Goal: Information Seeking & Learning: Check status

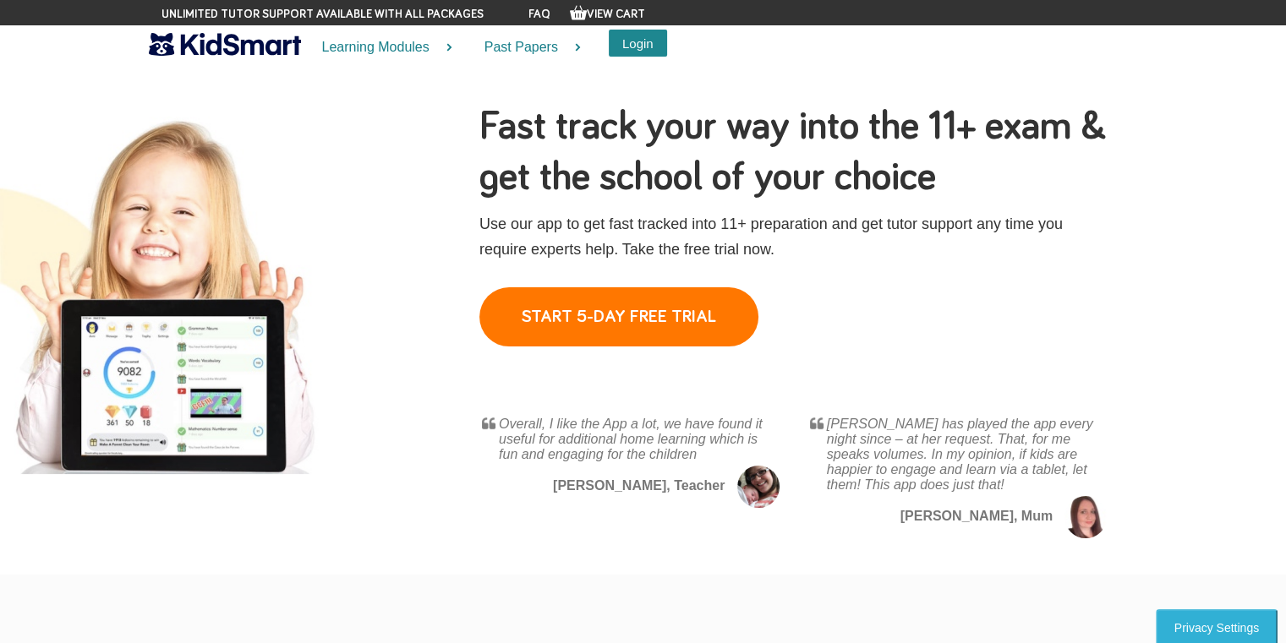
click at [633, 44] on button "Login" at bounding box center [638, 43] width 58 height 27
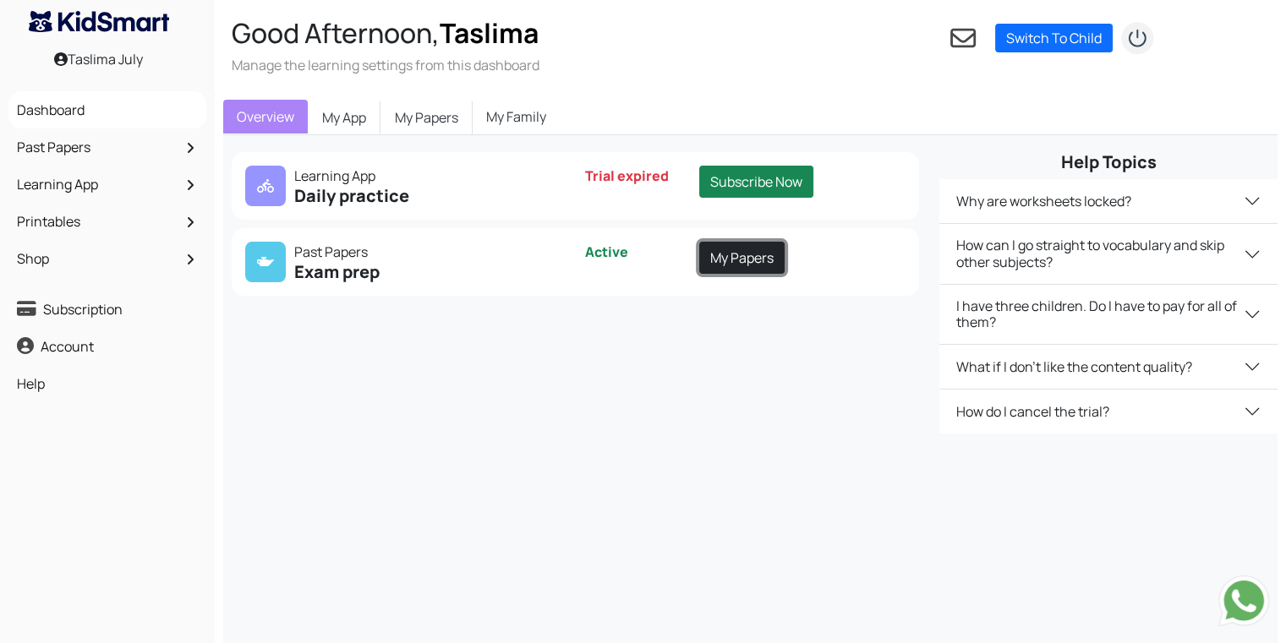
click at [740, 265] on link "My Papers" at bounding box center [741, 258] width 85 height 32
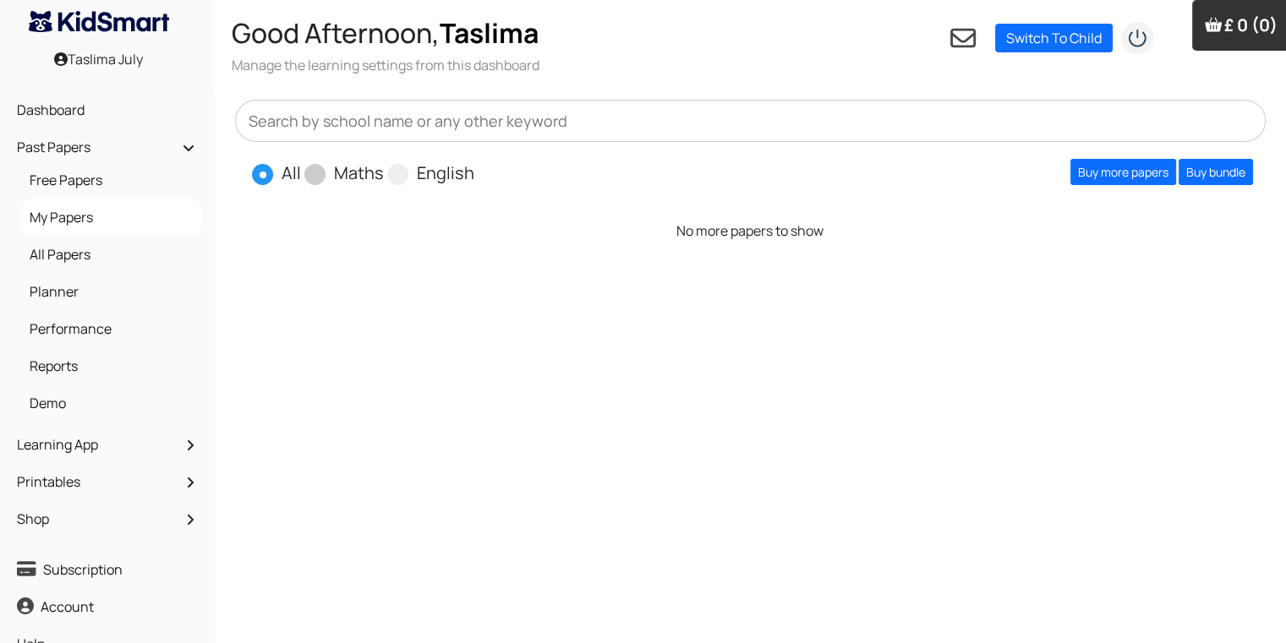
click at [317, 179] on span at bounding box center [314, 174] width 21 height 21
click at [384, 172] on input "Maths" at bounding box center [389, 166] width 11 height 11
radio input "true"
click at [1140, 172] on link "Buy more papers" at bounding box center [1123, 172] width 106 height 26
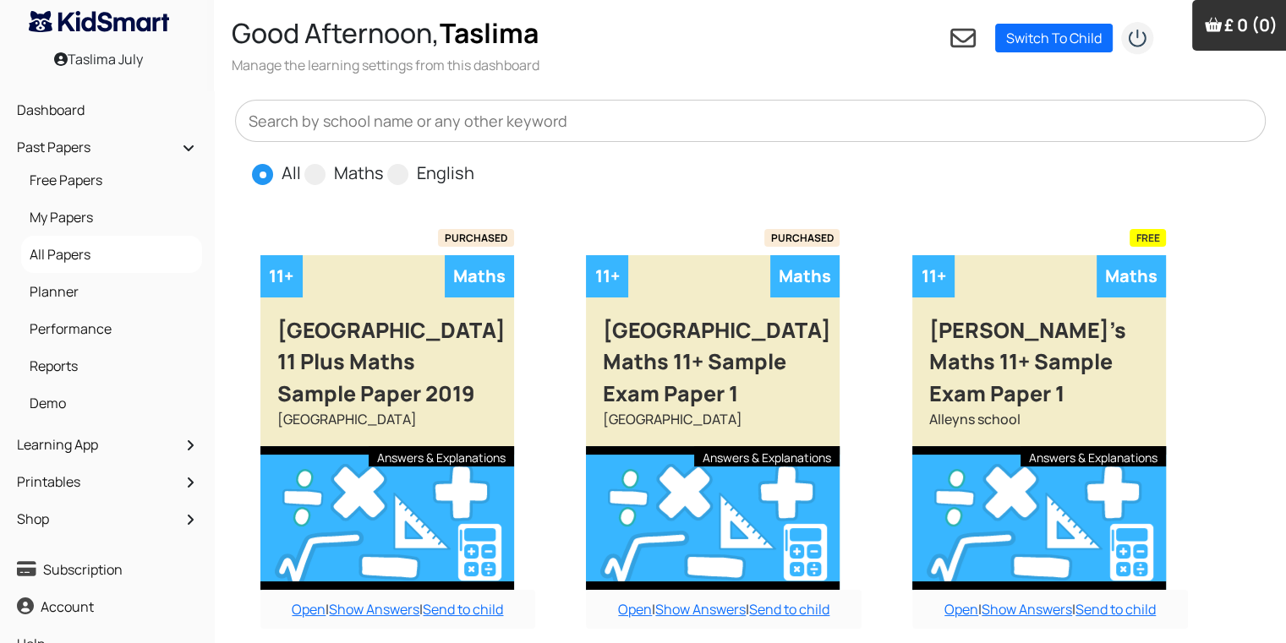
drag, startPoint x: 1282, startPoint y: 265, endPoint x: 1287, endPoint y: 289, distance: 25.2
click at [311, 172] on span at bounding box center [314, 174] width 21 height 21
click at [384, 172] on input "Maths" at bounding box center [389, 166] width 11 height 11
radio input "true"
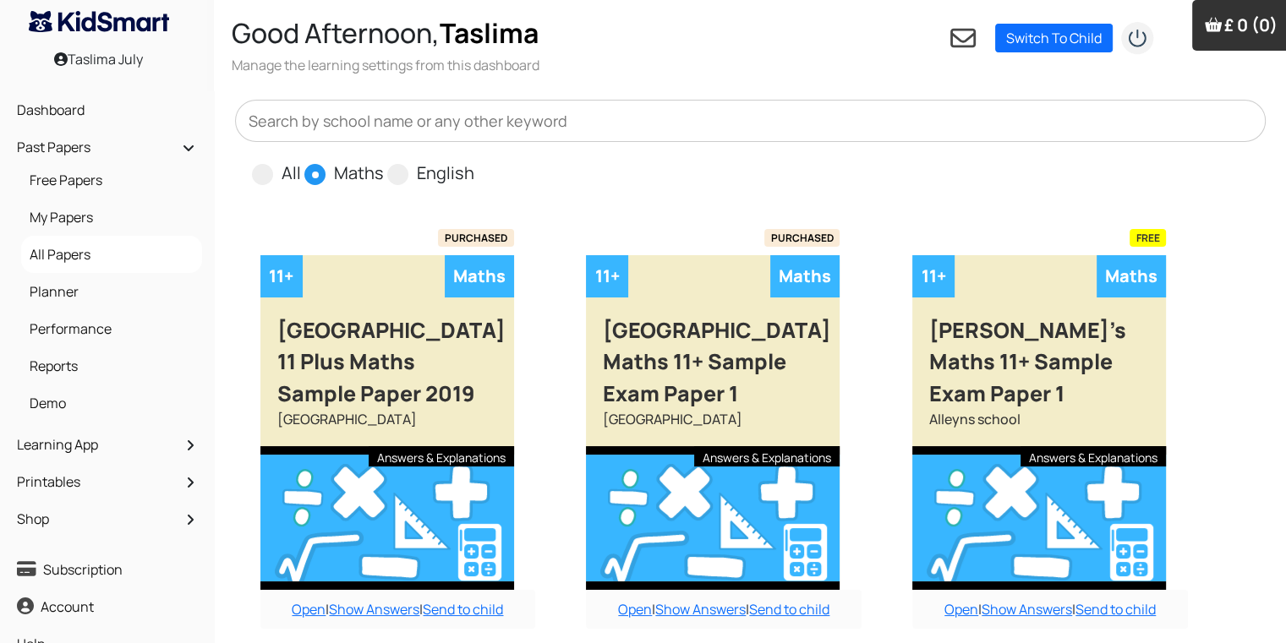
click at [474, 161] on input "English" at bounding box center [479, 166] width 11 height 11
radio input "true"
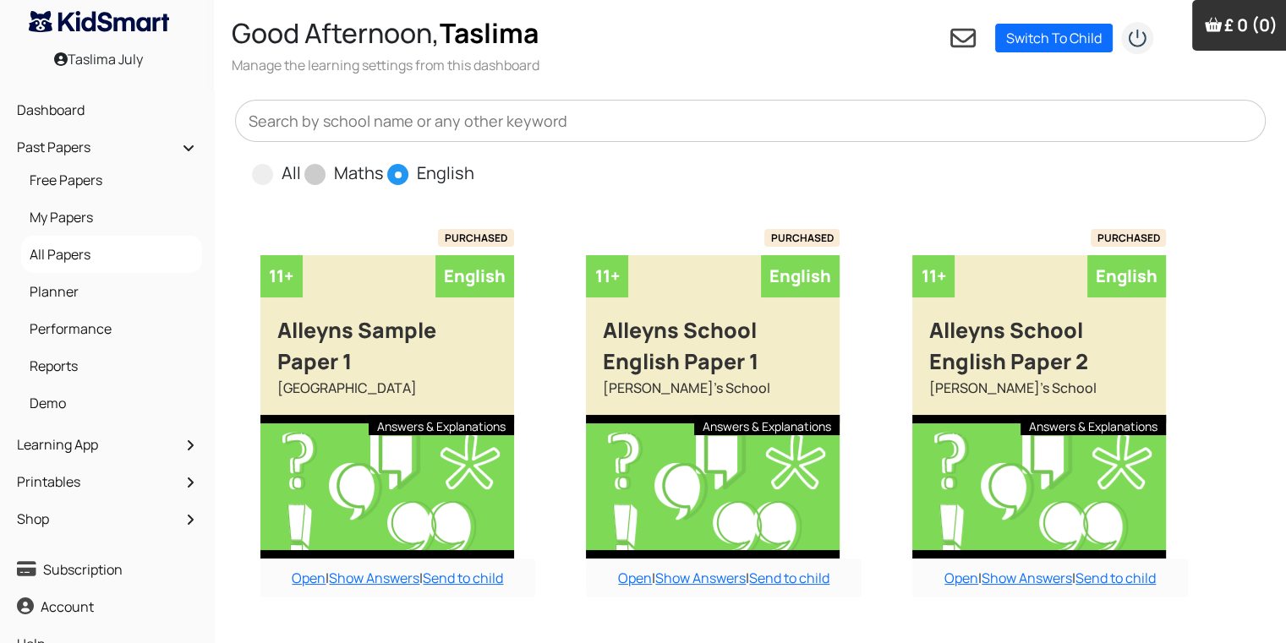
click at [301, 161] on input "All" at bounding box center [306, 166] width 11 height 11
radio input "true"
click at [384, 161] on input "Maths" at bounding box center [389, 166] width 11 height 11
radio input "true"
click at [474, 161] on input "English" at bounding box center [479, 166] width 11 height 11
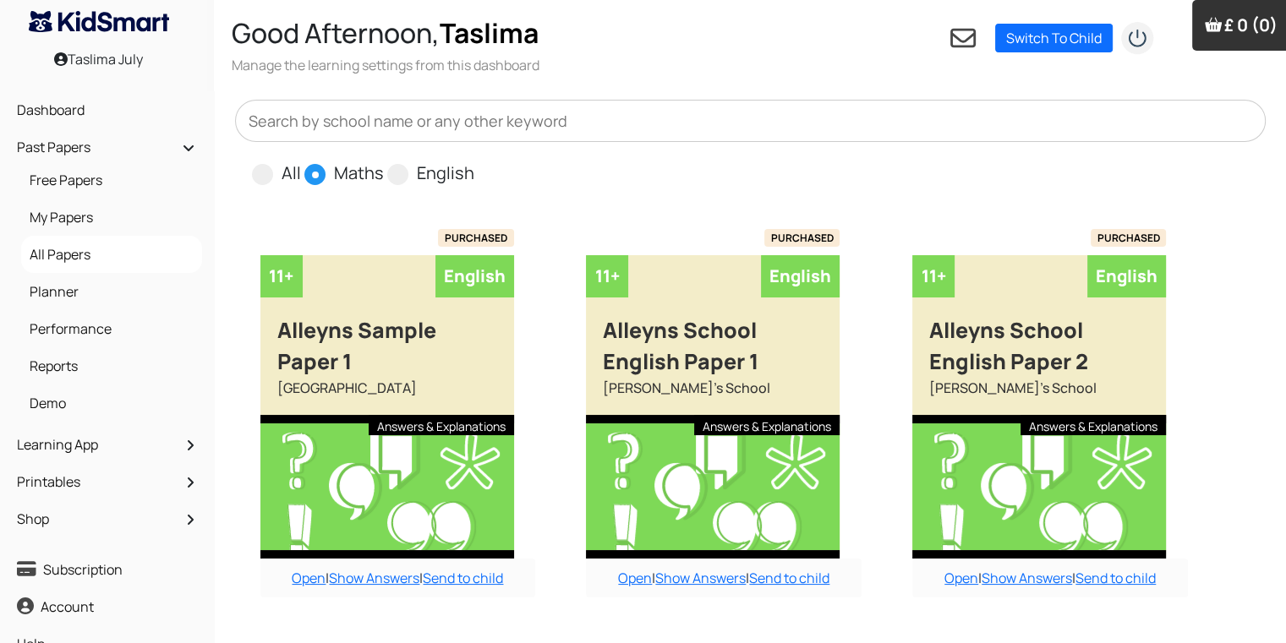
radio input "true"
click at [301, 161] on input "All" at bounding box center [306, 166] width 11 height 11
radio input "true"
click at [384, 161] on input "Maths" at bounding box center [389, 166] width 11 height 11
radio input "true"
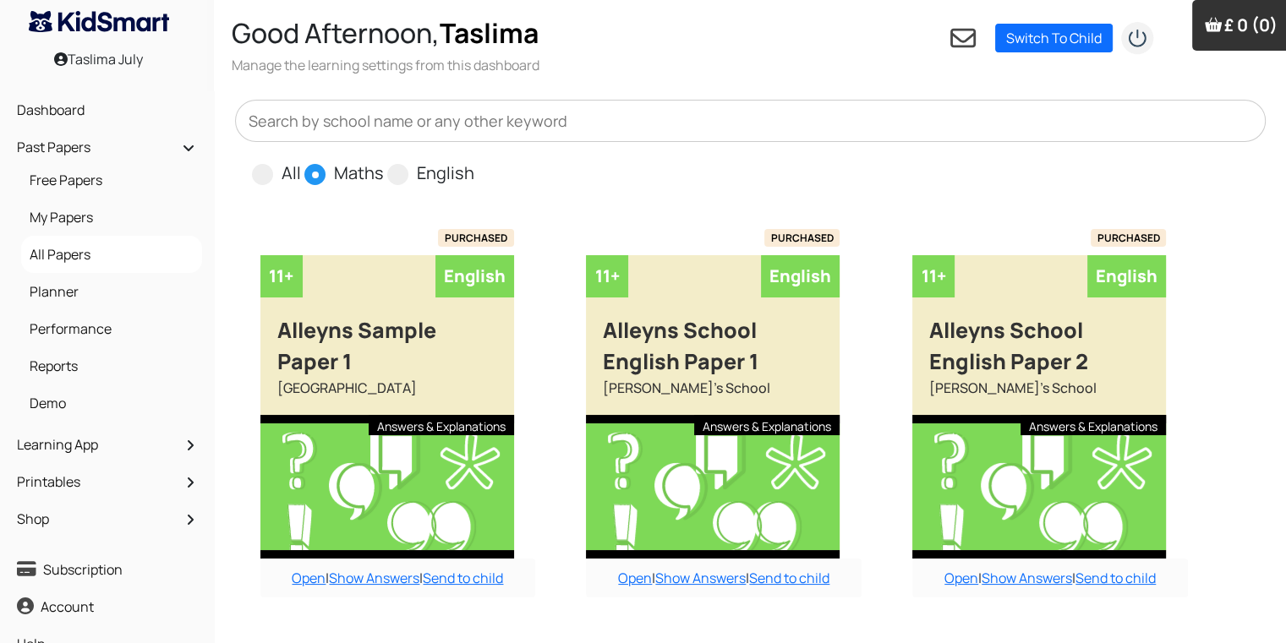
click at [474, 161] on input "English" at bounding box center [479, 166] width 11 height 11
radio input "true"
click at [301, 161] on input "All" at bounding box center [306, 166] width 11 height 11
radio input "true"
click at [384, 161] on input "Maths" at bounding box center [389, 166] width 11 height 11
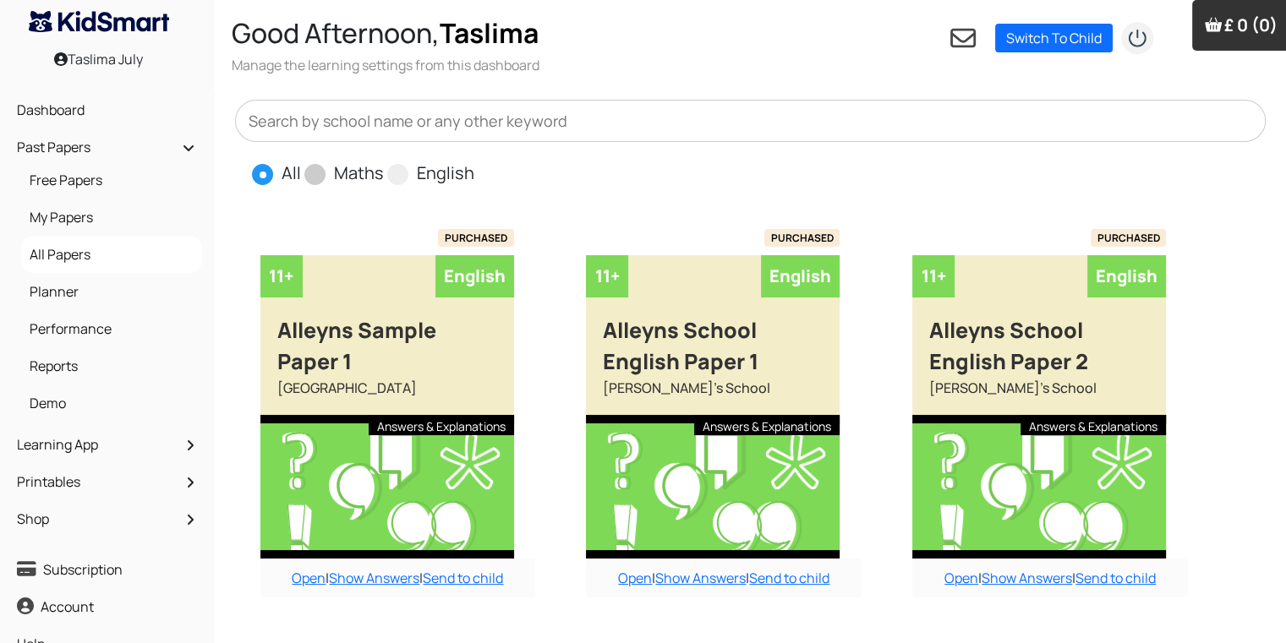
radio input "true"
click at [474, 161] on input "English" at bounding box center [479, 166] width 11 height 11
radio input "true"
radio input "false"
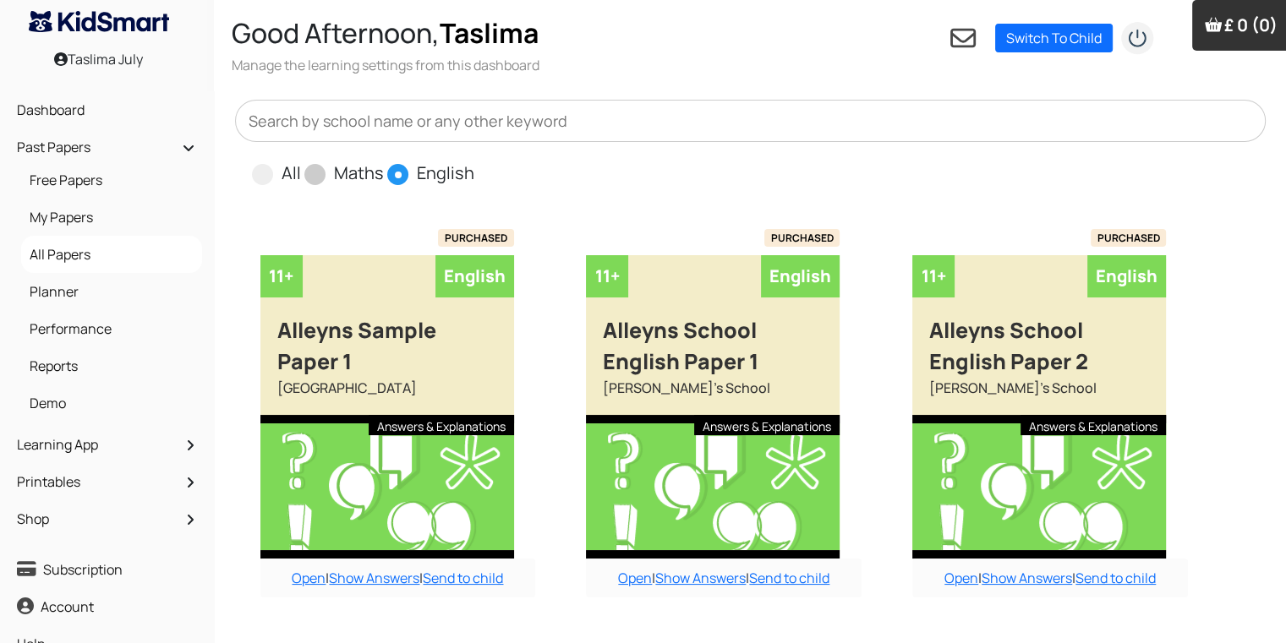
click at [301, 161] on input "All" at bounding box center [306, 166] width 11 height 11
radio input "true"
click at [384, 161] on input "Maths" at bounding box center [389, 166] width 11 height 11
radio input "true"
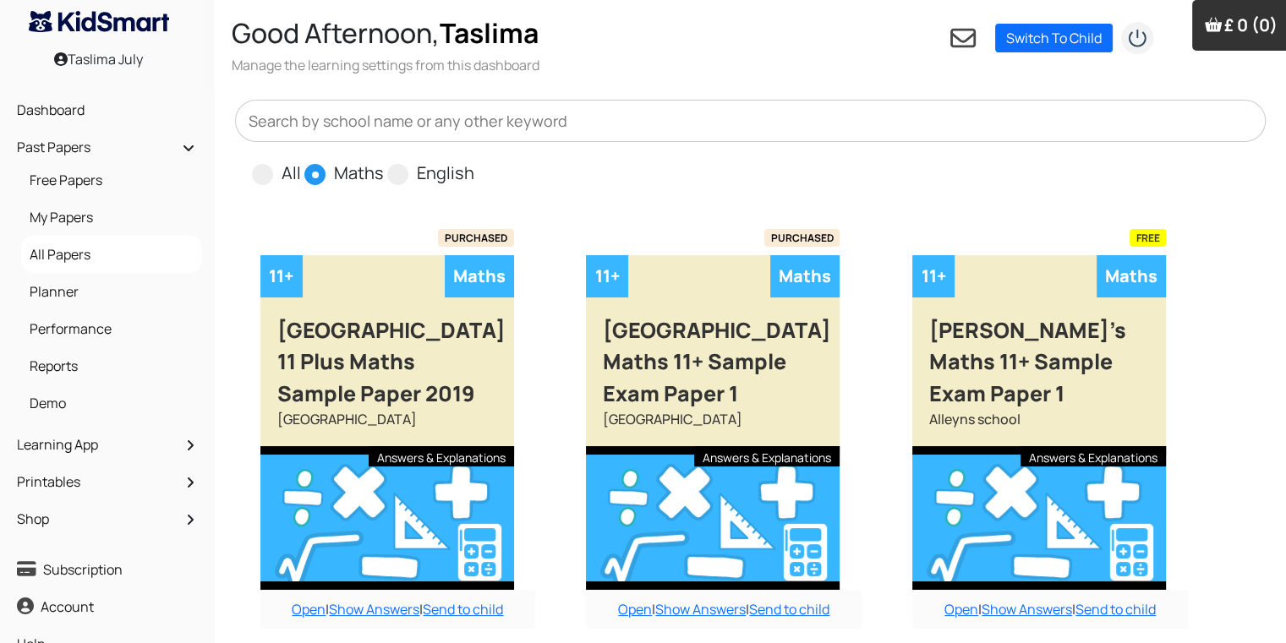
click at [474, 161] on input "English" at bounding box center [479, 166] width 11 height 11
radio input "true"
click at [301, 161] on input "All" at bounding box center [306, 166] width 11 height 11
radio input "true"
radio input "false"
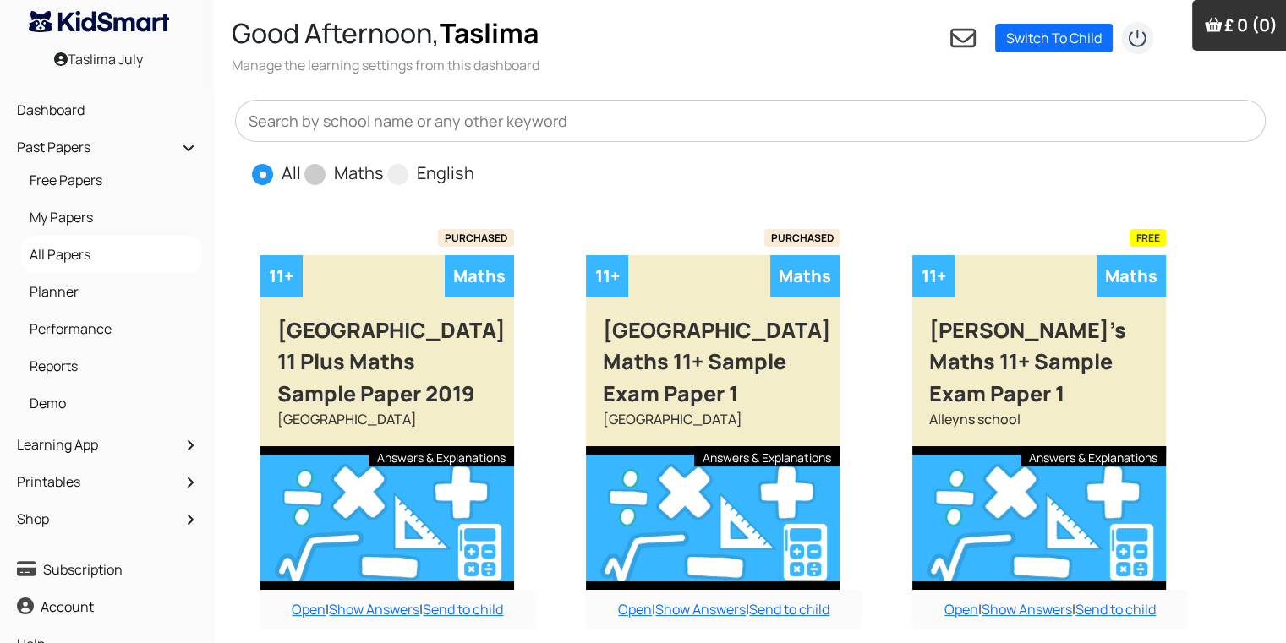
radio input "false"
click at [384, 161] on input "Maths" at bounding box center [389, 166] width 11 height 11
radio input "true"
click at [474, 161] on input "English" at bounding box center [479, 166] width 11 height 11
radio input "true"
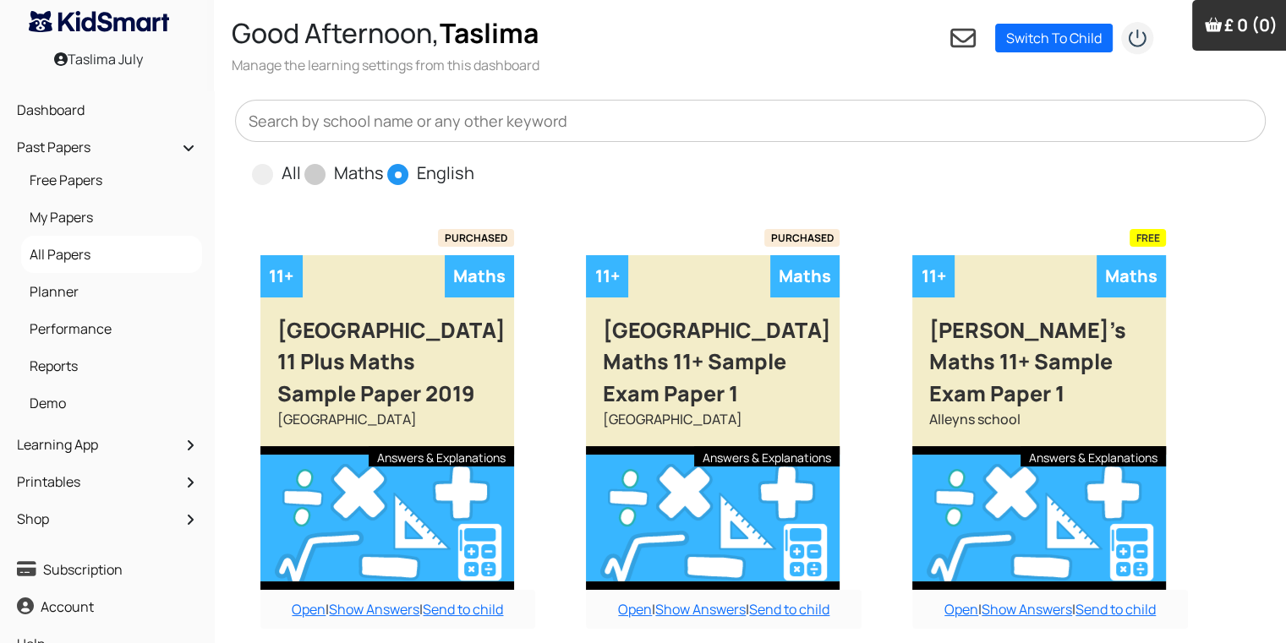
click at [301, 161] on input "All" at bounding box center [306, 166] width 11 height 11
radio input "true"
click at [384, 161] on input "Maths" at bounding box center [389, 166] width 11 height 11
radio input "true"
click at [474, 161] on input "English" at bounding box center [479, 166] width 11 height 11
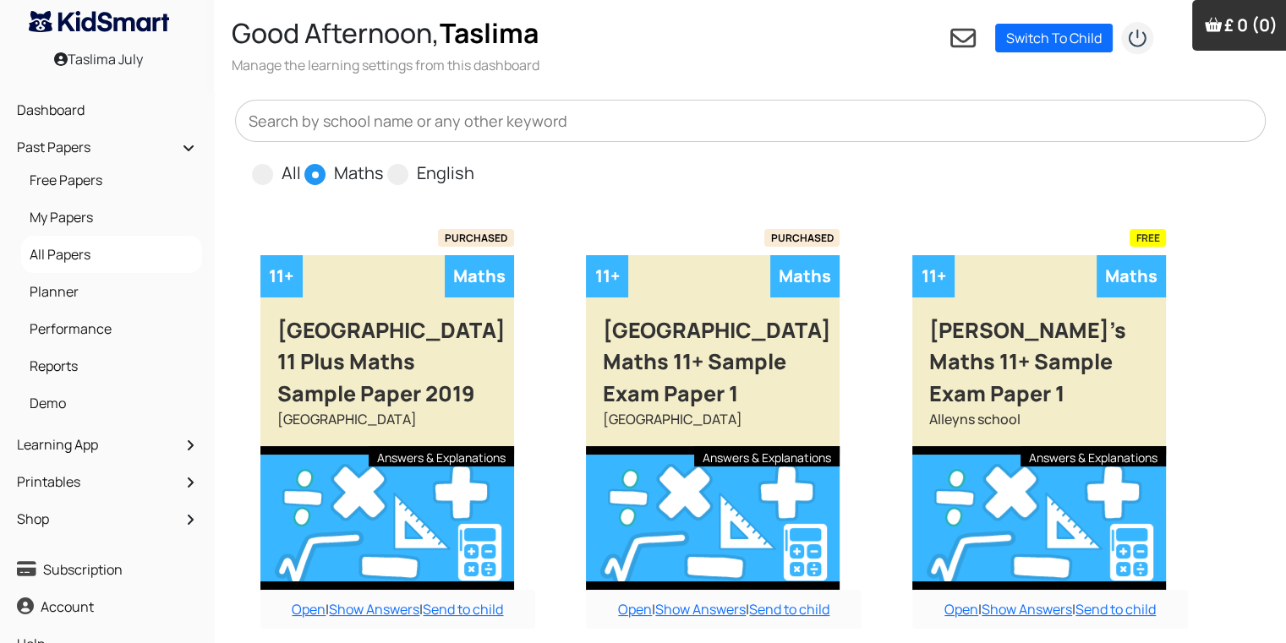
radio input "true"
radio input "false"
click at [301, 161] on input "All" at bounding box center [306, 166] width 11 height 11
radio input "true"
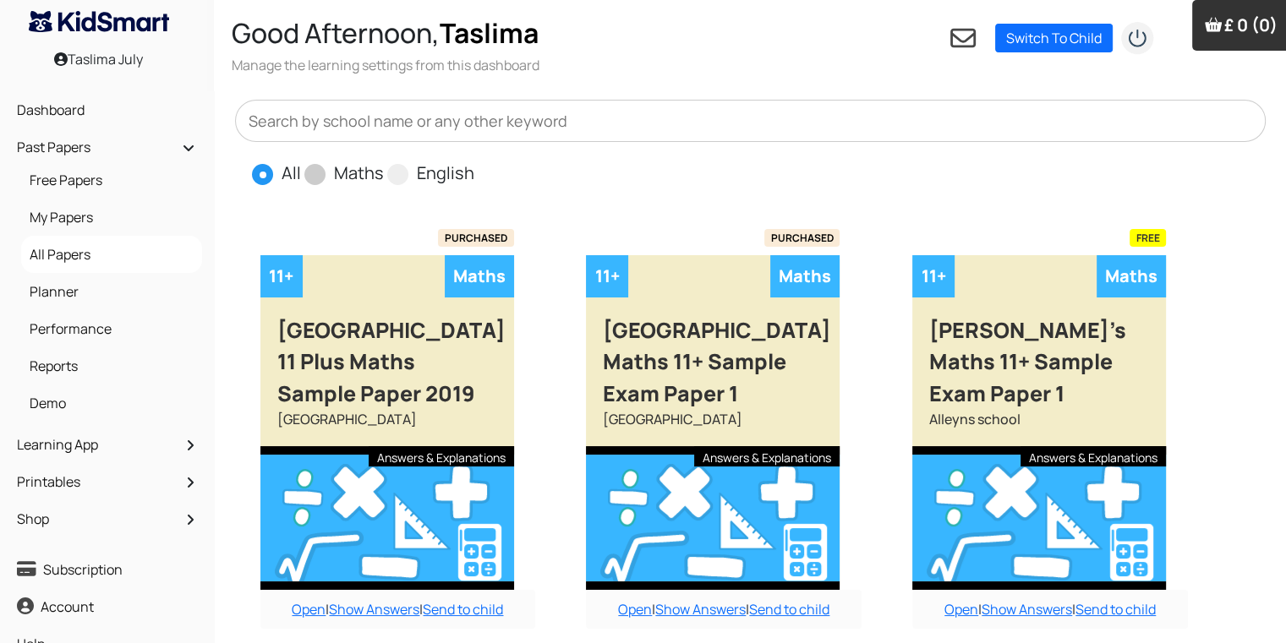
click at [384, 161] on input "Maths" at bounding box center [389, 166] width 11 height 11
radio input "true"
click at [474, 161] on input "English" at bounding box center [479, 166] width 11 height 11
radio input "true"
click at [301, 161] on input "All" at bounding box center [306, 166] width 11 height 11
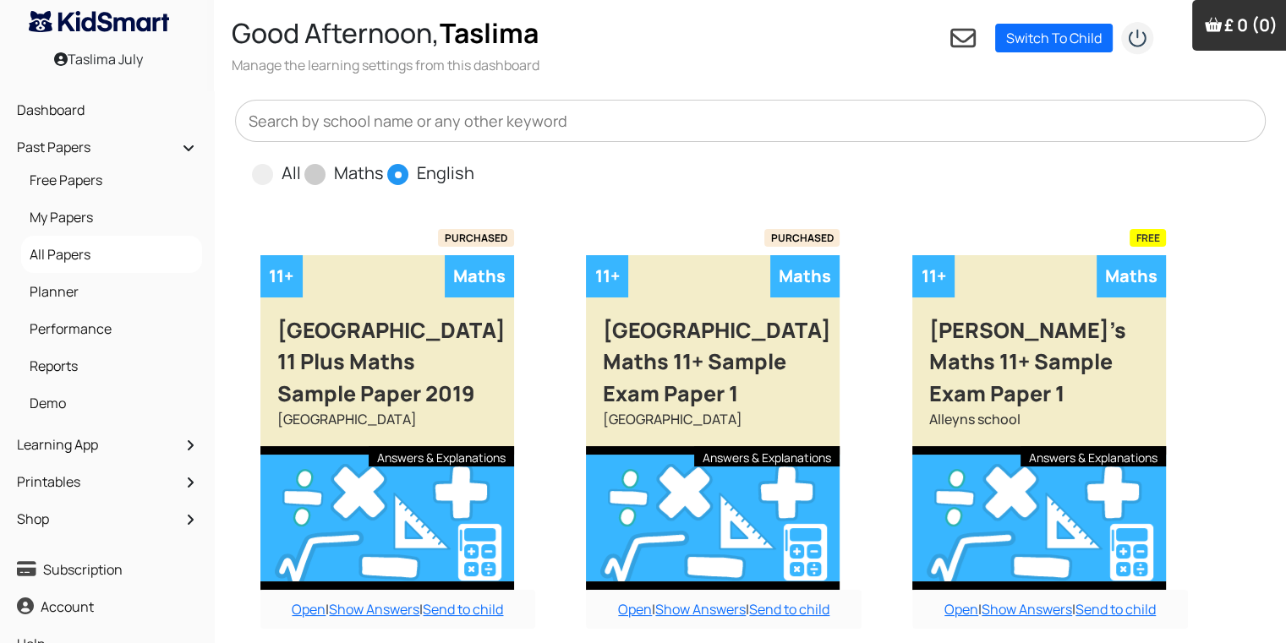
radio input "true"
click at [384, 161] on input "Maths" at bounding box center [389, 166] width 11 height 11
radio input "true"
radio input "false"
click at [474, 161] on input "English" at bounding box center [479, 166] width 11 height 11
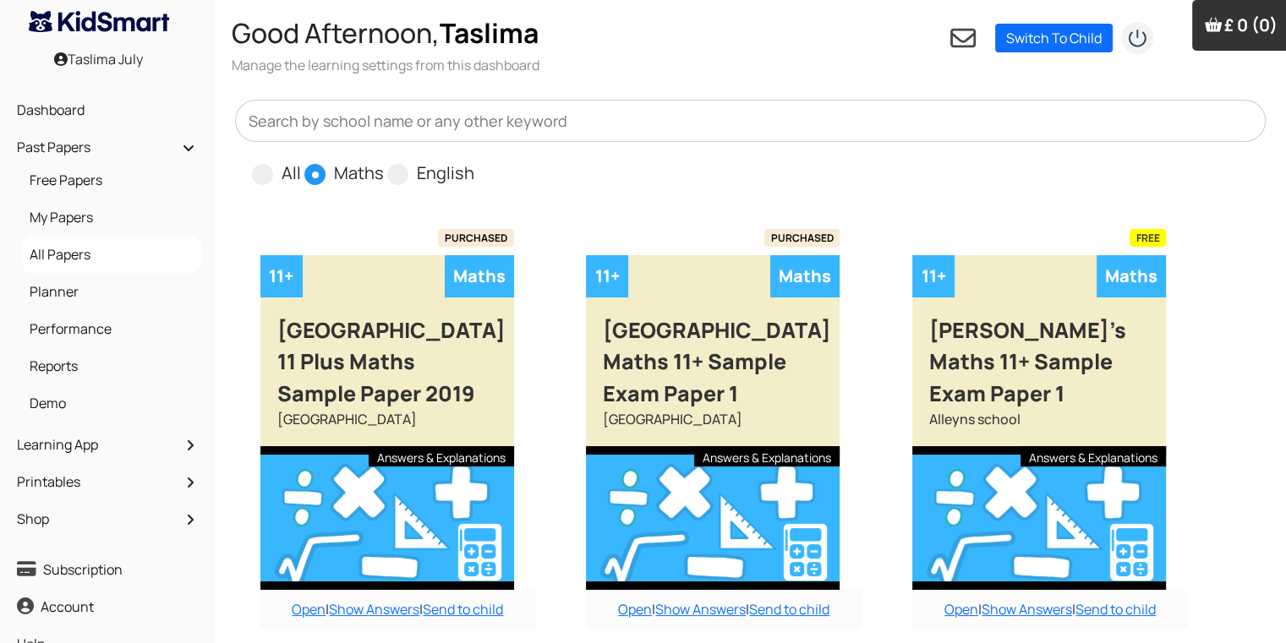
radio input "true"
click at [301, 161] on input "All" at bounding box center [306, 166] width 11 height 11
radio input "true"
click at [384, 161] on input "Maths" at bounding box center [389, 166] width 11 height 11
radio input "true"
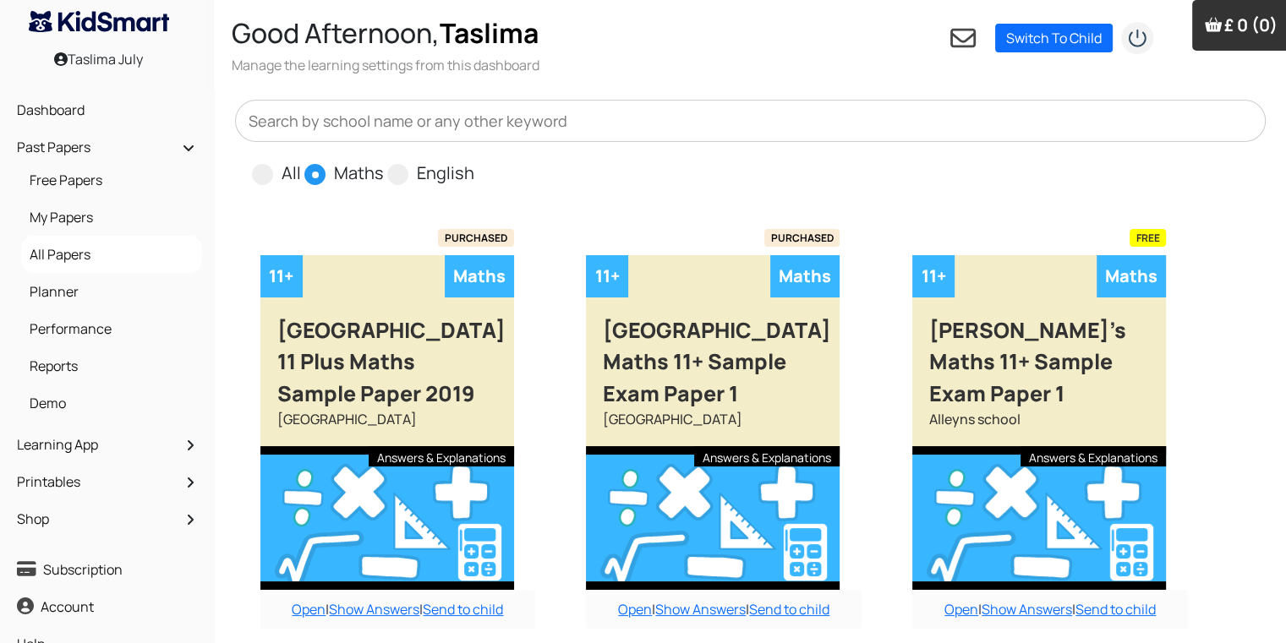
click at [474, 161] on input "English" at bounding box center [479, 166] width 11 height 11
radio input "true"
click at [301, 161] on input "All" at bounding box center [306, 166] width 11 height 11
radio input "true"
radio input "false"
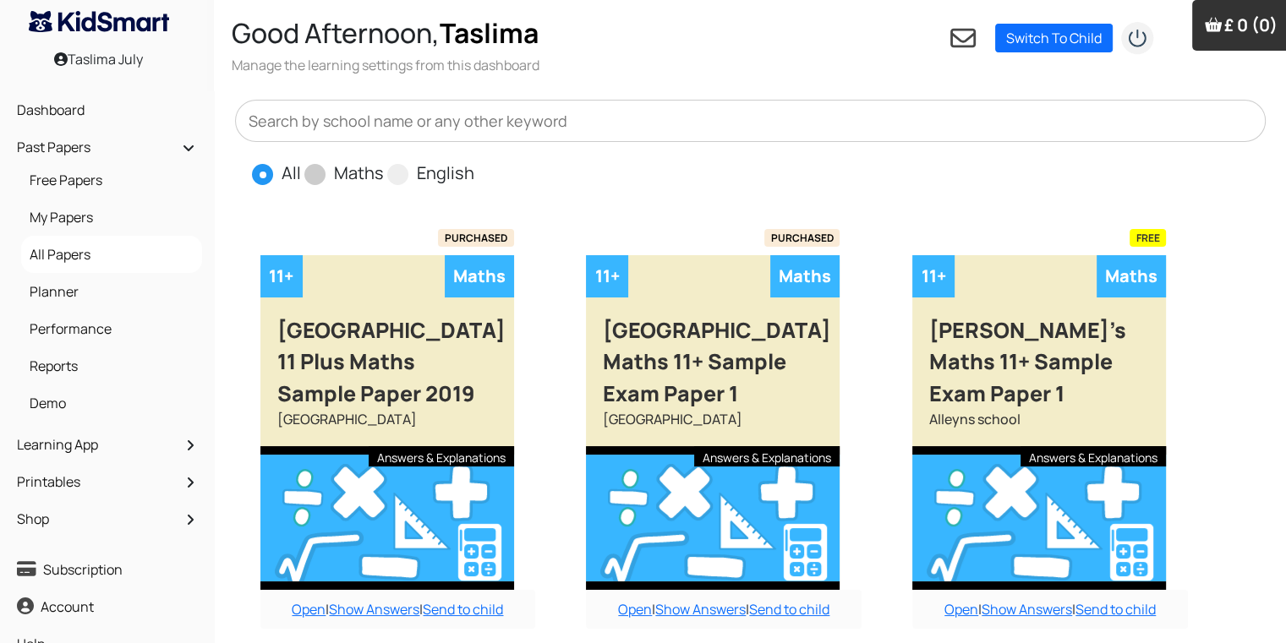
radio input "false"
click at [311, 172] on span at bounding box center [314, 174] width 21 height 21
click at [384, 172] on input "Maths" at bounding box center [389, 166] width 11 height 11
radio input "true"
click at [474, 161] on input "English" at bounding box center [479, 166] width 11 height 11
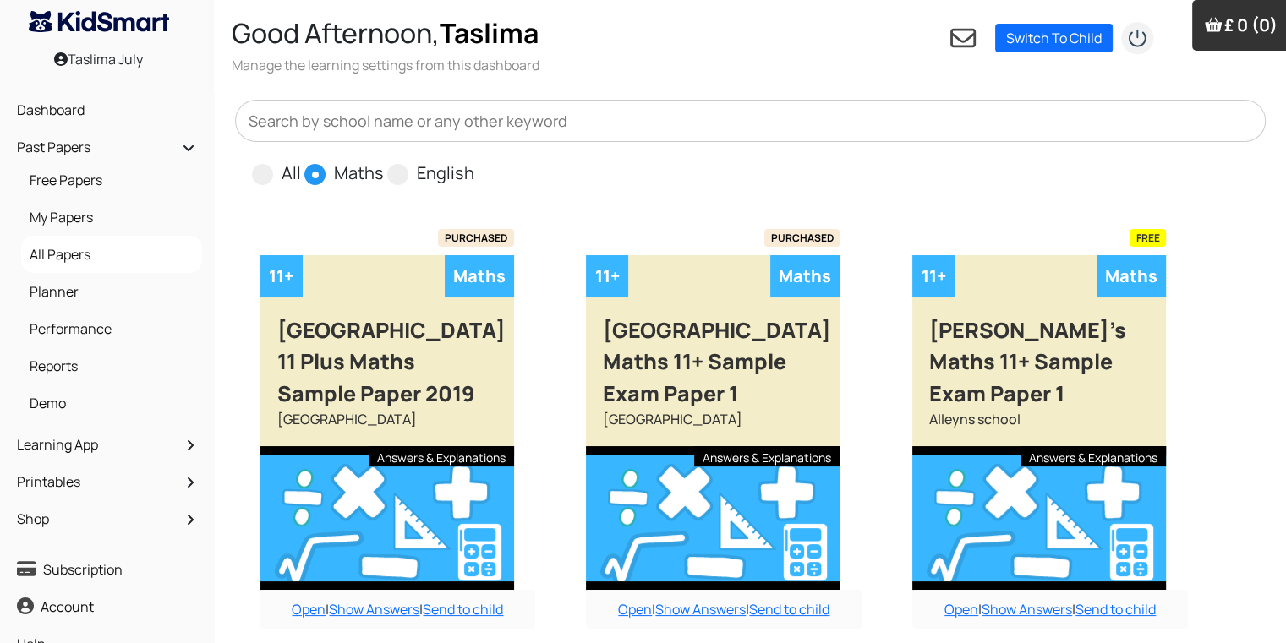
radio input "true"
click at [301, 161] on input "All" at bounding box center [306, 166] width 11 height 11
radio input "true"
click at [384, 161] on input "Maths" at bounding box center [389, 166] width 11 height 11
radio input "true"
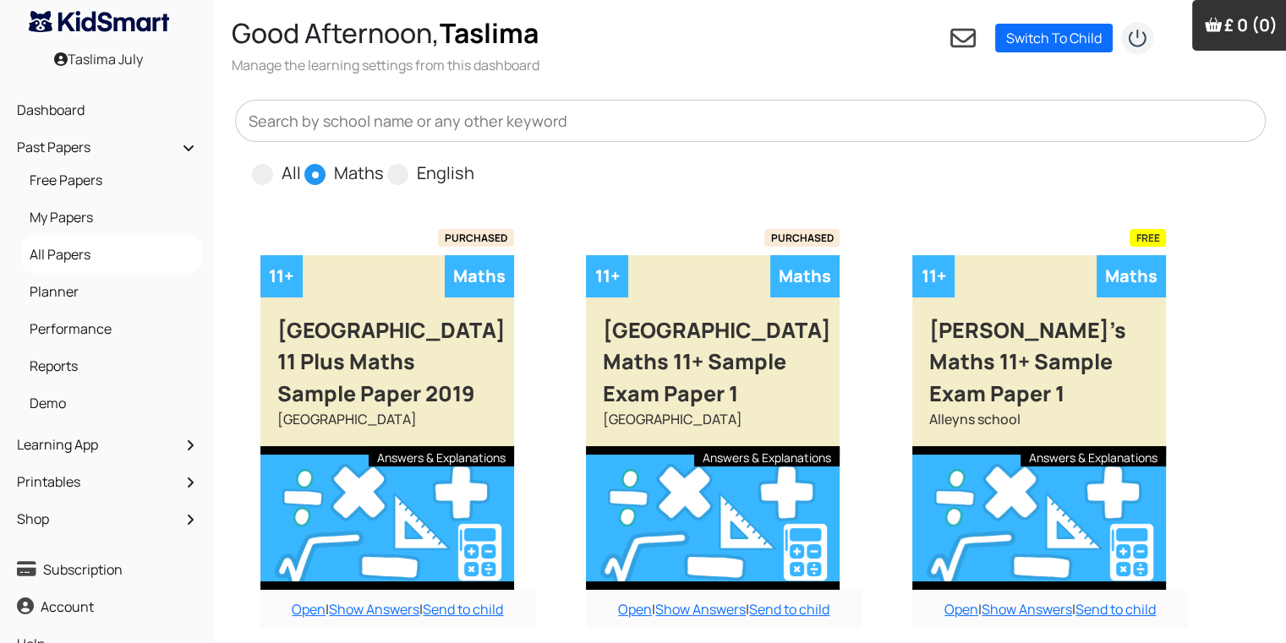
click at [474, 161] on input "English" at bounding box center [479, 166] width 11 height 11
radio input "true"
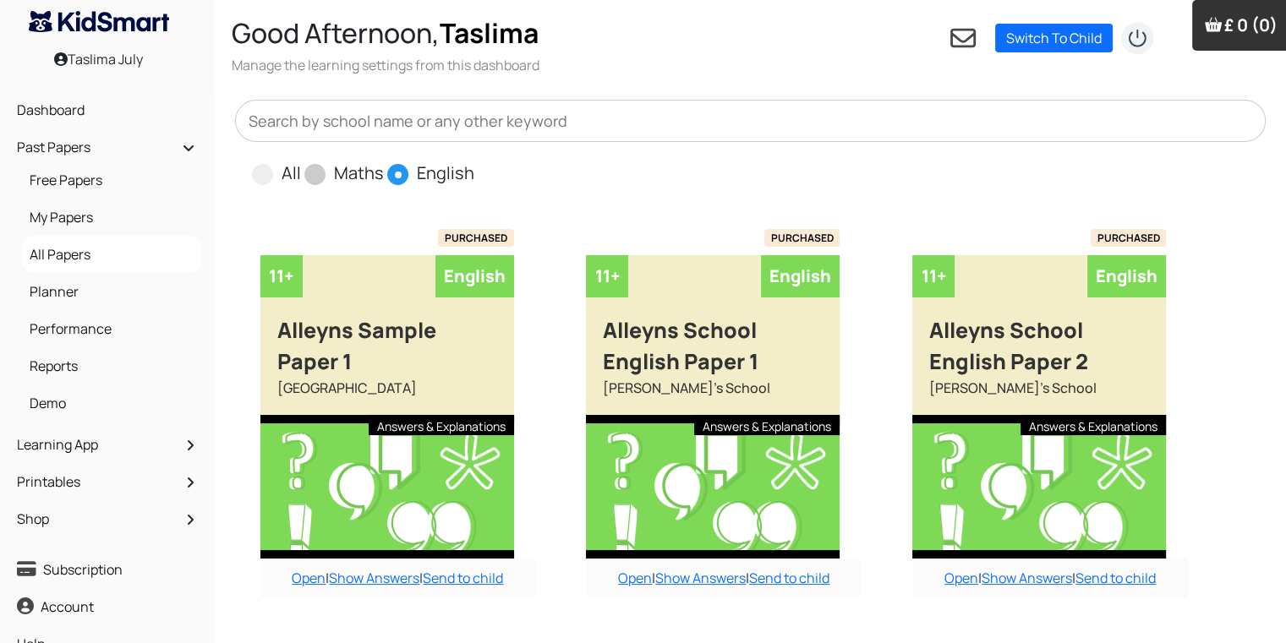
click at [311, 172] on span at bounding box center [314, 174] width 21 height 21
click at [384, 172] on input "Maths" at bounding box center [389, 166] width 11 height 11
radio input "true"
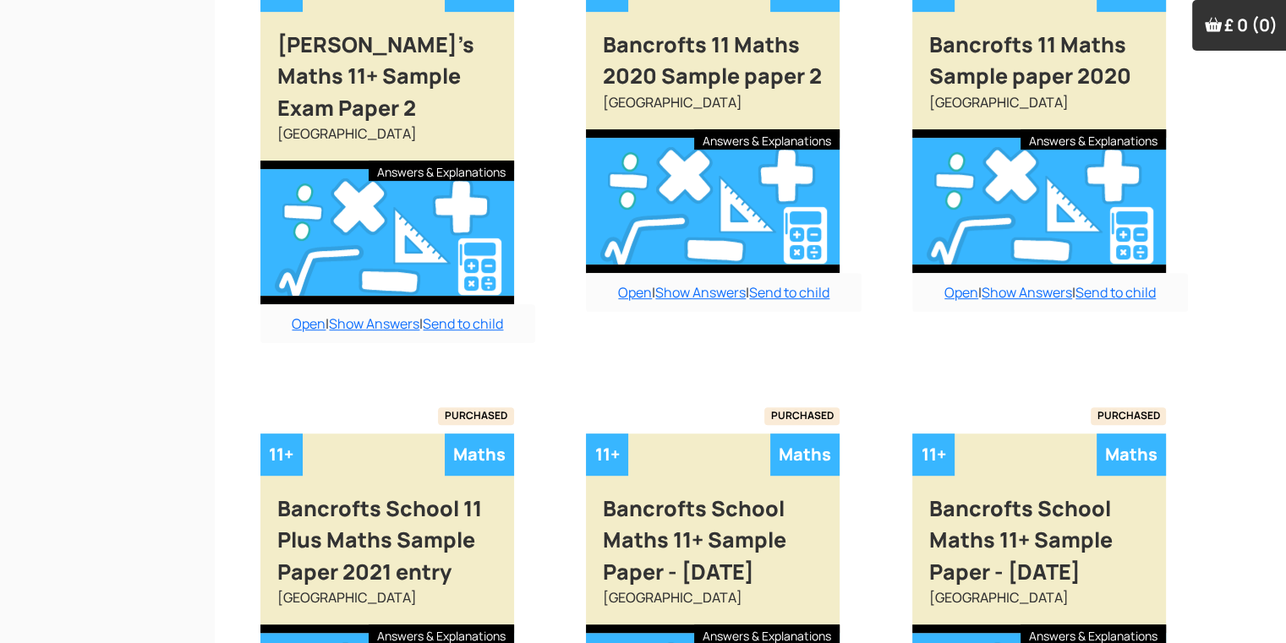
scroll to position [1312, 0]
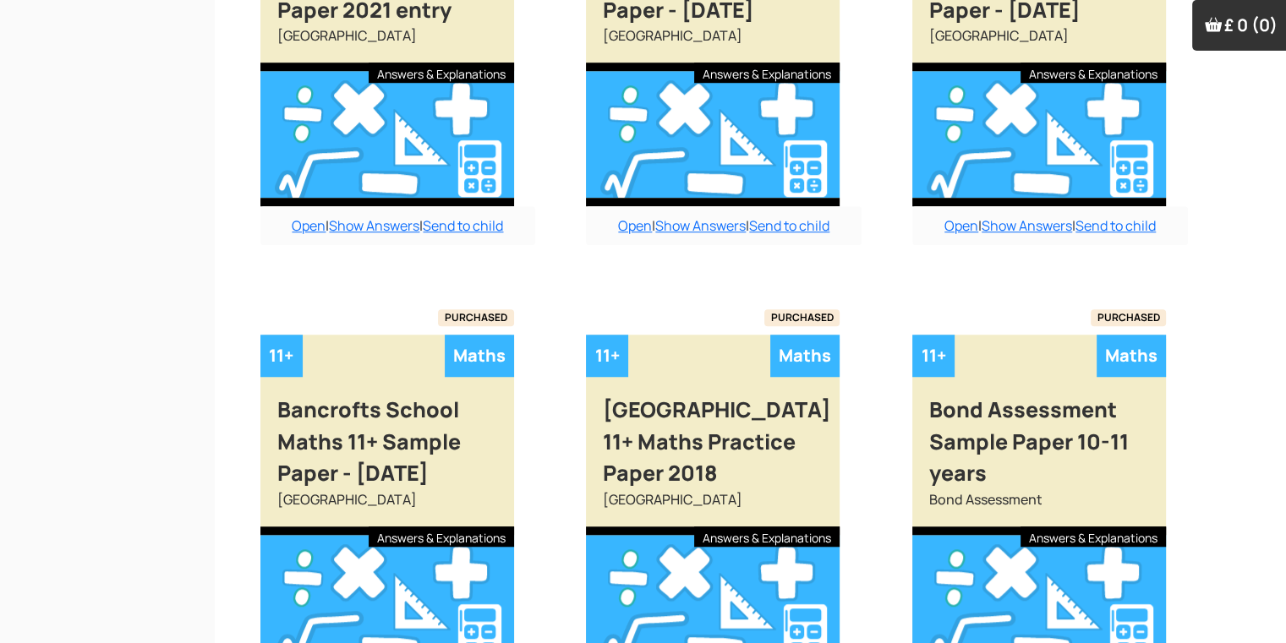
radio input "true"
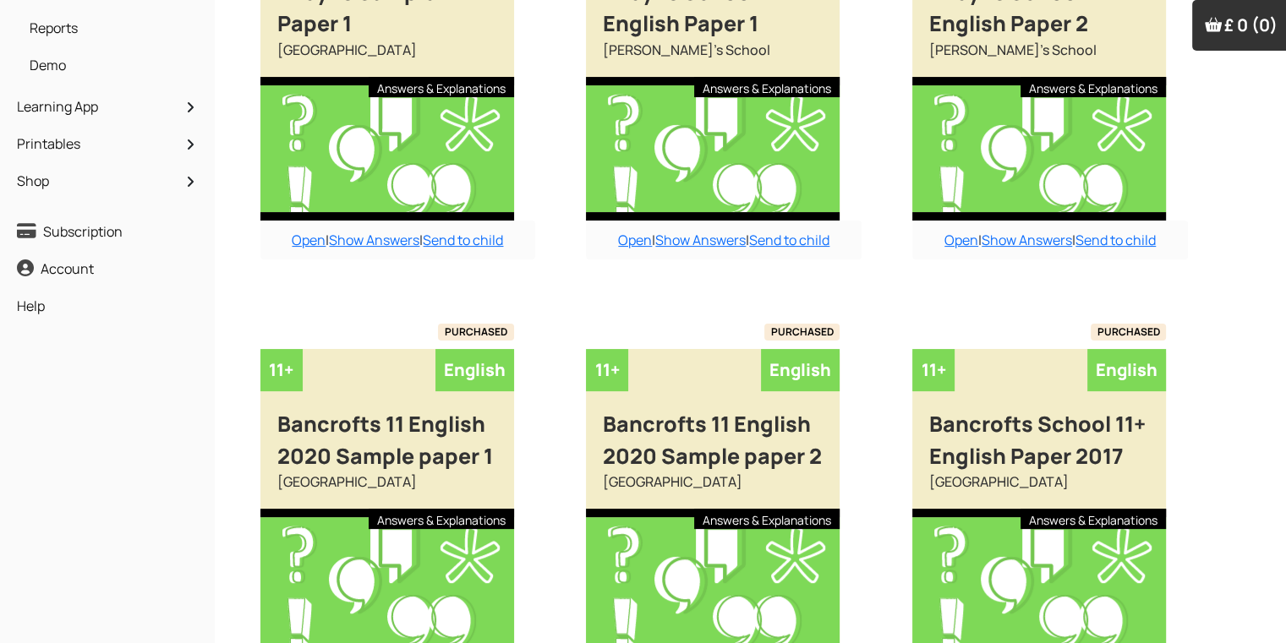
scroll to position [49, 0]
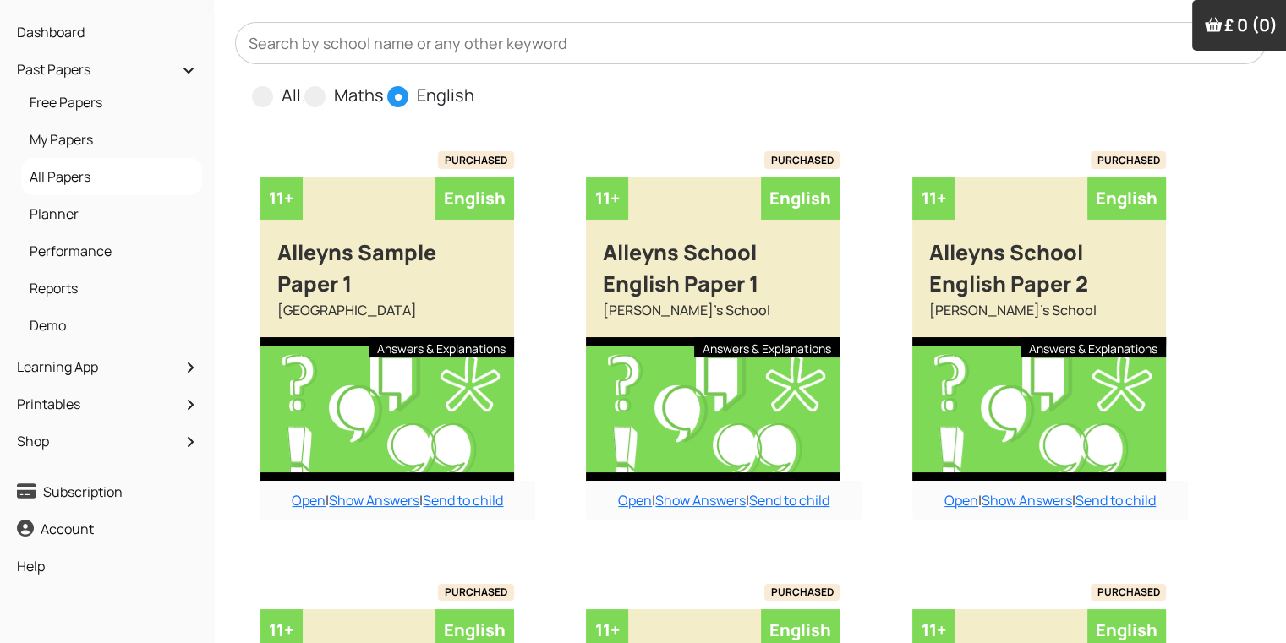
click at [301, 83] on input "All" at bounding box center [306, 88] width 11 height 11
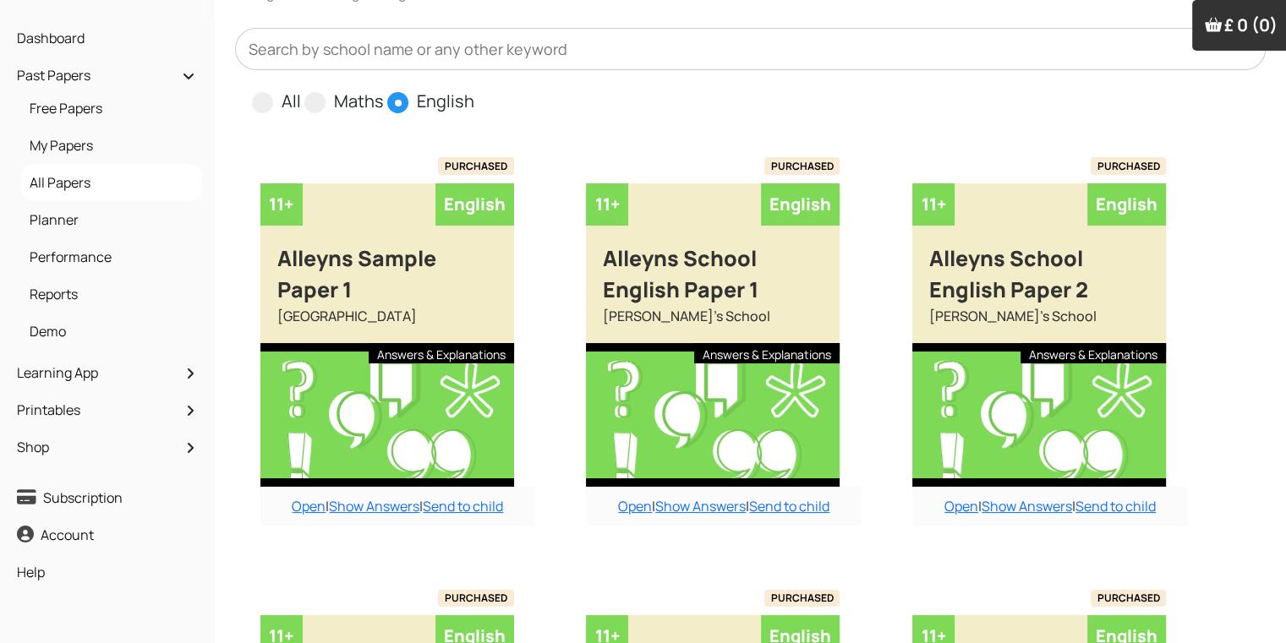
radio input "true"
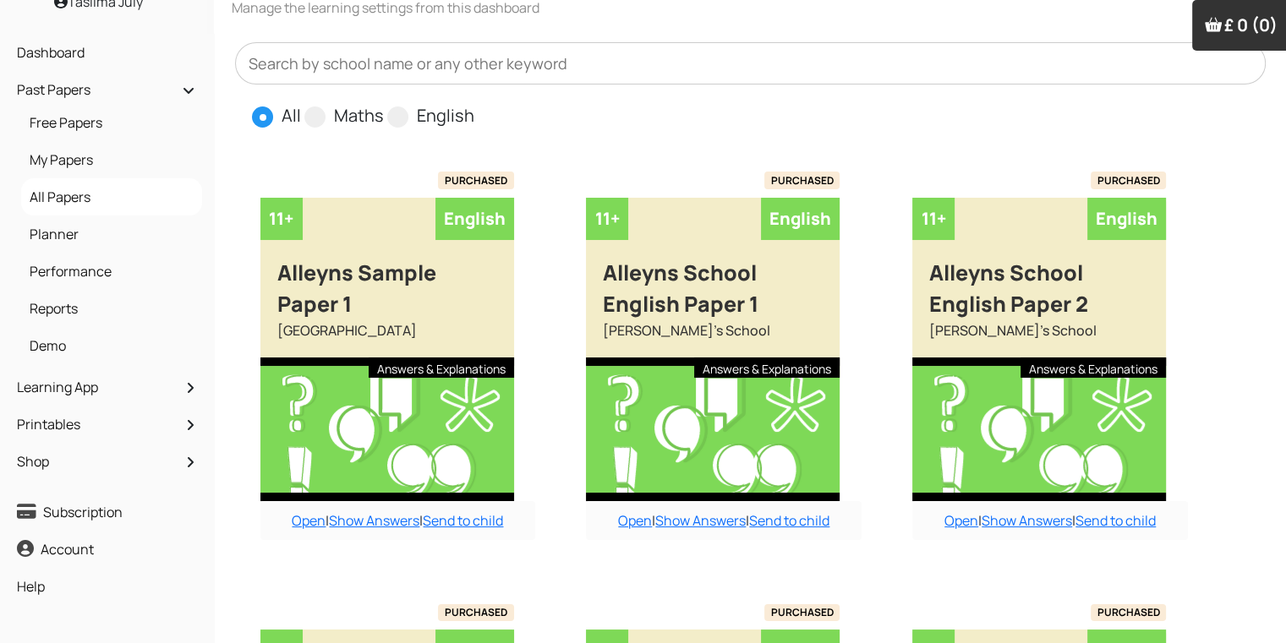
click at [384, 103] on input "Maths" at bounding box center [389, 108] width 11 height 11
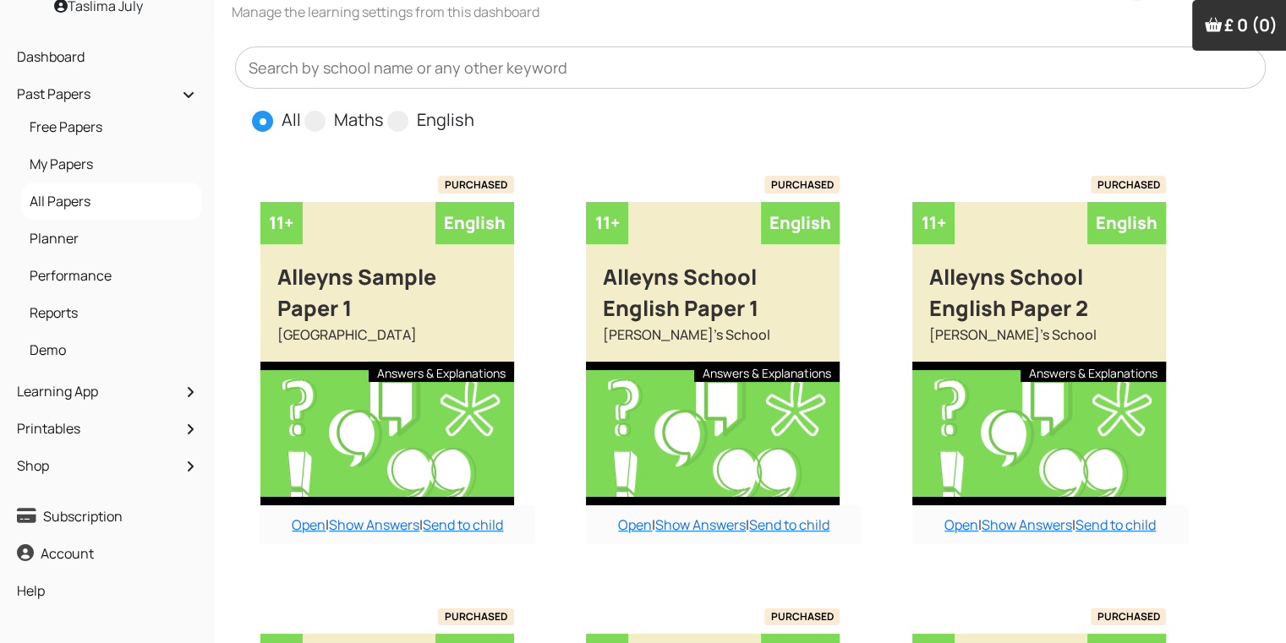
radio input "true"
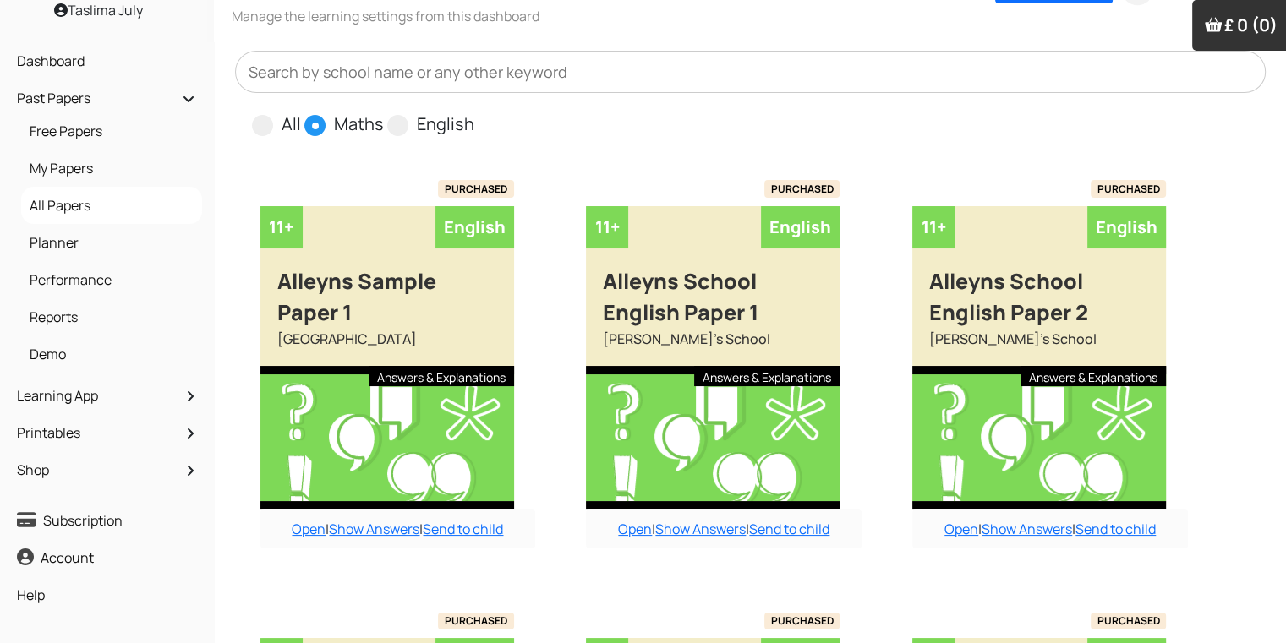
click at [474, 112] on input "English" at bounding box center [479, 117] width 11 height 11
radio input "true"
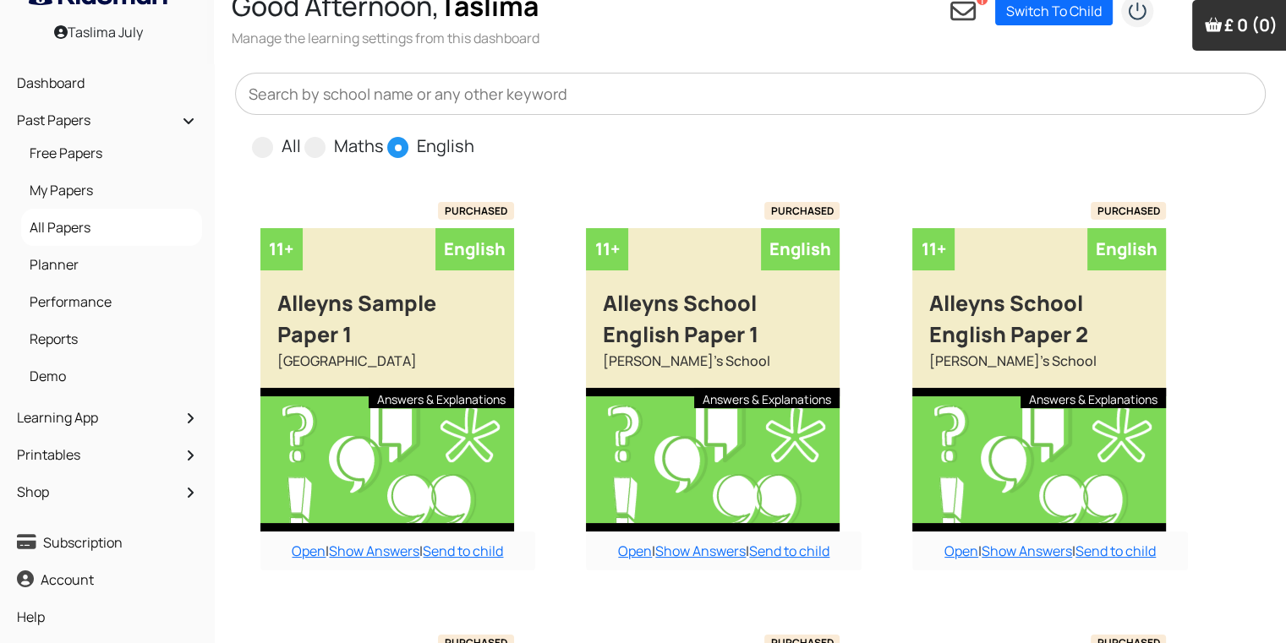
click at [301, 134] on input "All" at bounding box center [306, 139] width 11 height 11
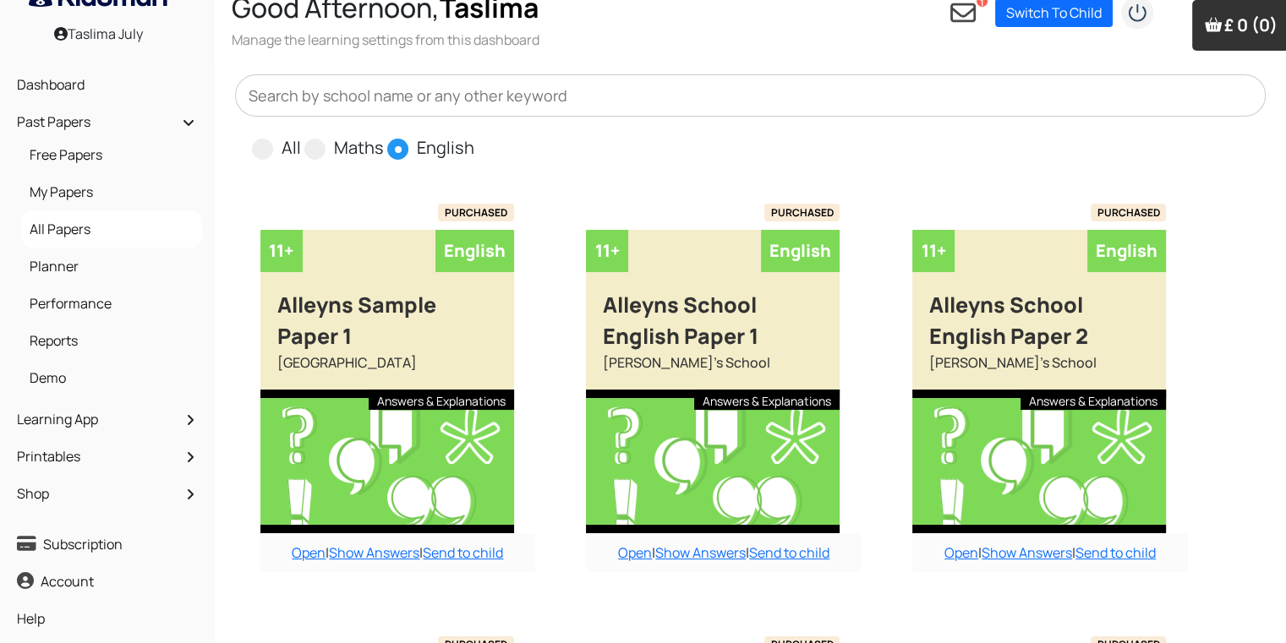
radio input "true"
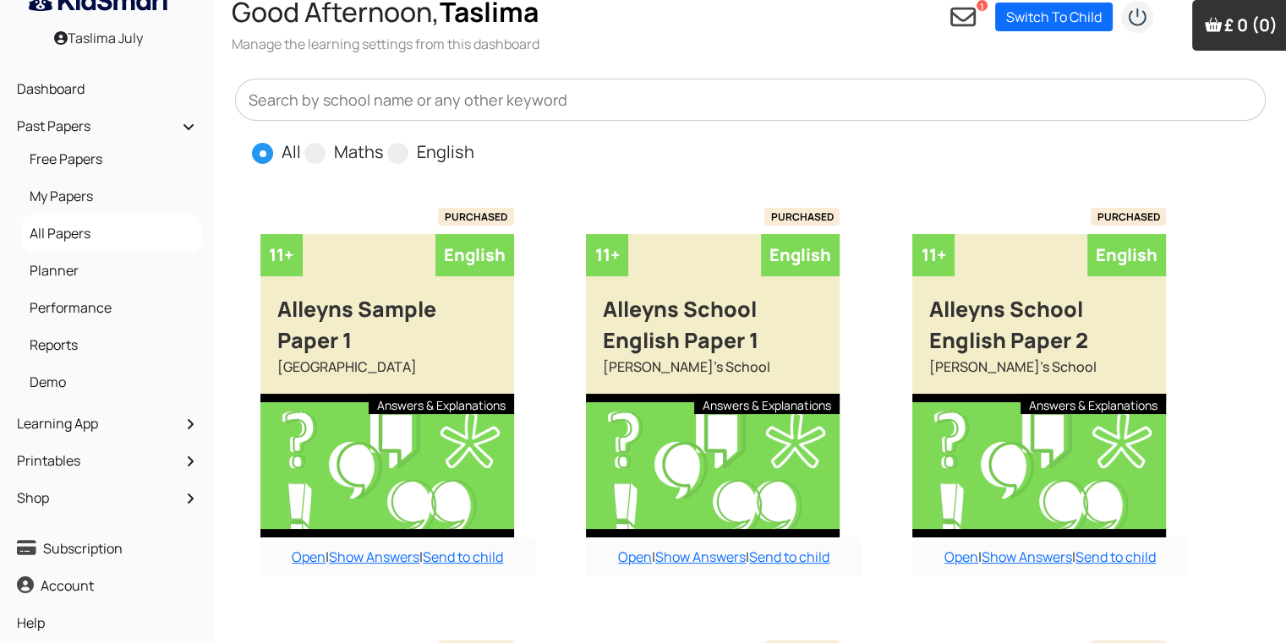
click at [384, 139] on input "Maths" at bounding box center [389, 144] width 11 height 11
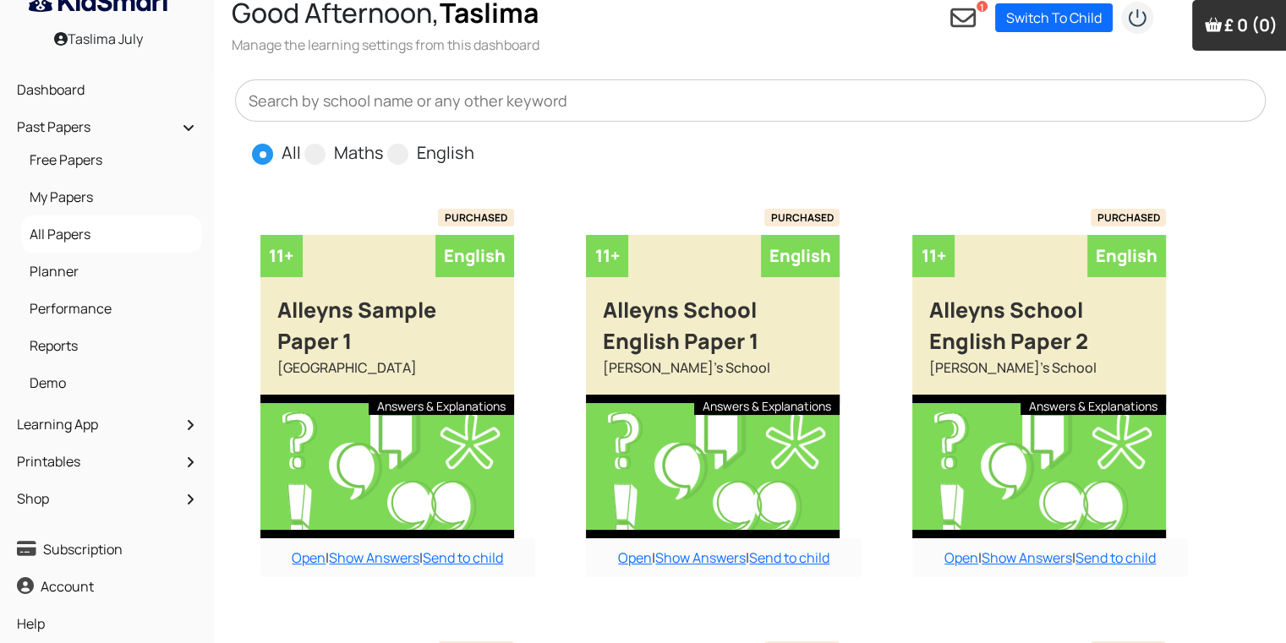
radio input "true"
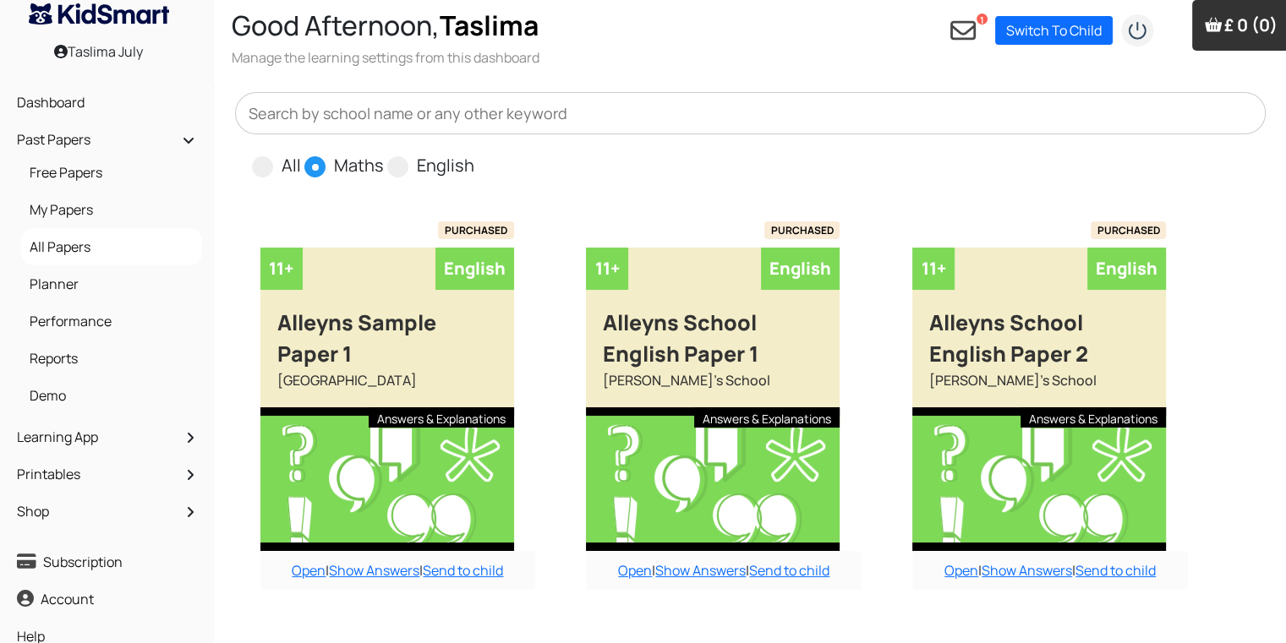
click at [474, 153] on input "English" at bounding box center [479, 158] width 11 height 11
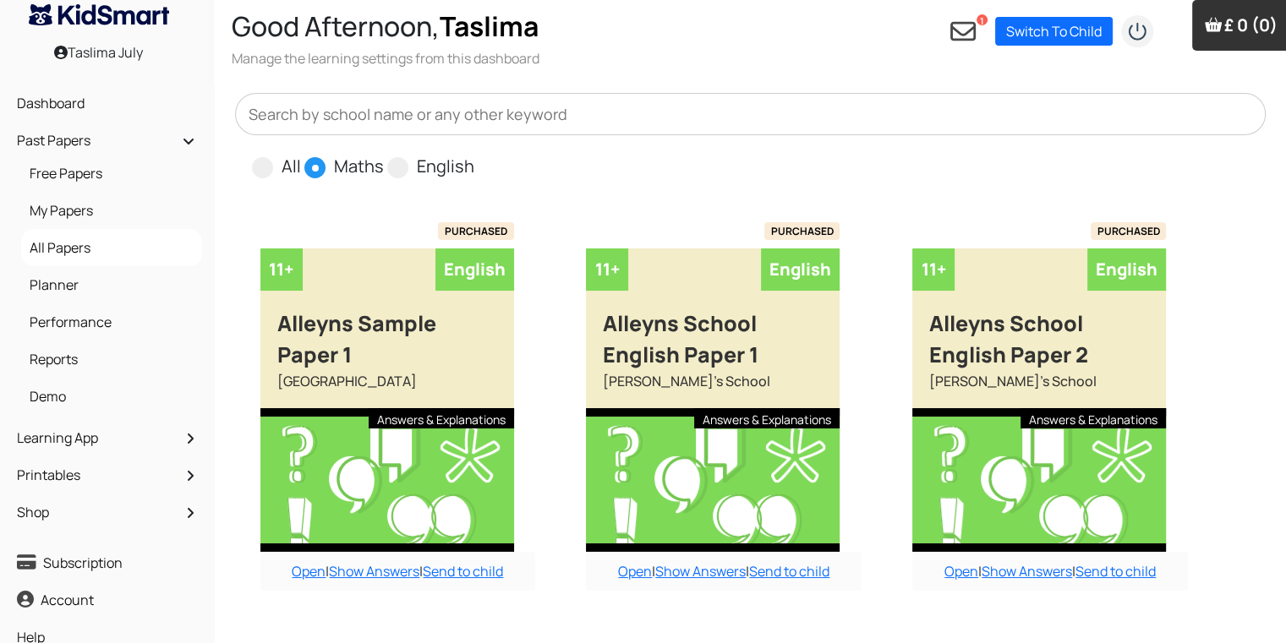
radio input "true"
click at [301, 154] on input "All" at bounding box center [306, 159] width 11 height 11
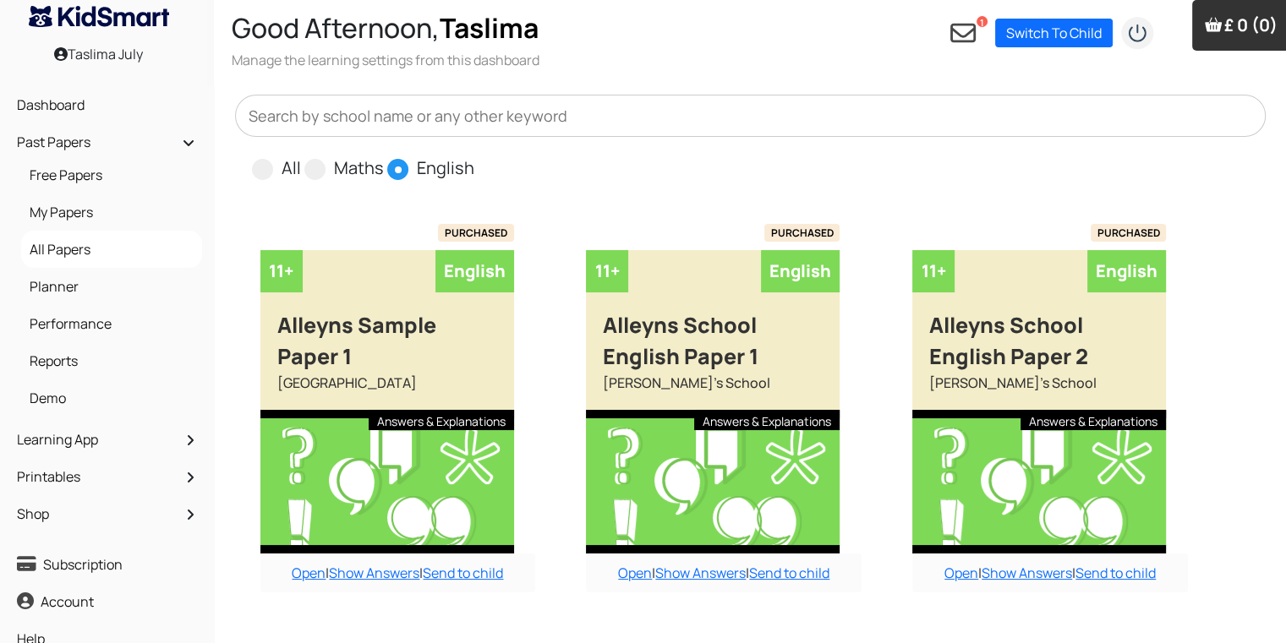
radio input "true"
click at [384, 156] on input "Maths" at bounding box center [389, 161] width 11 height 11
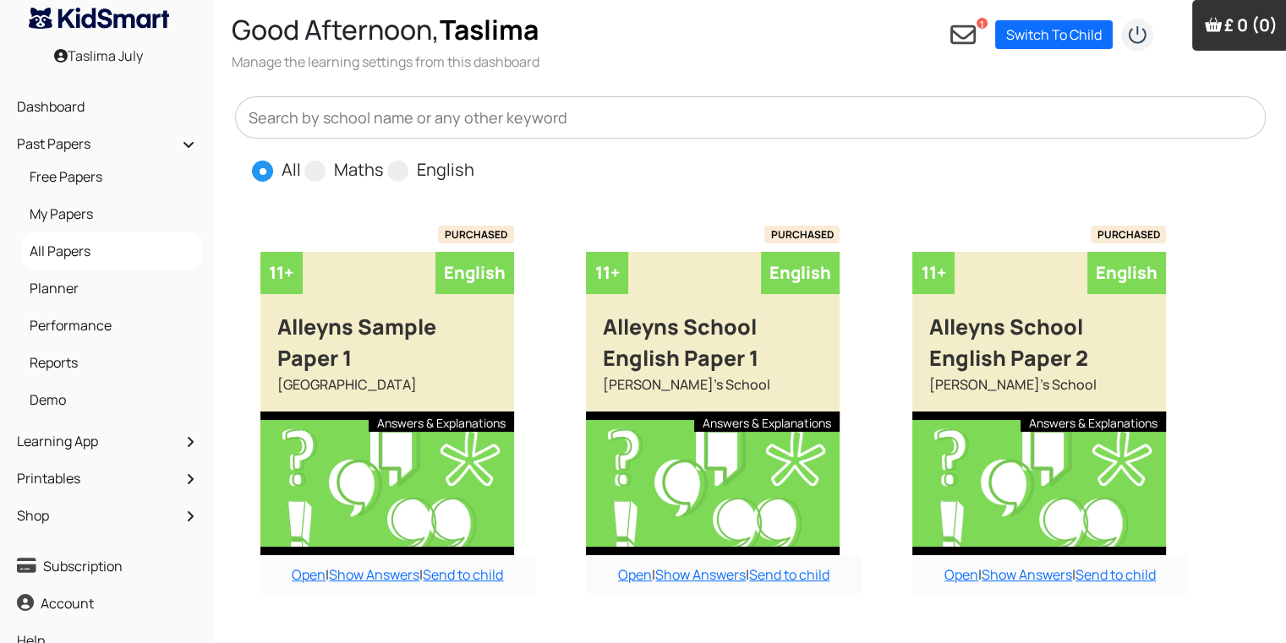
radio input "true"
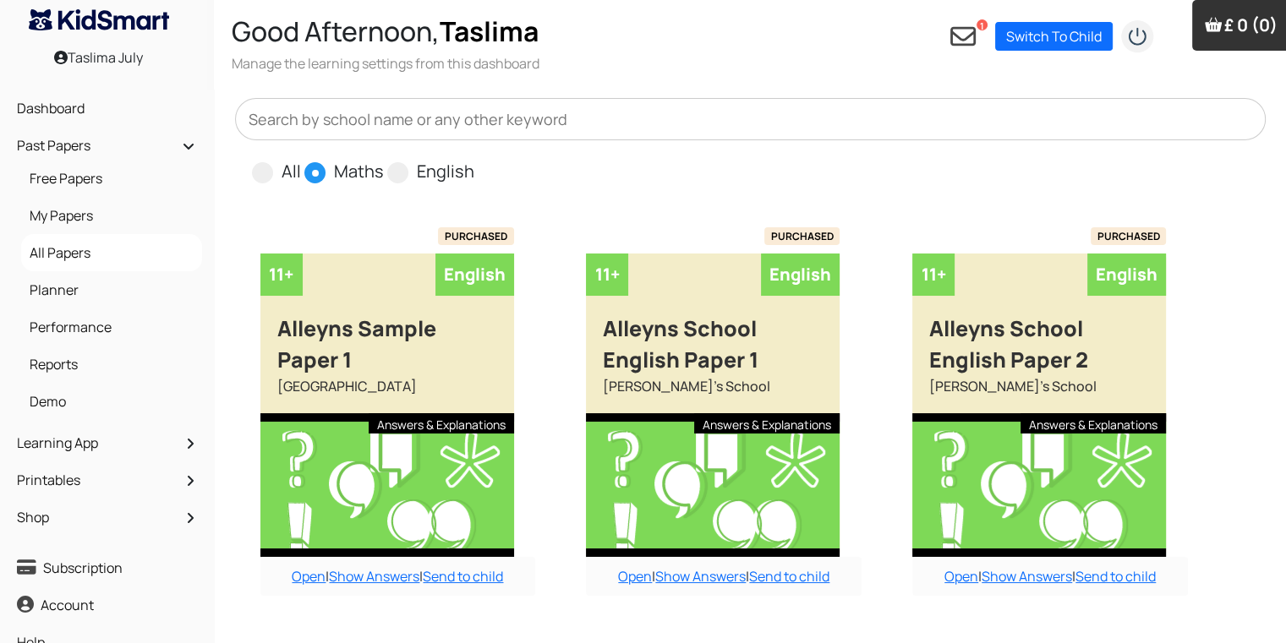
click at [474, 159] on input "English" at bounding box center [479, 164] width 11 height 11
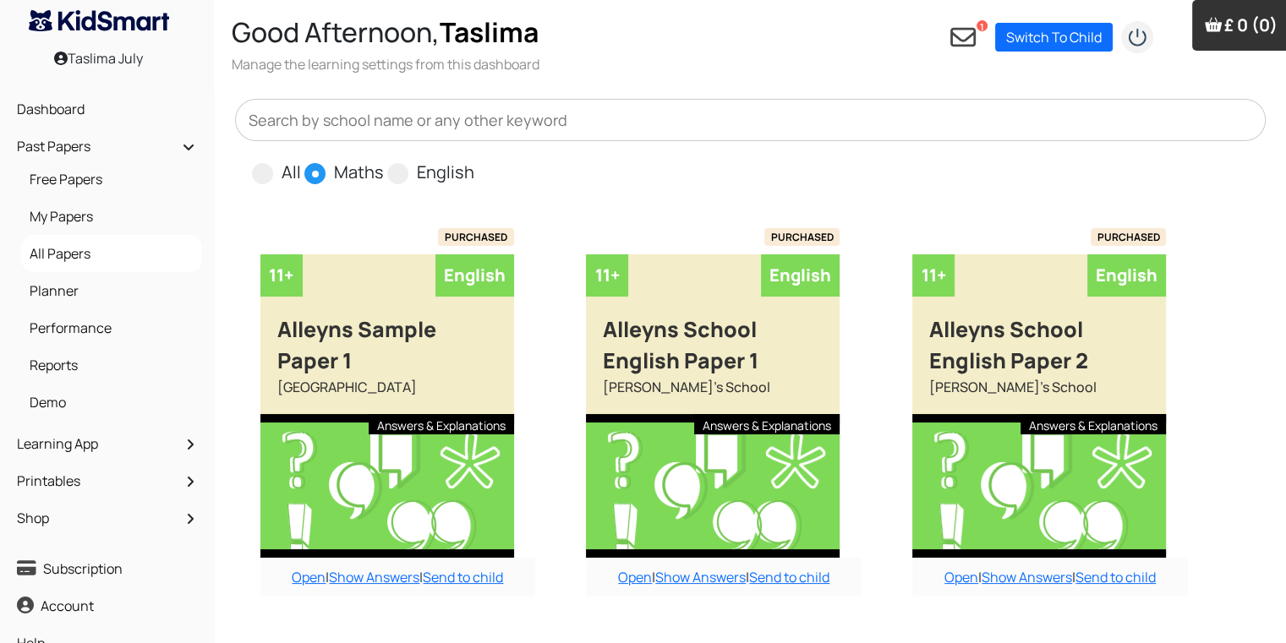
radio input "true"
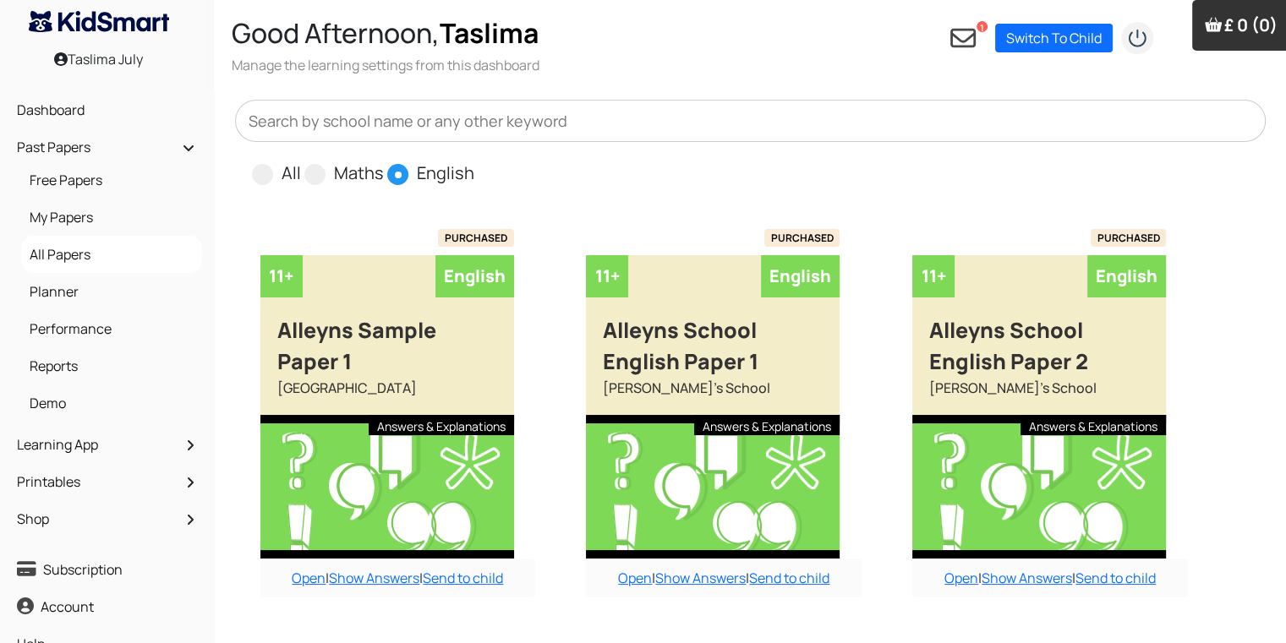
click at [301, 161] on input "All" at bounding box center [306, 166] width 11 height 11
radio input "true"
click at [384, 161] on input "Maths" at bounding box center [389, 166] width 11 height 11
radio input "true"
click at [474, 161] on input "English" at bounding box center [479, 166] width 11 height 11
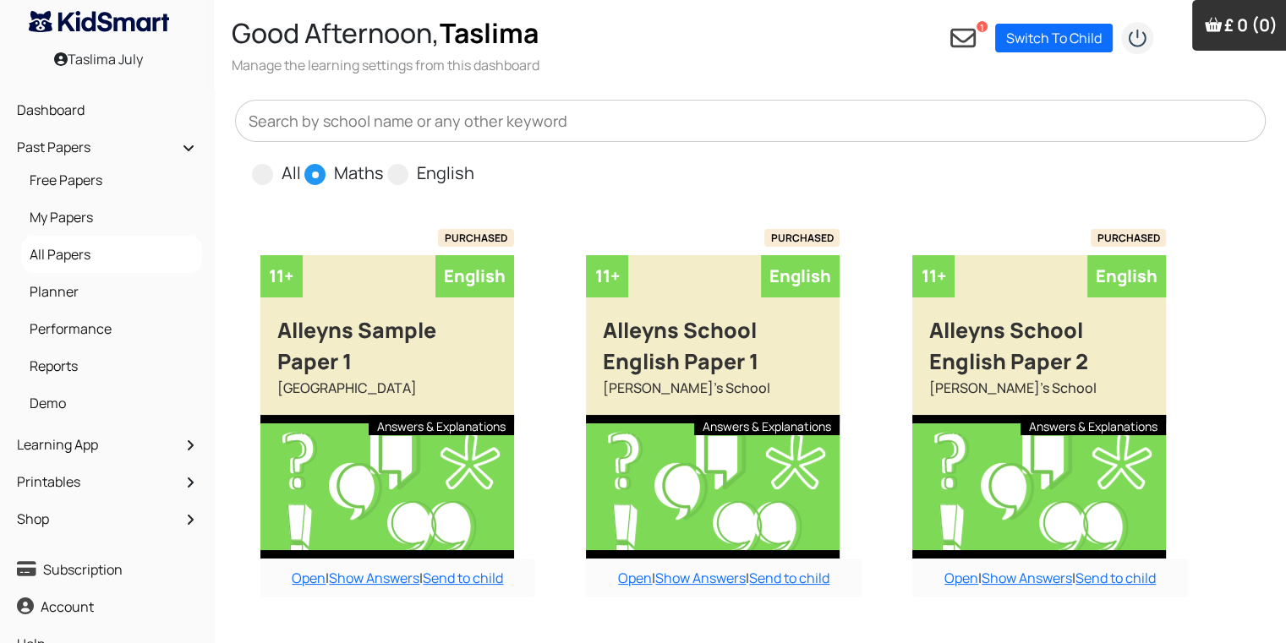
radio input "true"
click at [301, 161] on input "All" at bounding box center [306, 166] width 11 height 11
radio input "true"
click at [384, 161] on input "Maths" at bounding box center [389, 166] width 11 height 11
radio input "true"
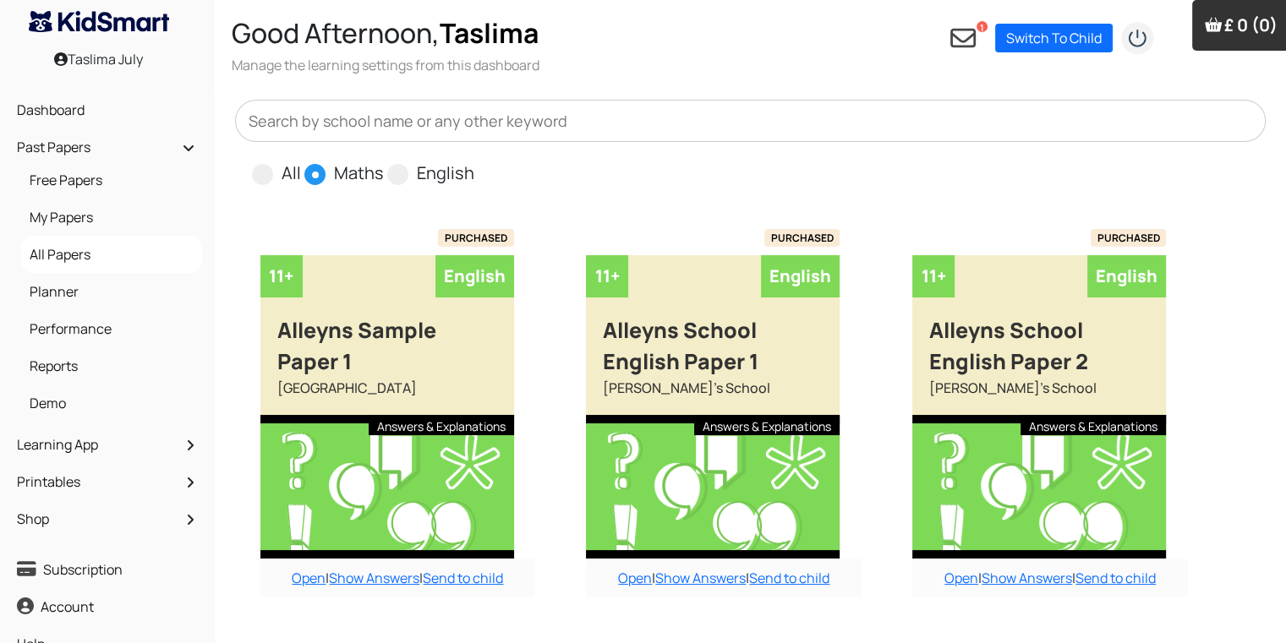
click at [474, 161] on input "English" at bounding box center [479, 166] width 11 height 11
radio input "true"
radio input "false"
click at [301, 161] on input "All" at bounding box center [306, 166] width 11 height 11
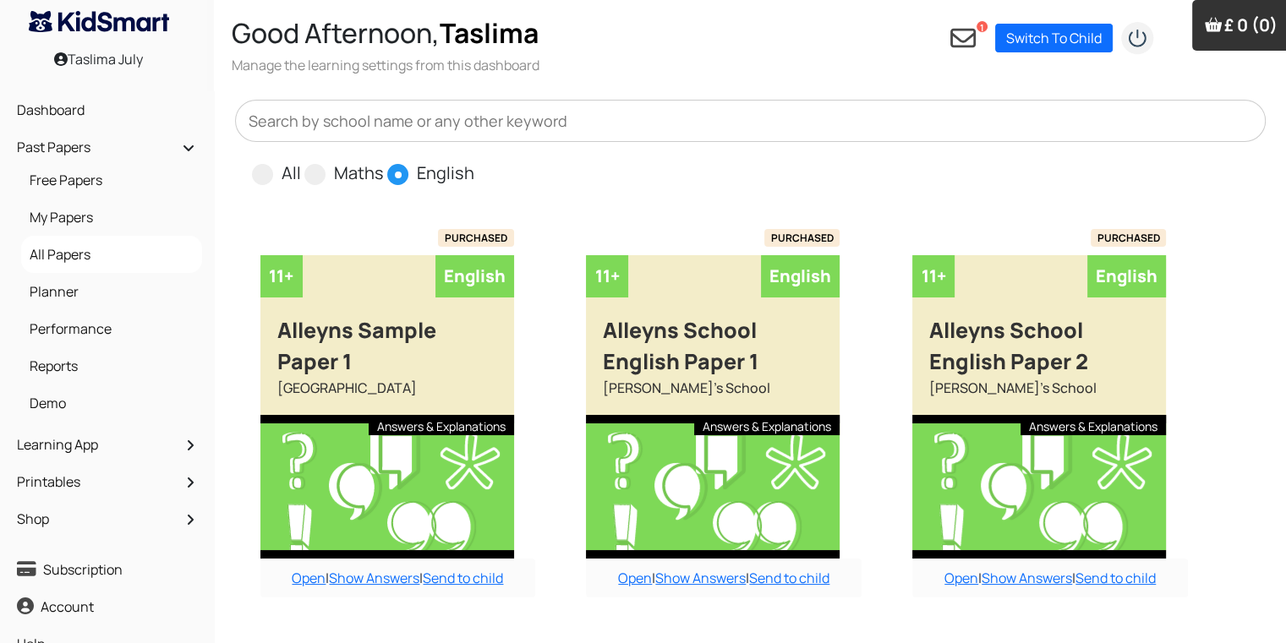
radio input "true"
click at [384, 161] on input "Maths" at bounding box center [389, 166] width 11 height 11
radio input "true"
click at [474, 161] on input "English" at bounding box center [479, 166] width 11 height 11
radio input "true"
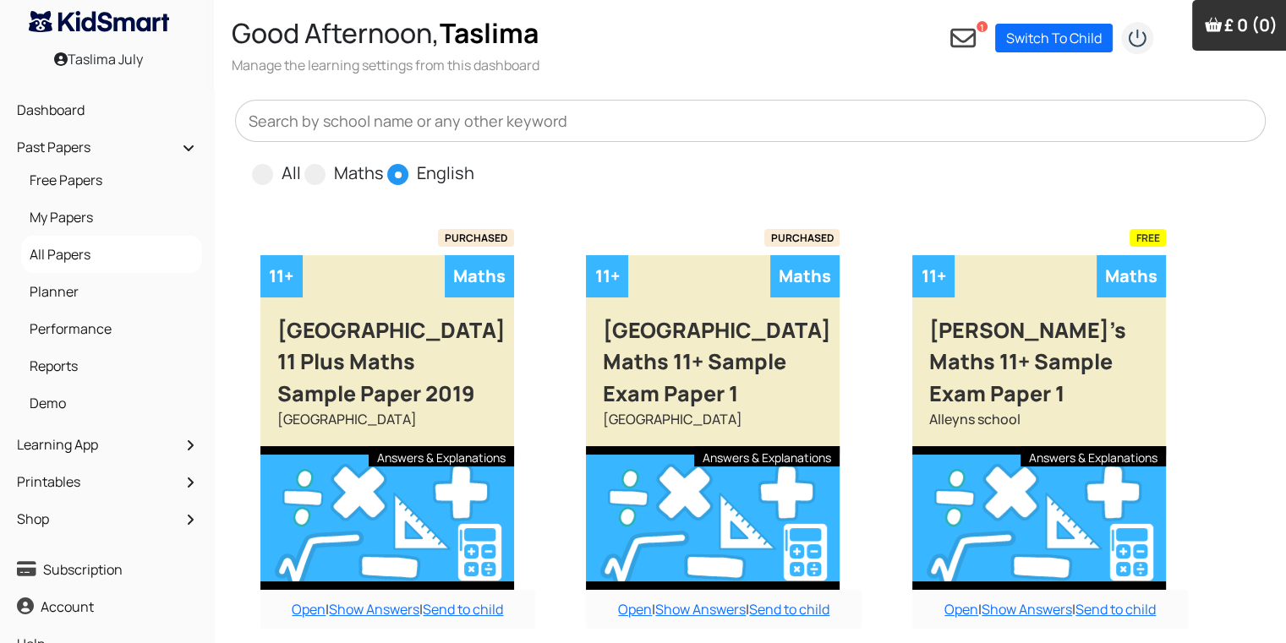
click at [301, 161] on input "All" at bounding box center [306, 166] width 11 height 11
radio input "true"
click at [384, 161] on input "Maths" at bounding box center [389, 166] width 11 height 11
radio input "true"
click at [474, 161] on input "English" at bounding box center [479, 166] width 11 height 11
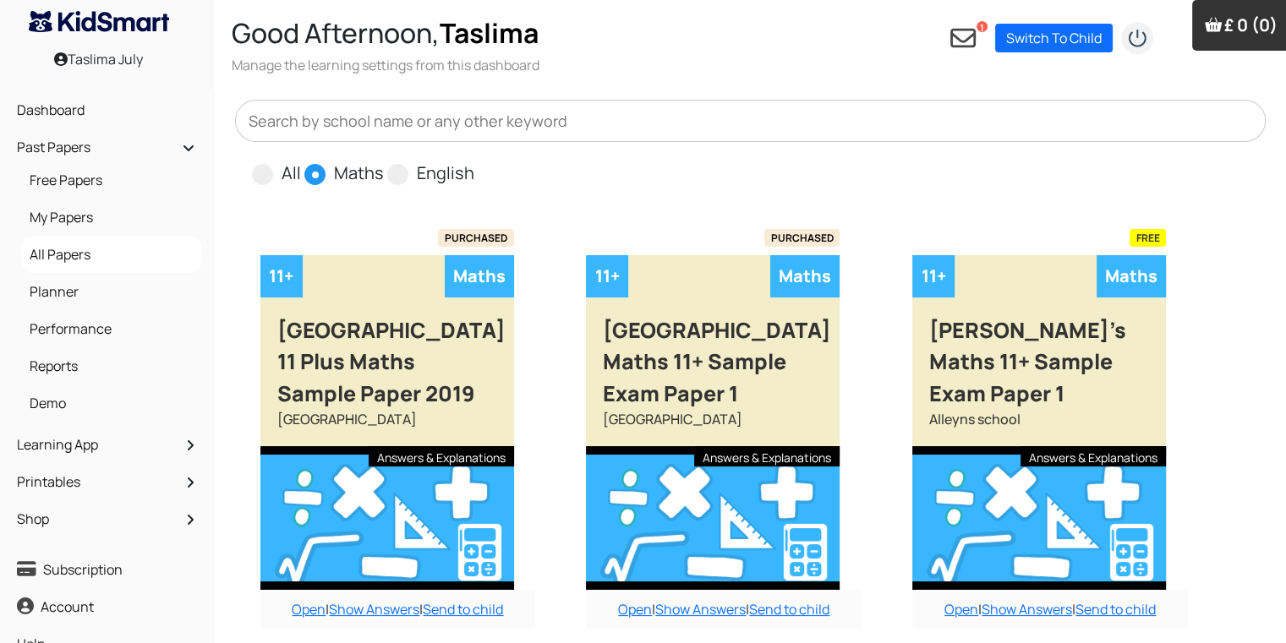
radio input "true"
click at [301, 161] on input "All" at bounding box center [306, 166] width 11 height 11
radio input "true"
radio input "false"
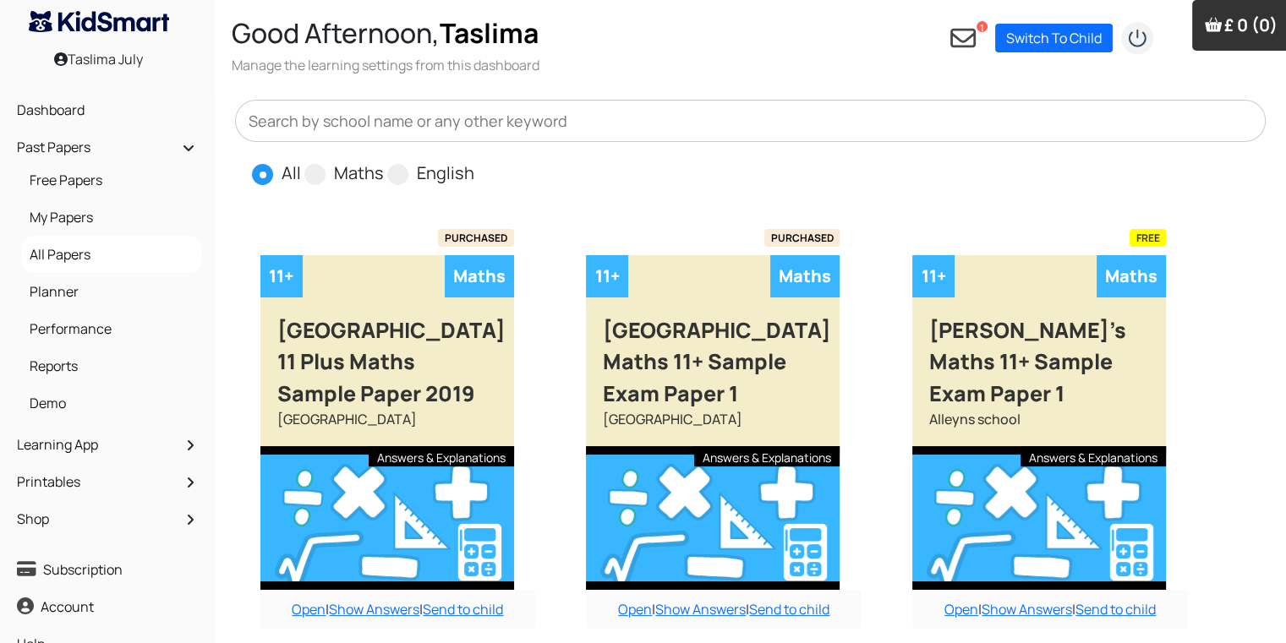
click at [384, 161] on input "Maths" at bounding box center [389, 166] width 11 height 11
radio input "true"
click at [474, 161] on input "English" at bounding box center [479, 166] width 11 height 11
radio input "true"
click at [301, 161] on input "All" at bounding box center [306, 166] width 11 height 11
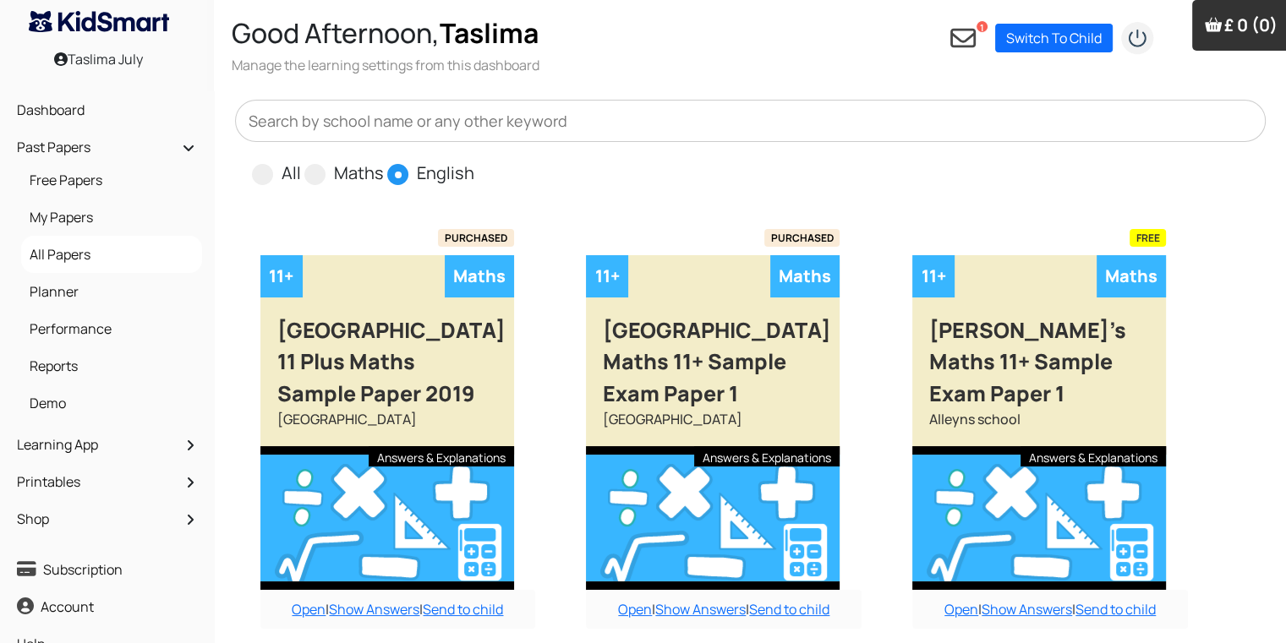
radio input "true"
radio input "false"
click at [309, 174] on span at bounding box center [314, 174] width 21 height 21
click at [384, 172] on input "Maths" at bounding box center [389, 166] width 11 height 11
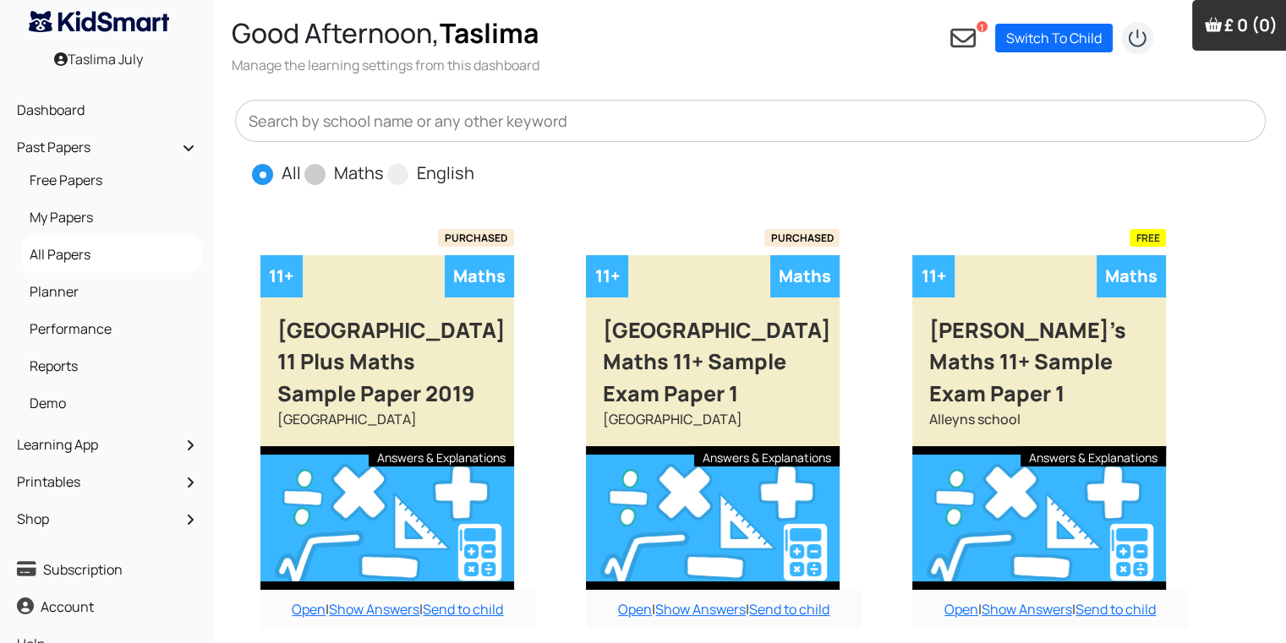
radio input "true"
click at [474, 161] on input "English" at bounding box center [479, 166] width 11 height 11
radio input "true"
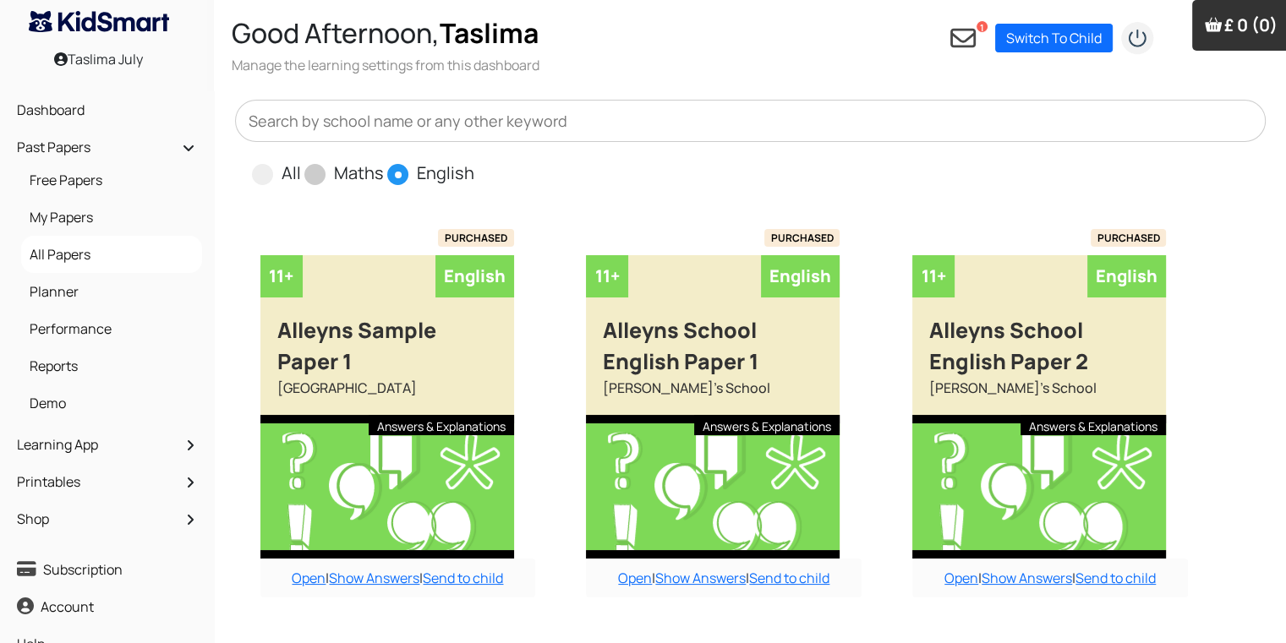
click at [301, 161] on input "All" at bounding box center [306, 166] width 11 height 11
radio input "true"
click at [384, 161] on input "Maths" at bounding box center [389, 166] width 11 height 11
radio input "true"
click at [474, 161] on input "English" at bounding box center [479, 166] width 11 height 11
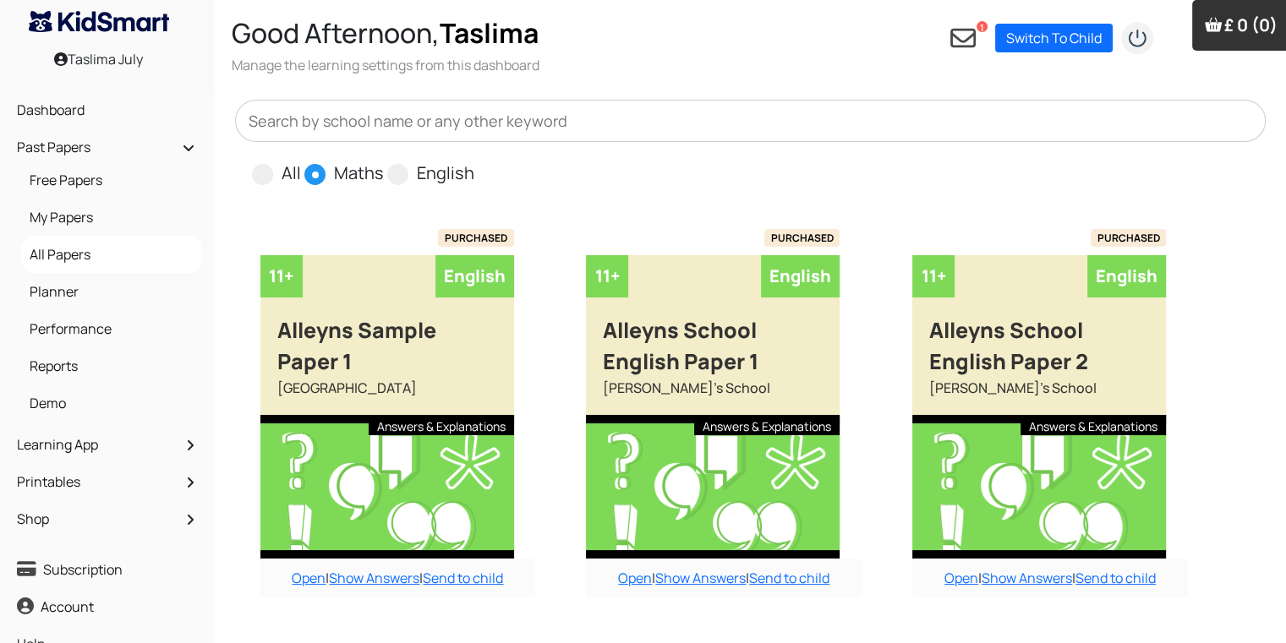
radio input "true"
click at [301, 161] on input "All" at bounding box center [306, 166] width 11 height 11
radio input "true"
click at [384, 161] on input "Maths" at bounding box center [389, 166] width 11 height 11
radio input "true"
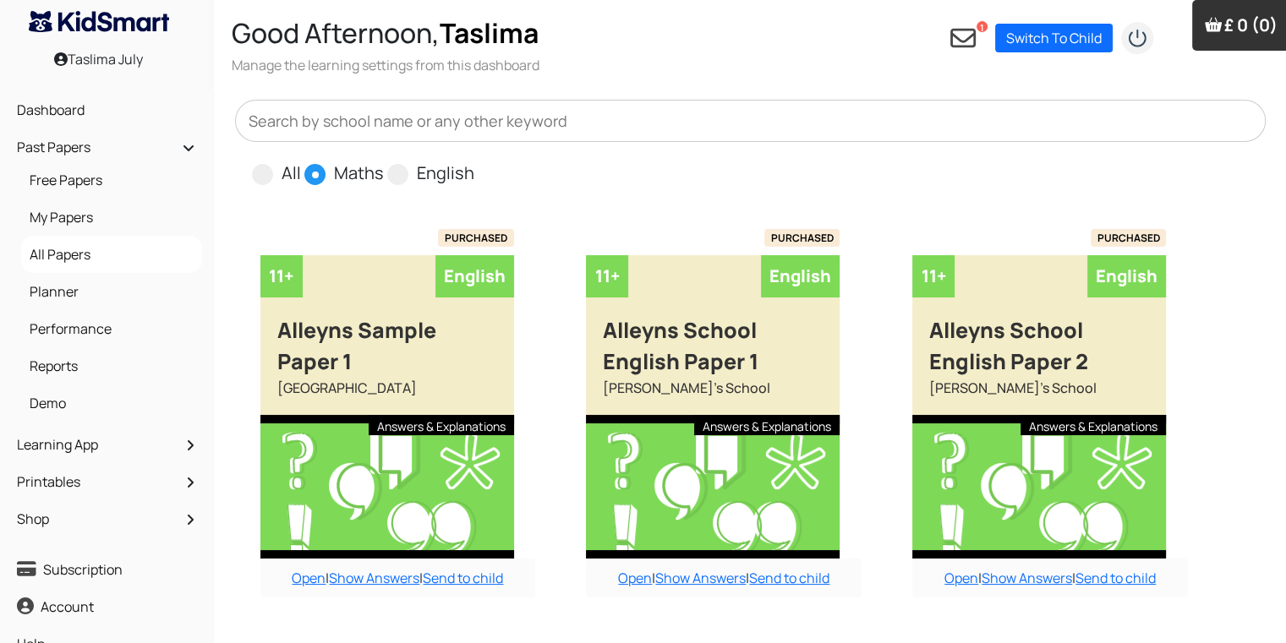
click at [474, 161] on input "English" at bounding box center [479, 166] width 11 height 11
radio input "true"
click at [301, 161] on input "All" at bounding box center [306, 166] width 11 height 11
radio input "true"
radio input "false"
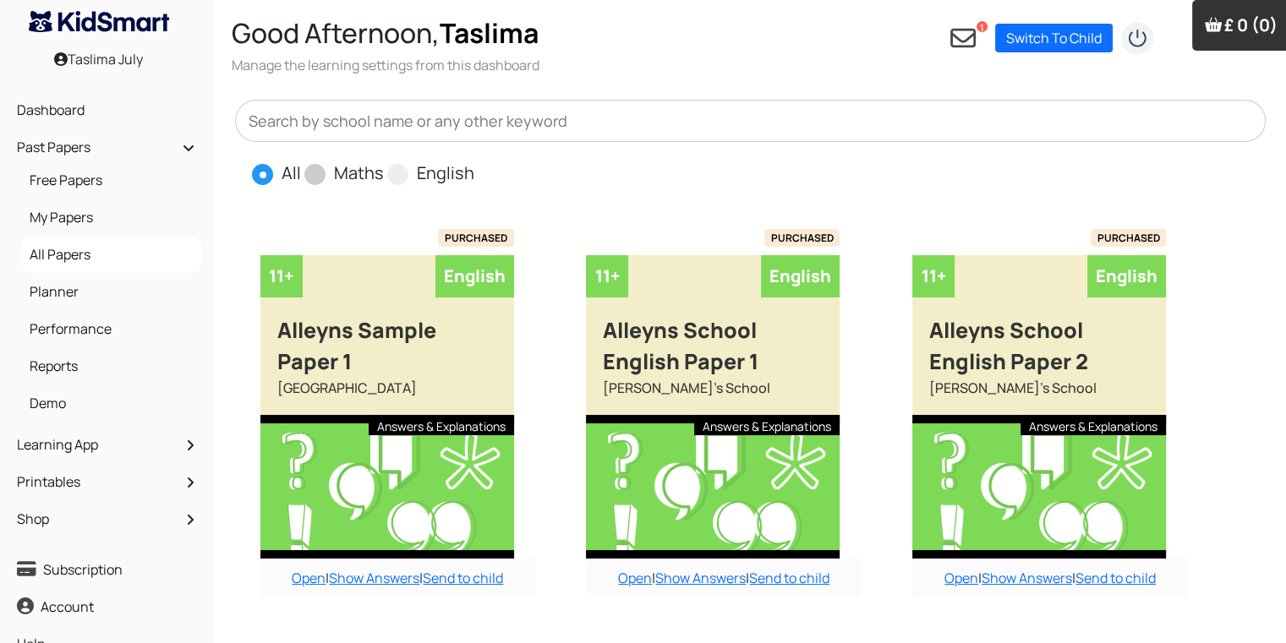
radio input "false"
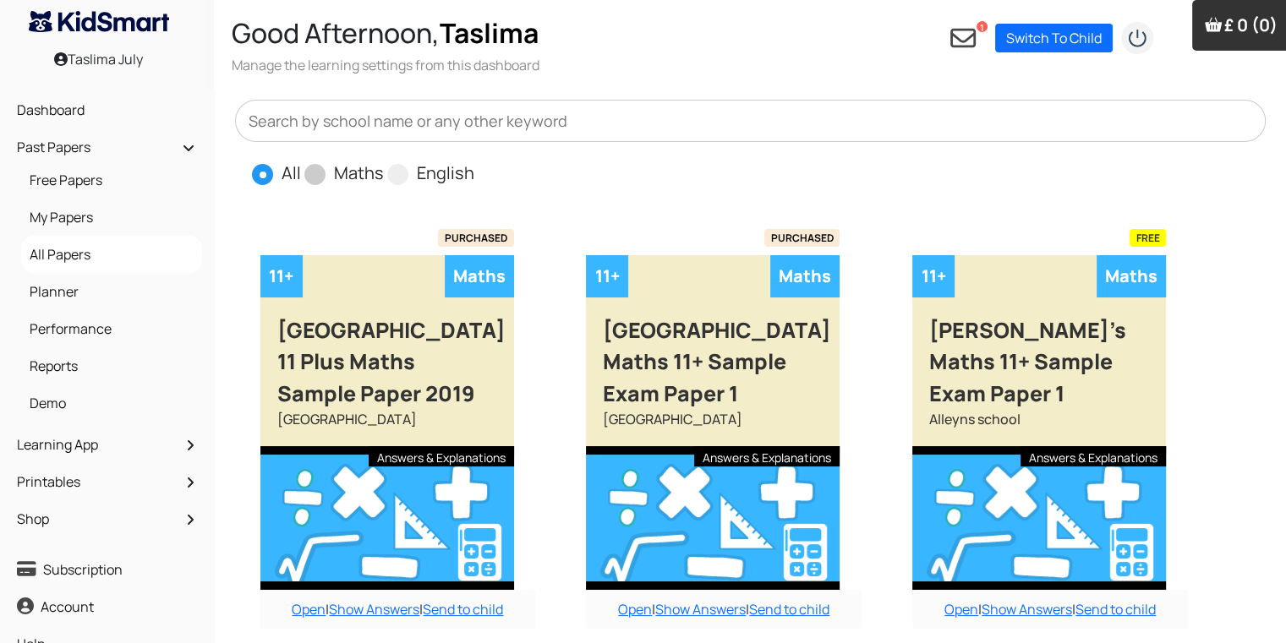
click at [309, 174] on span at bounding box center [314, 174] width 21 height 21
click at [384, 172] on input "Maths" at bounding box center [389, 166] width 11 height 11
radio input "true"
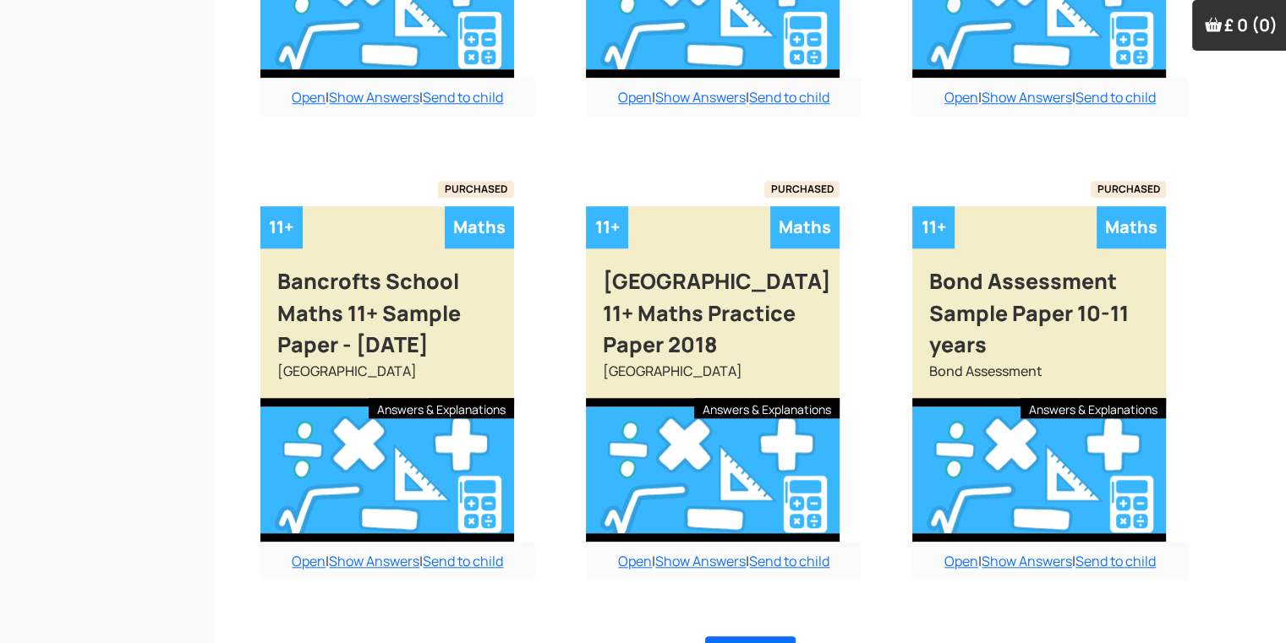
scroll to position [1481, 0]
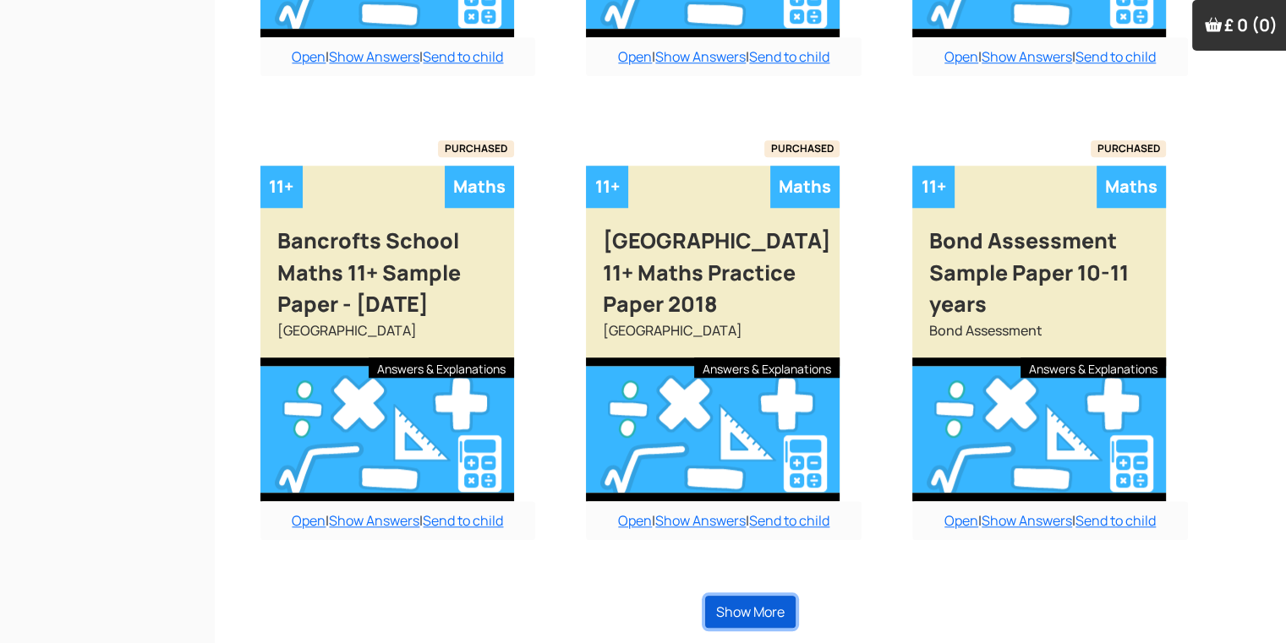
click at [727, 596] on button "Show More" at bounding box center [750, 612] width 90 height 32
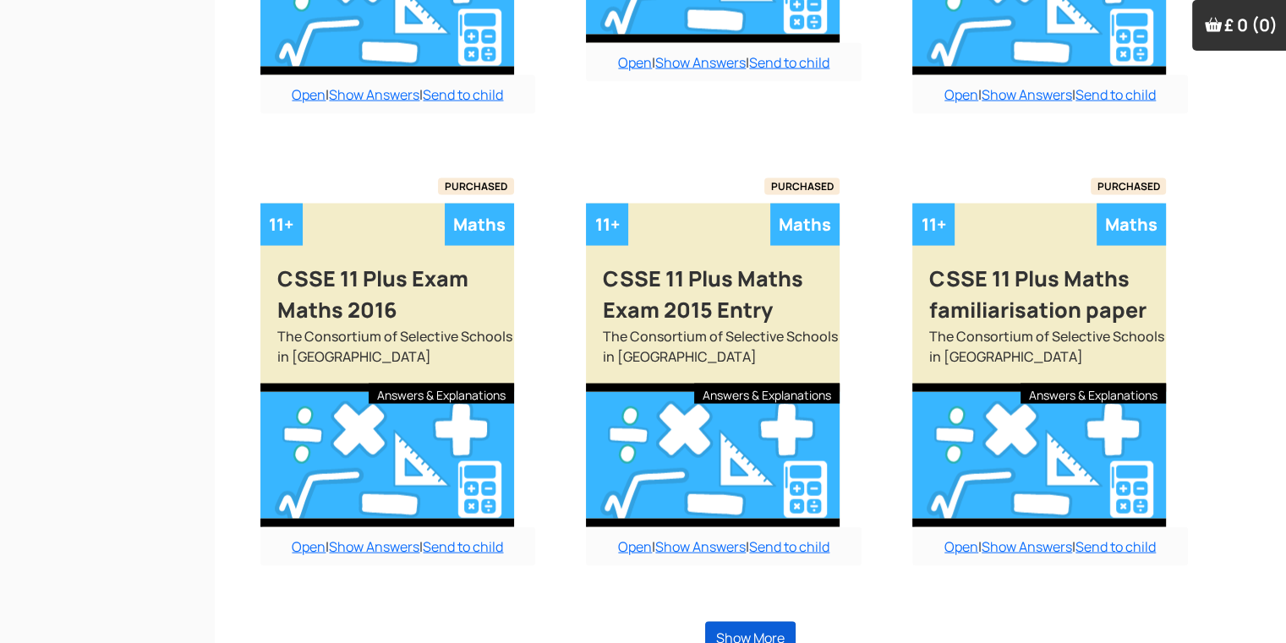
scroll to position [3388, 0]
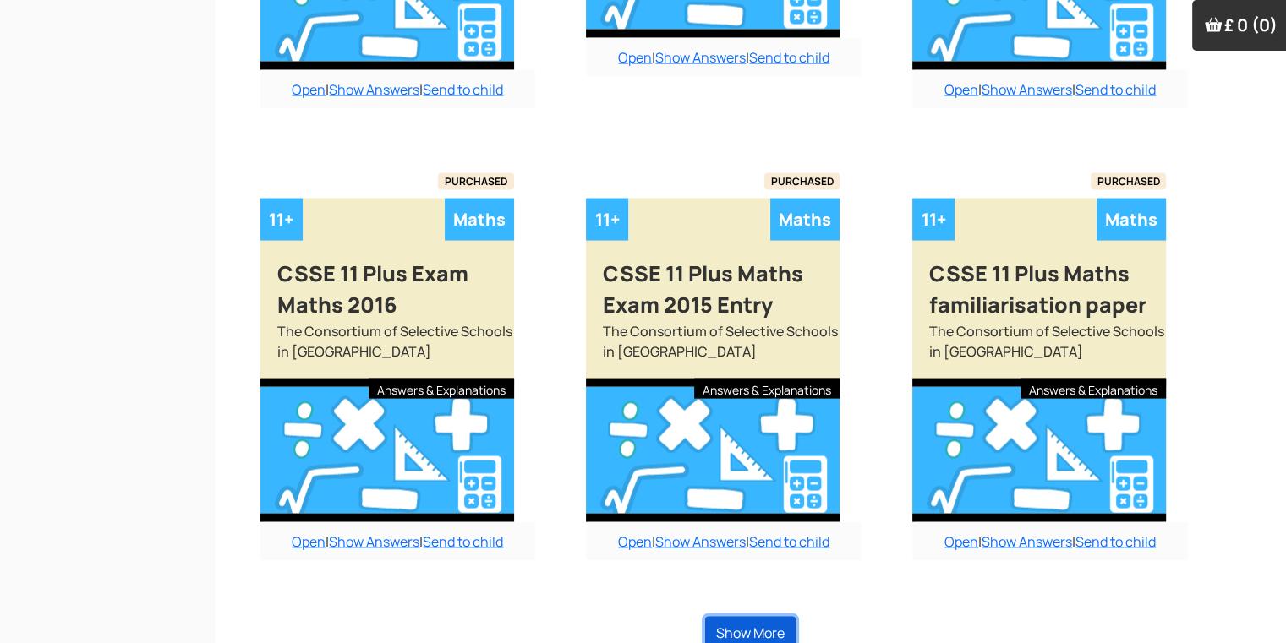
click at [789, 626] on button "Show More" at bounding box center [750, 633] width 90 height 32
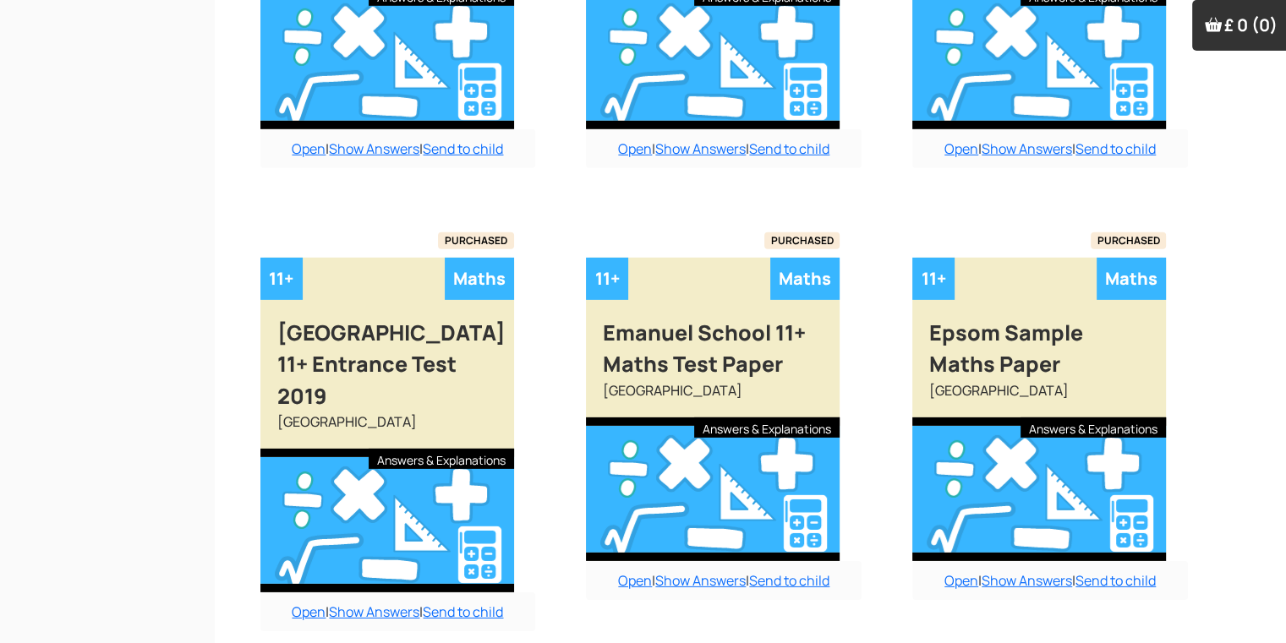
scroll to position [5179, 0]
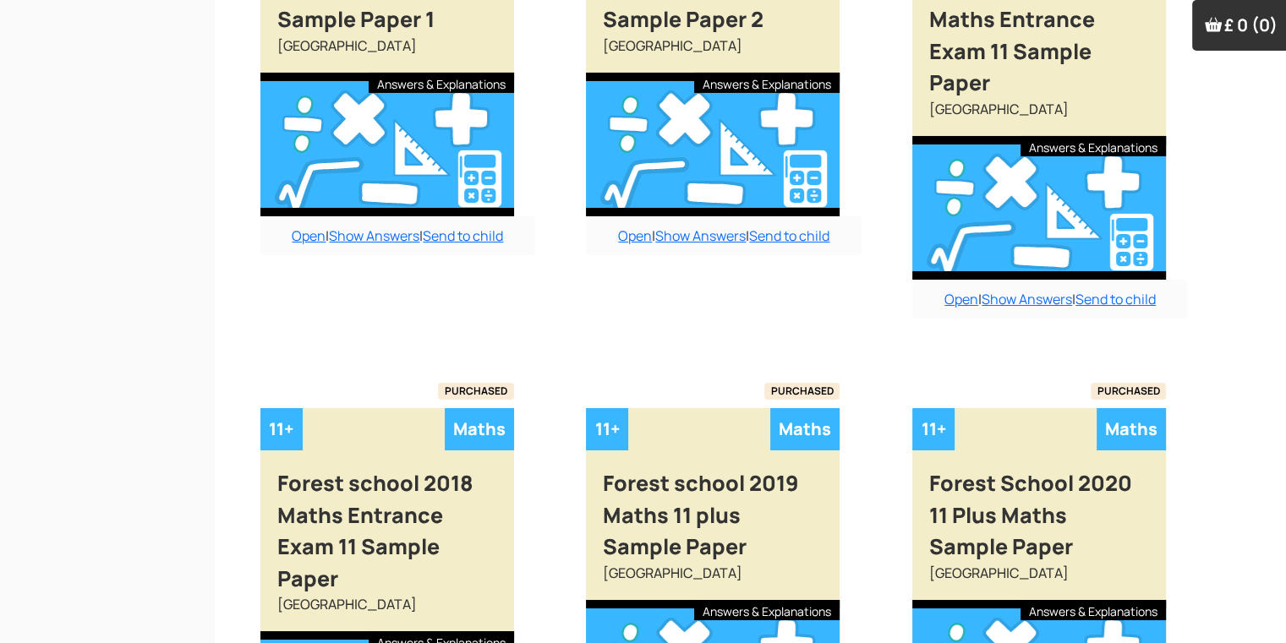
scroll to position [5890, 0]
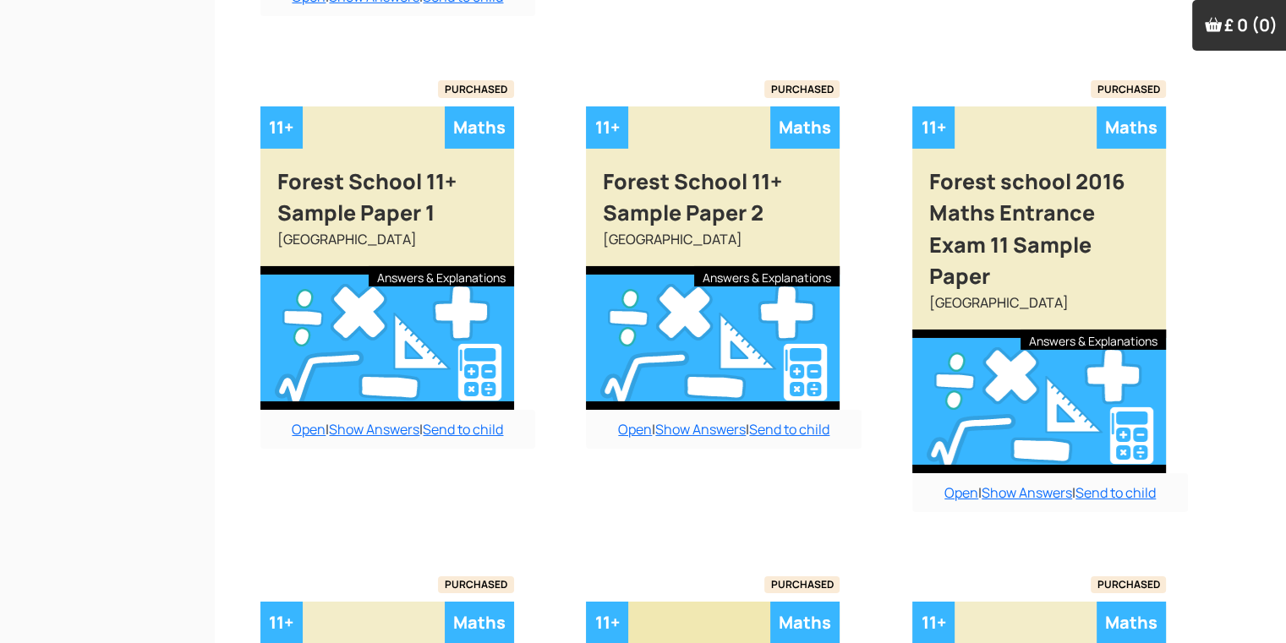
scroll to position [5760, 0]
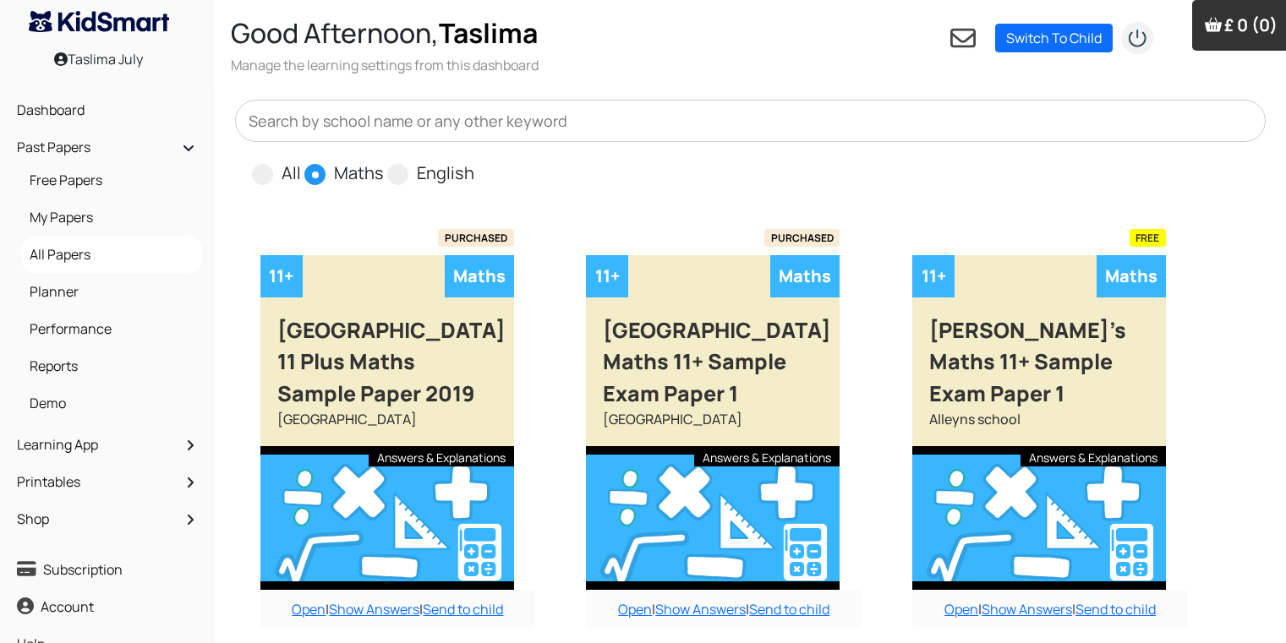
scroll to position [1449, 0]
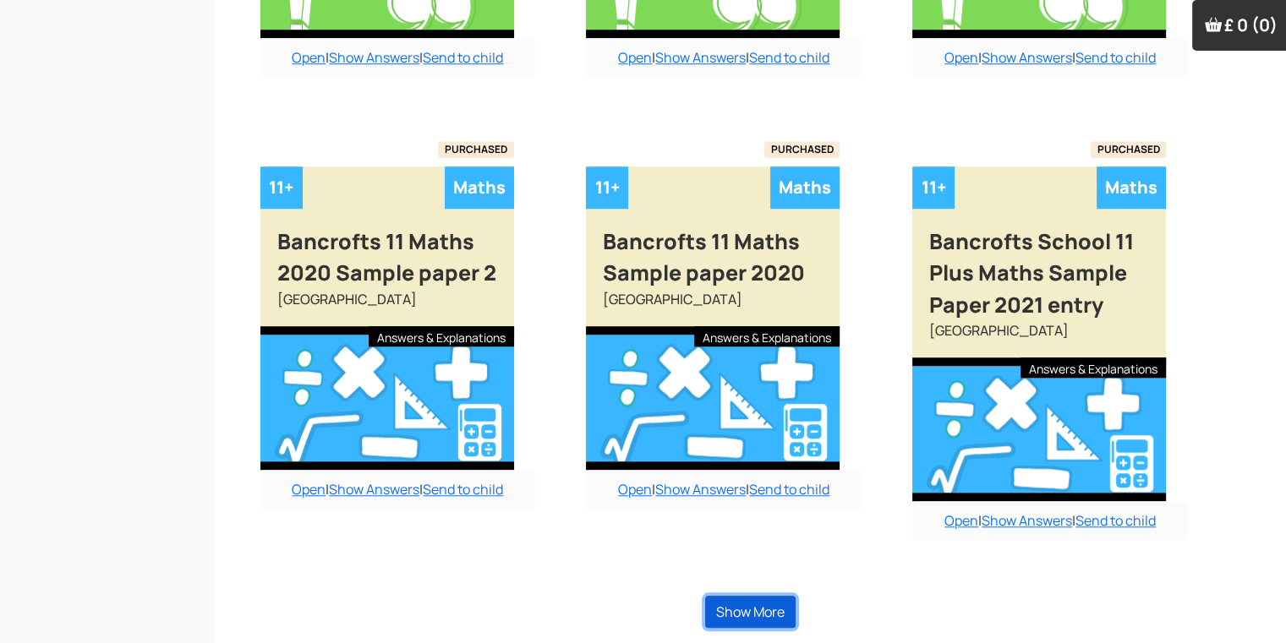
click at [751, 620] on button "Show More" at bounding box center [750, 612] width 90 height 32
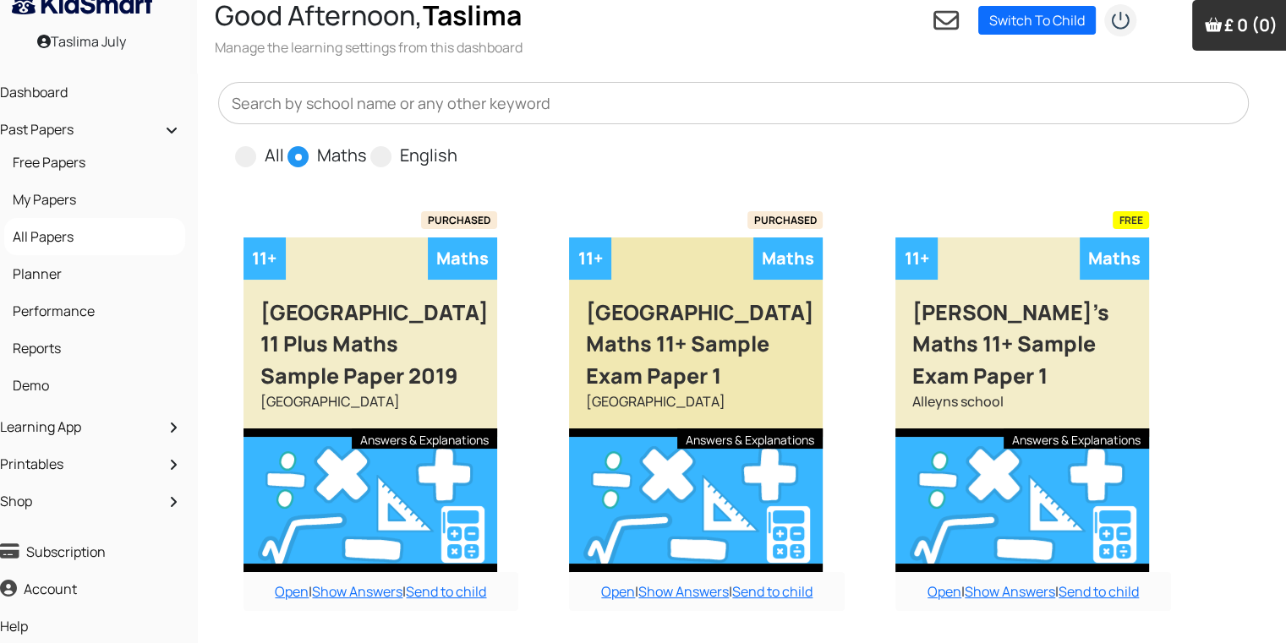
scroll to position [0, 17]
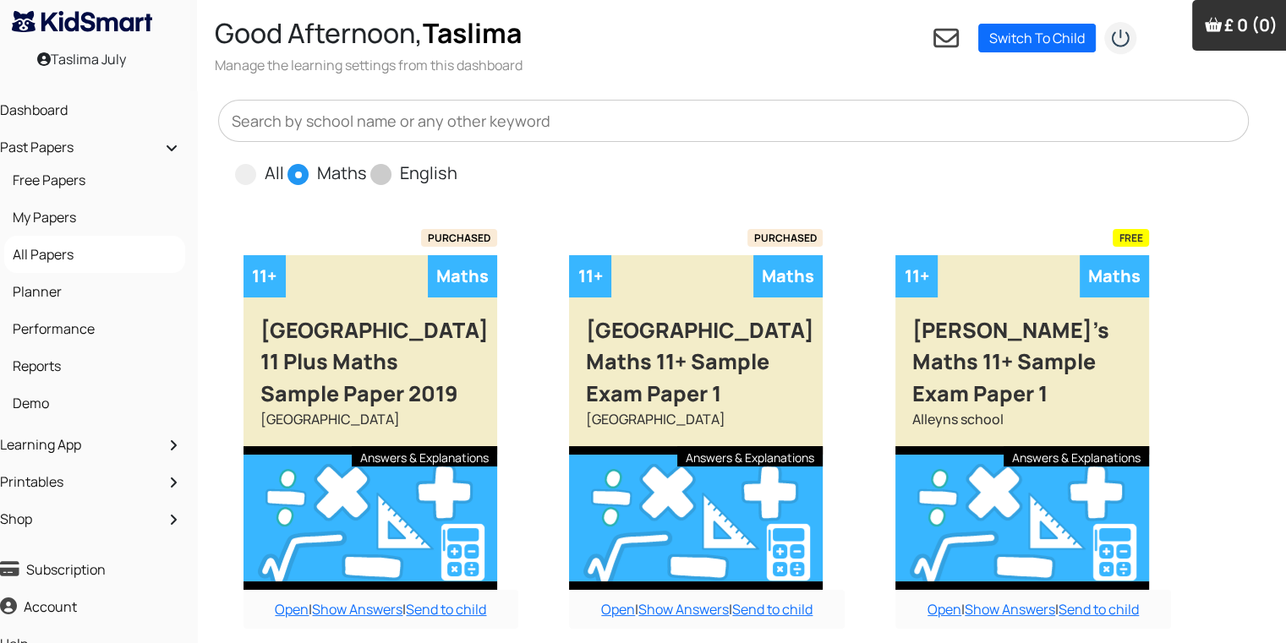
click at [378, 168] on span at bounding box center [380, 174] width 21 height 21
click at [457, 168] on input "English" at bounding box center [462, 166] width 11 height 11
radio input "true"
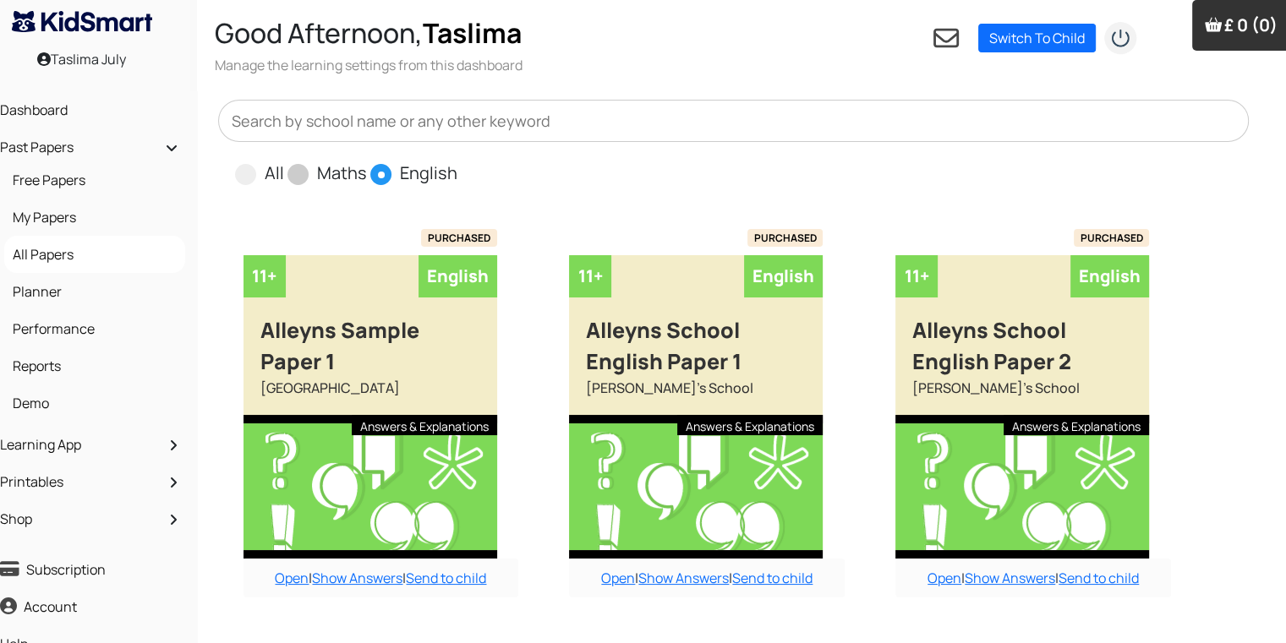
click at [287, 170] on span at bounding box center [297, 174] width 21 height 21
click at [367, 170] on input "Maths" at bounding box center [372, 166] width 11 height 11
radio input "true"
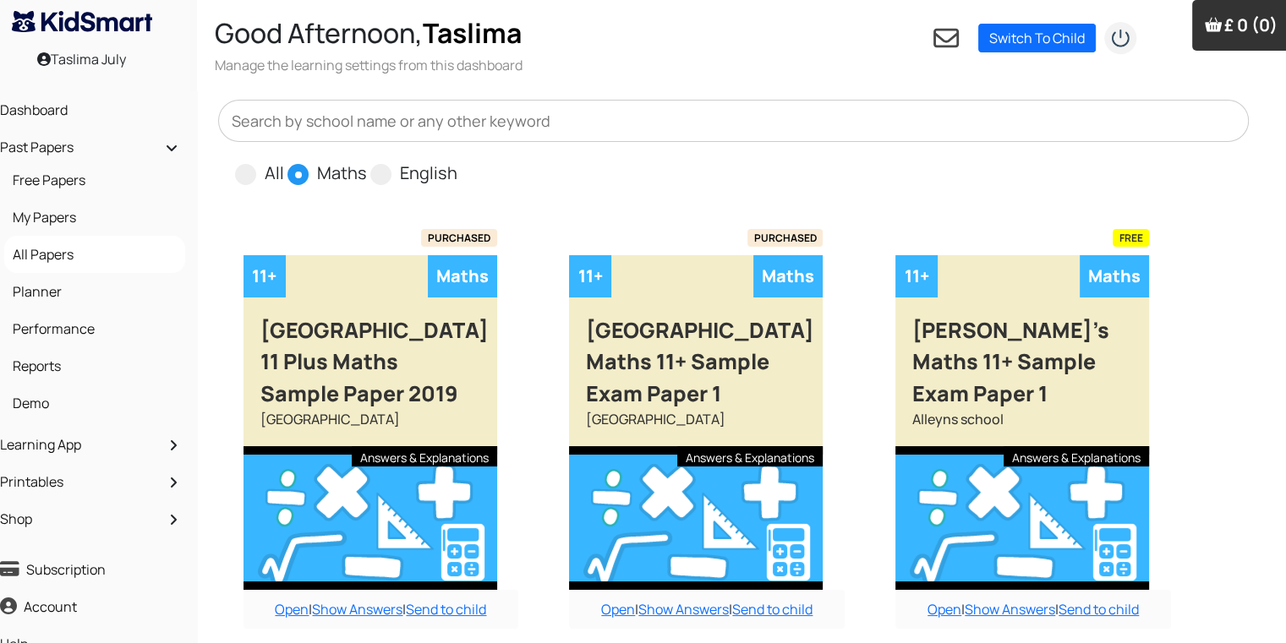
click at [457, 161] on input "English" at bounding box center [462, 166] width 11 height 11
radio input "true"
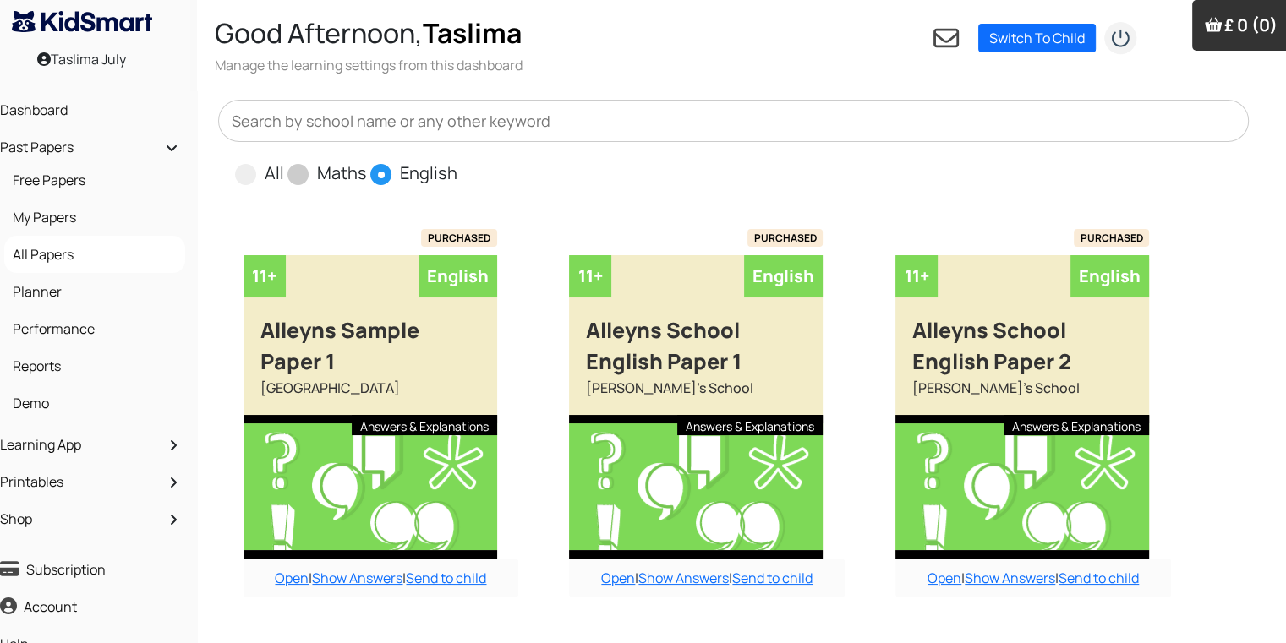
click at [284, 161] on input "All" at bounding box center [289, 166] width 11 height 11
radio input "true"
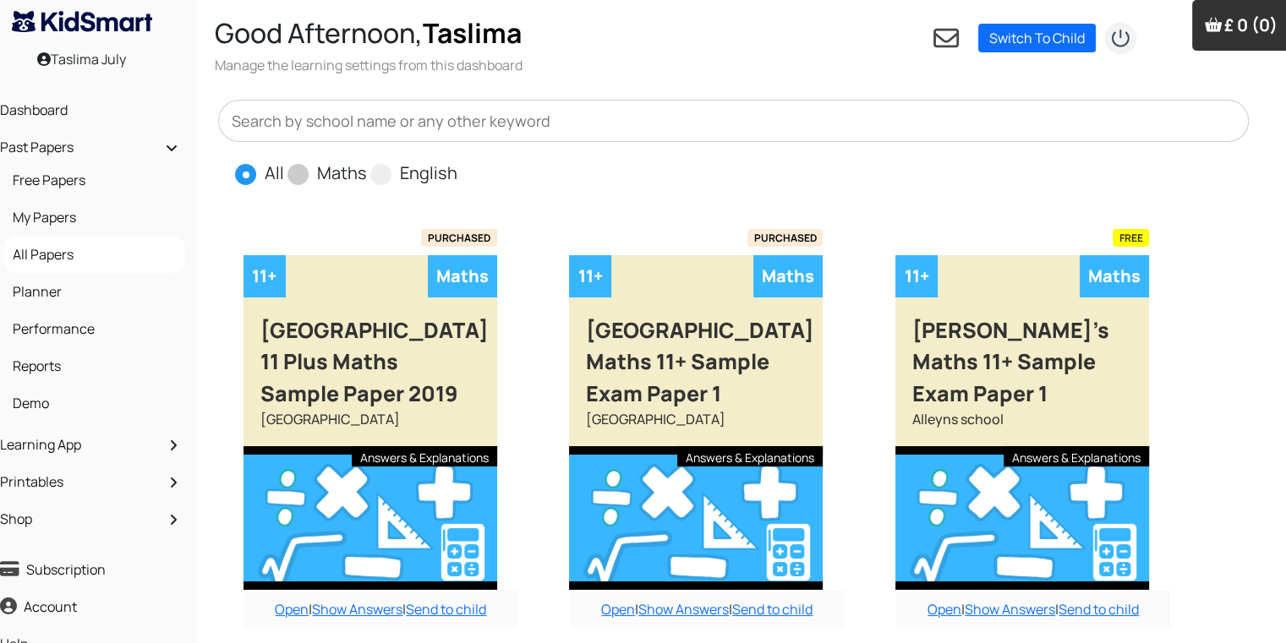
click at [367, 161] on input "Maths" at bounding box center [372, 166] width 11 height 11
radio input "true"
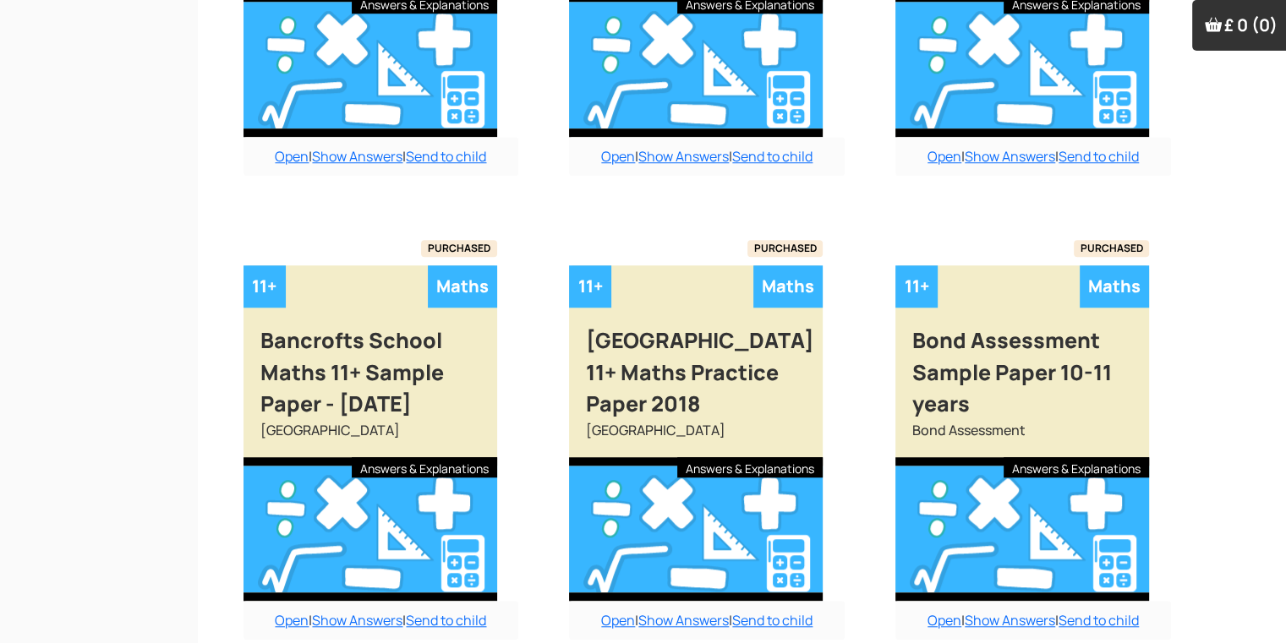
scroll to position [1481, 17]
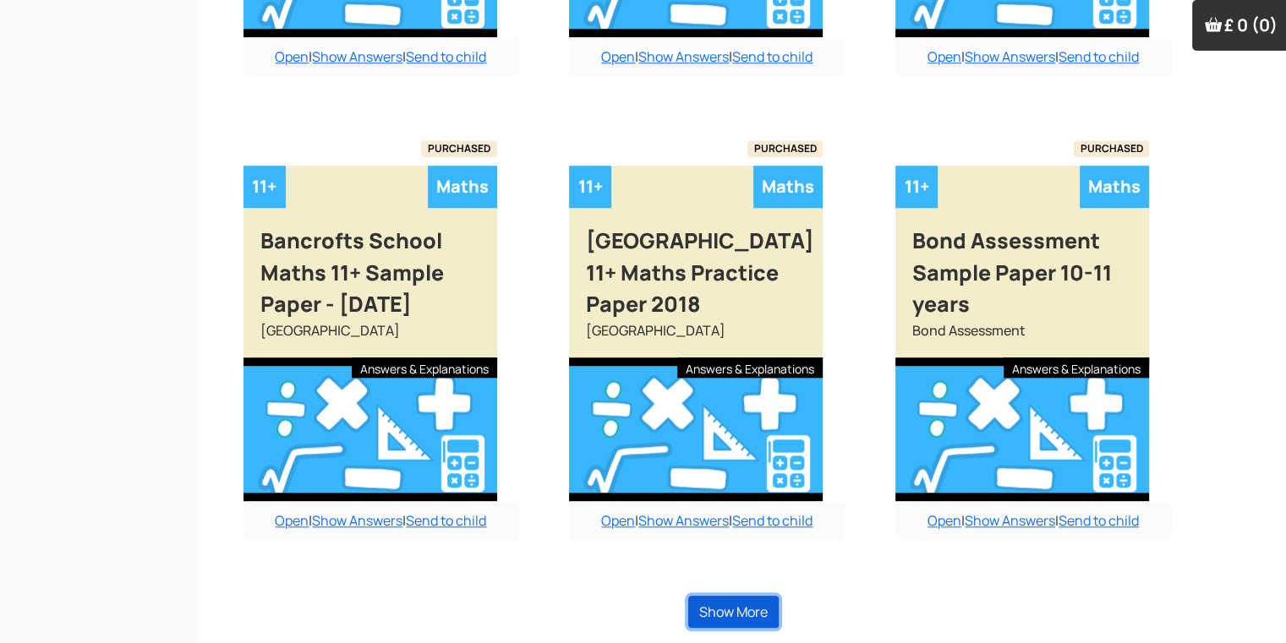
click at [716, 606] on button "Show More" at bounding box center [733, 612] width 90 height 32
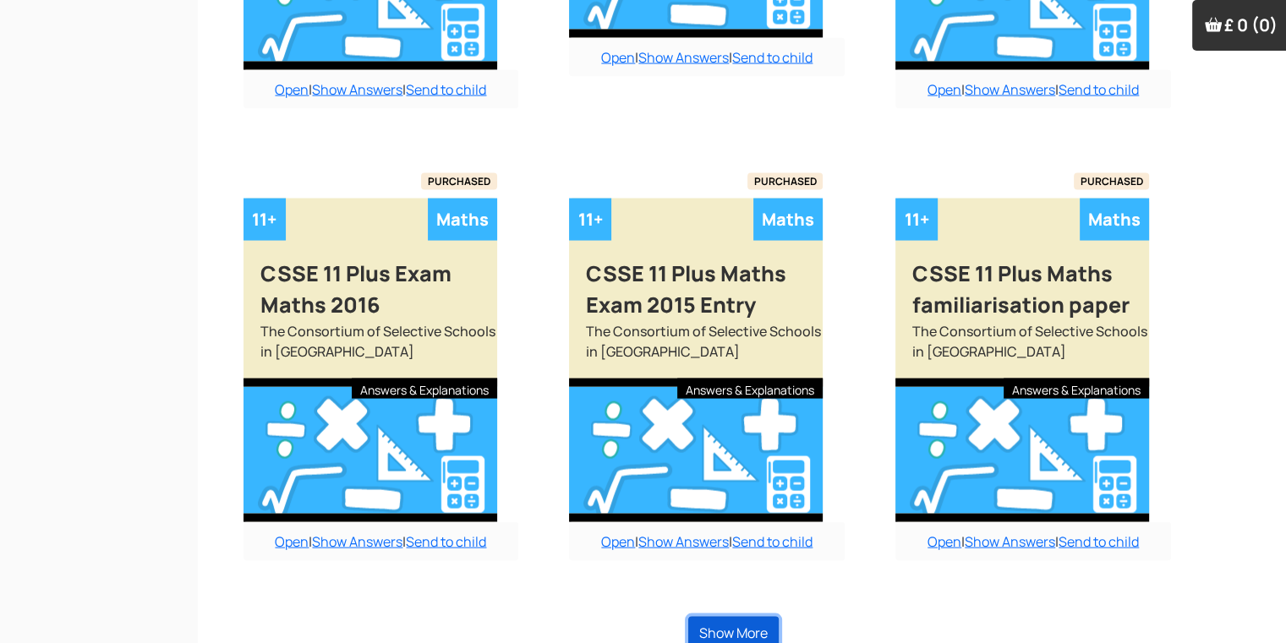
click at [716, 617] on button "Show More" at bounding box center [733, 633] width 90 height 32
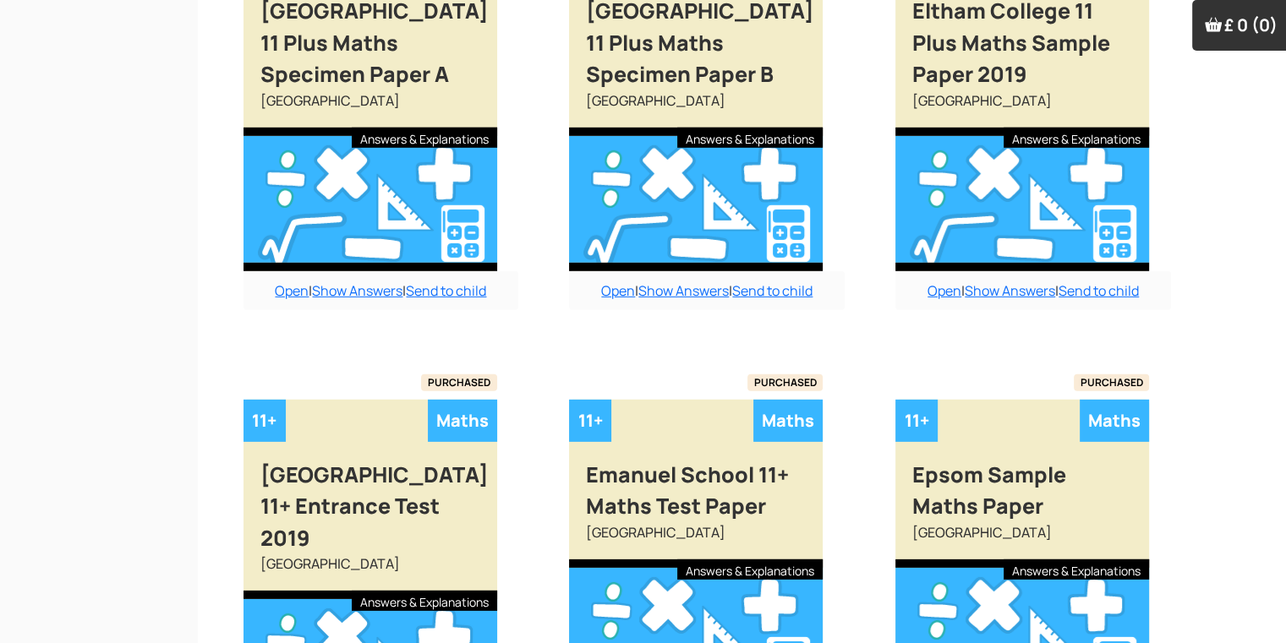
scroll to position [5179, 17]
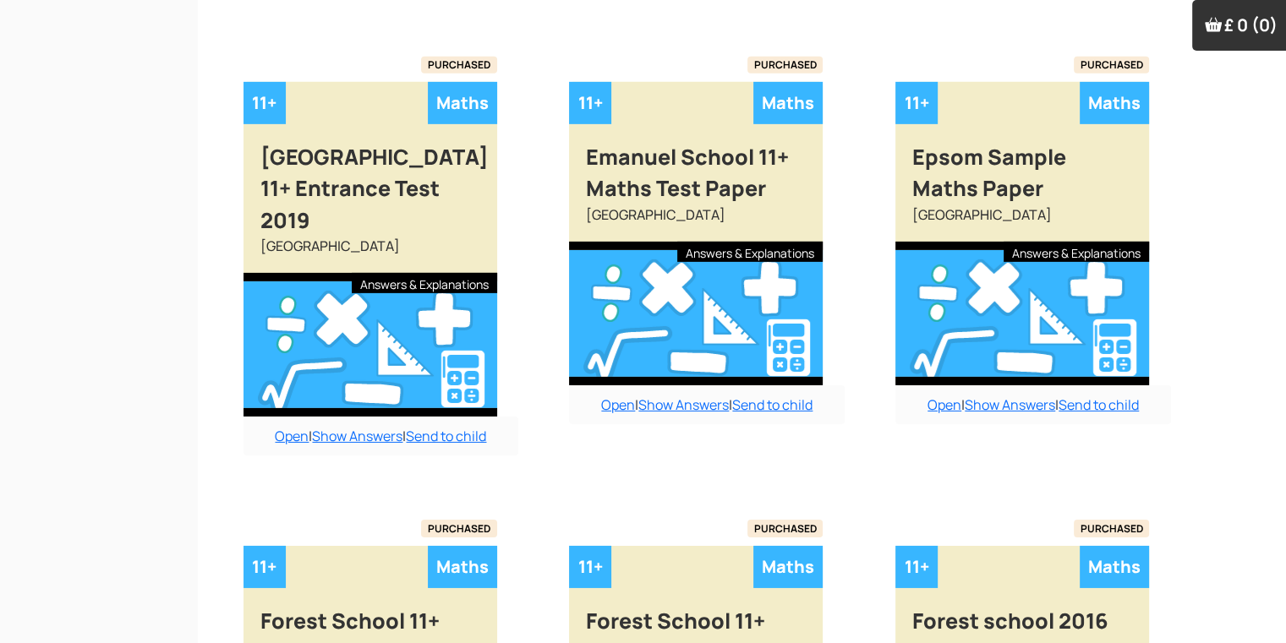
scroll to position [5316, 17]
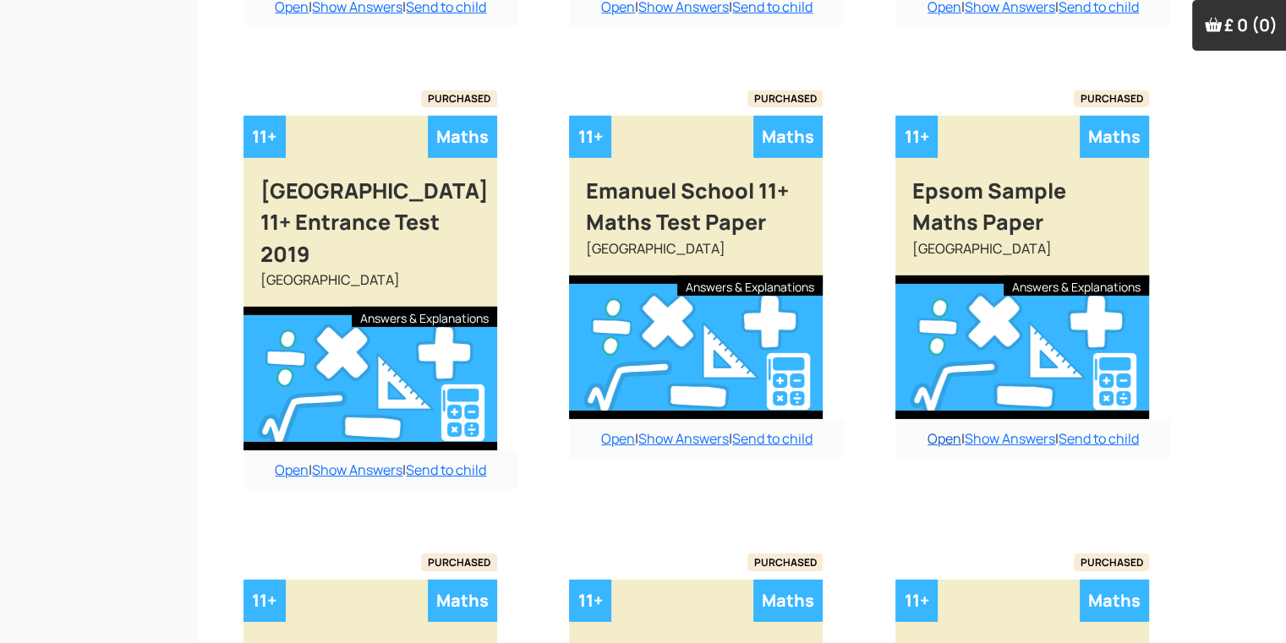
click at [940, 429] on link "Open" at bounding box center [944, 438] width 34 height 19
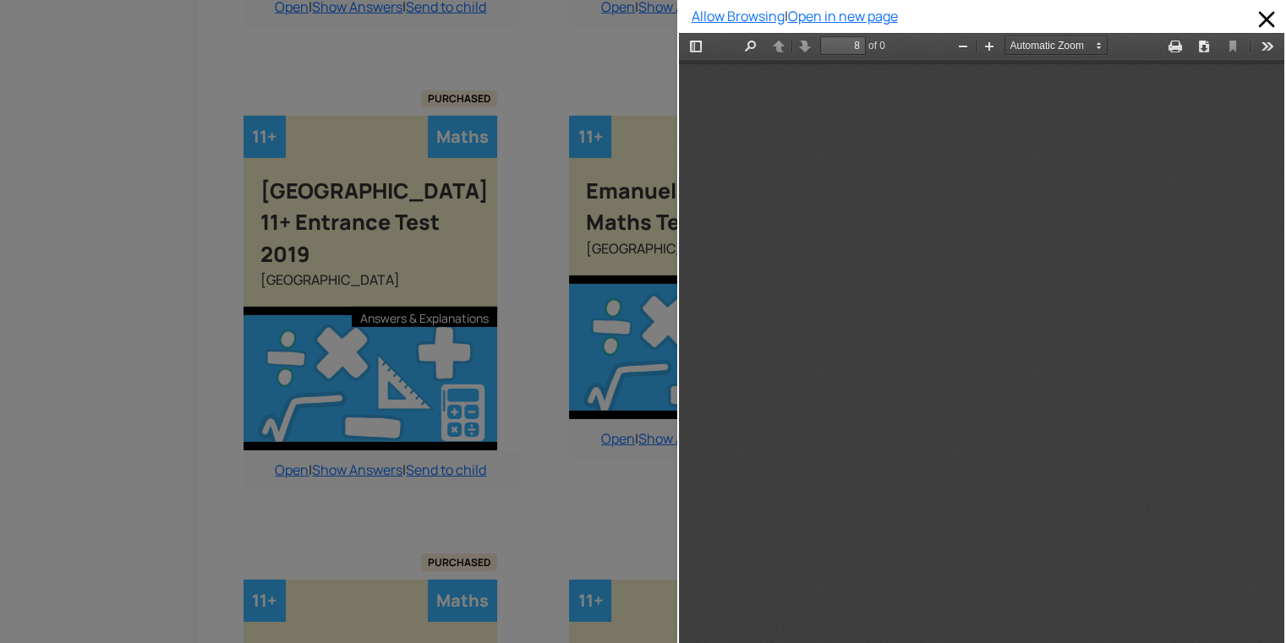
scroll to position [5011, 0]
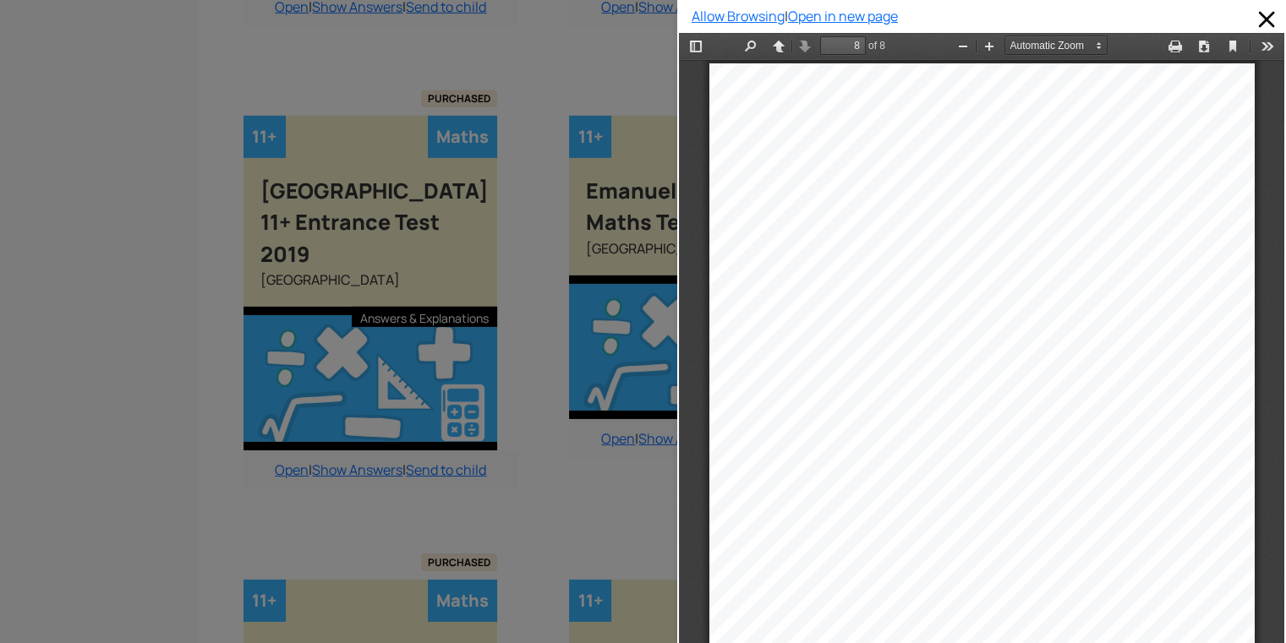
click at [609, 396] on div at bounding box center [338, 321] width 677 height 643
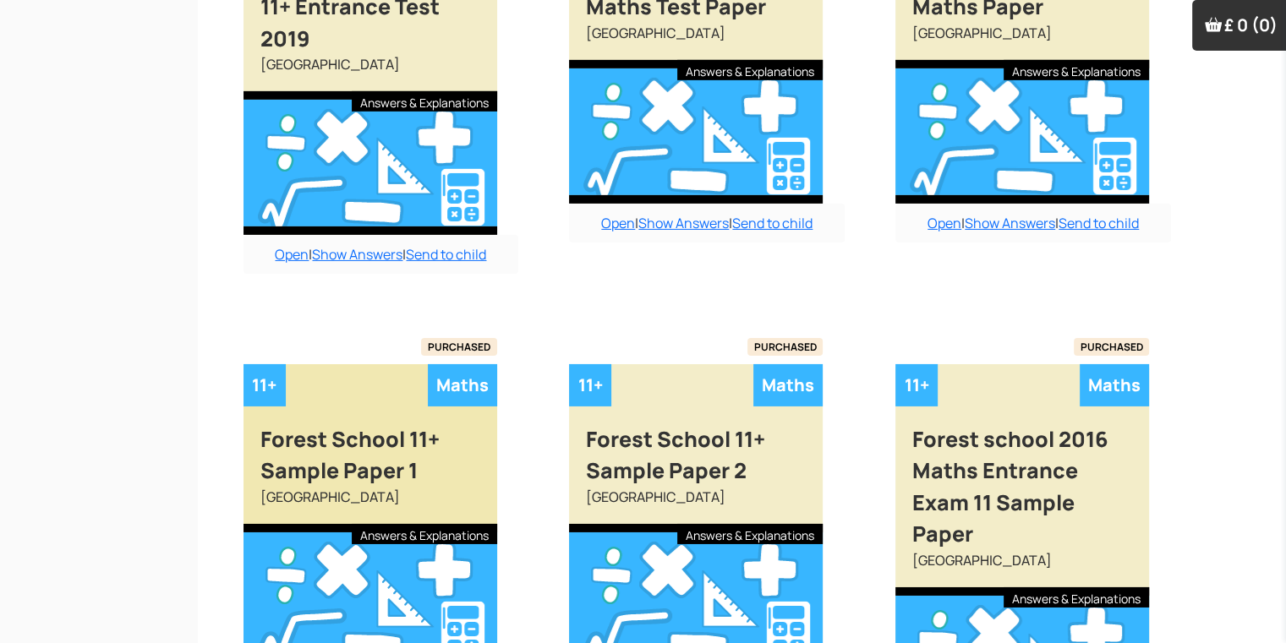
scroll to position [5586, 17]
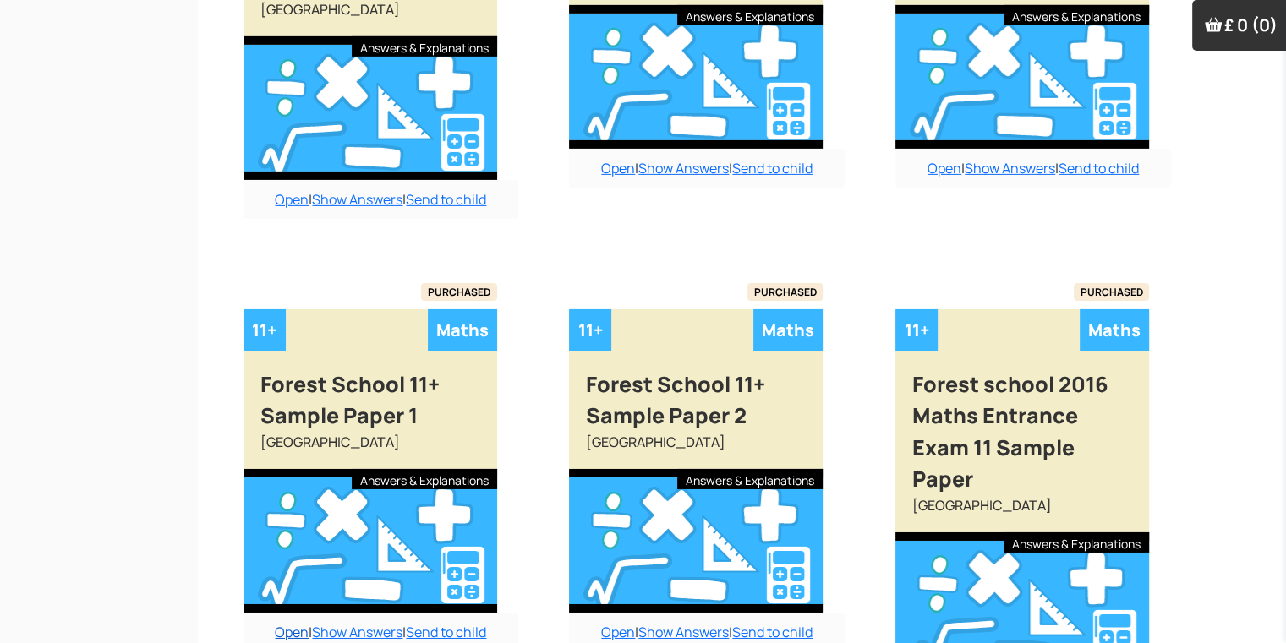
click at [276, 623] on link "Open" at bounding box center [292, 632] width 34 height 19
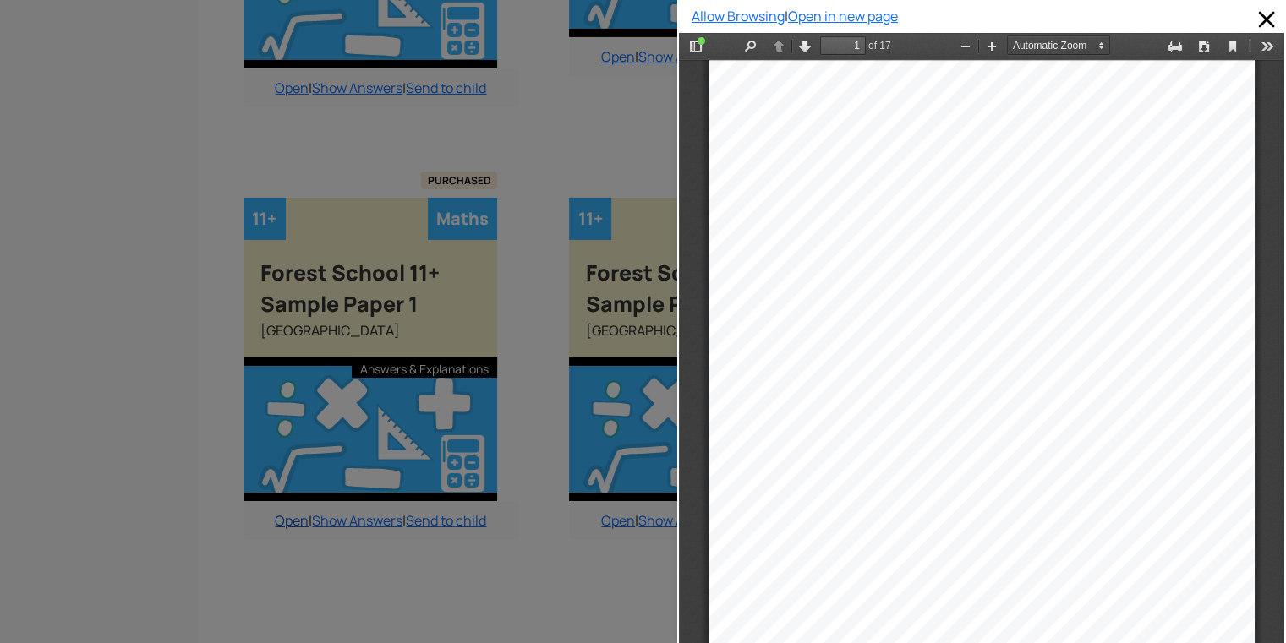
scroll to position [5789, 17]
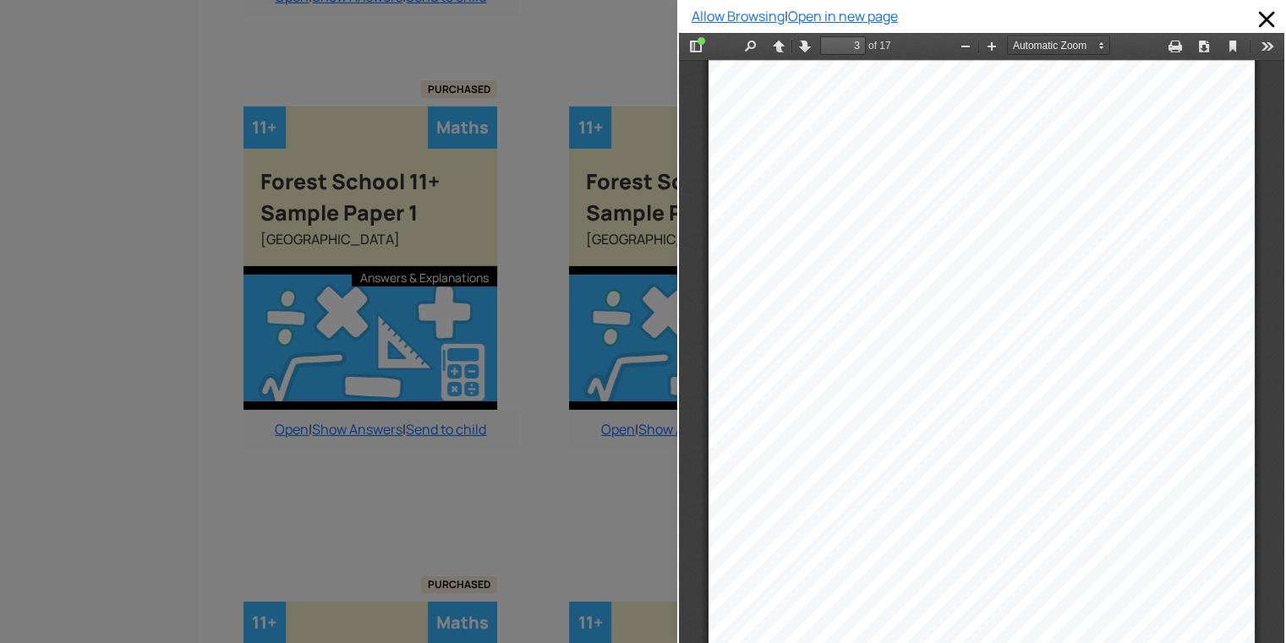
drag, startPoint x: 1262, startPoint y: 84, endPoint x: 1976, endPoint y: 205, distance: 724.6
type input "7"
click at [983, 49] on button "Zoom In" at bounding box center [991, 46] width 27 height 21
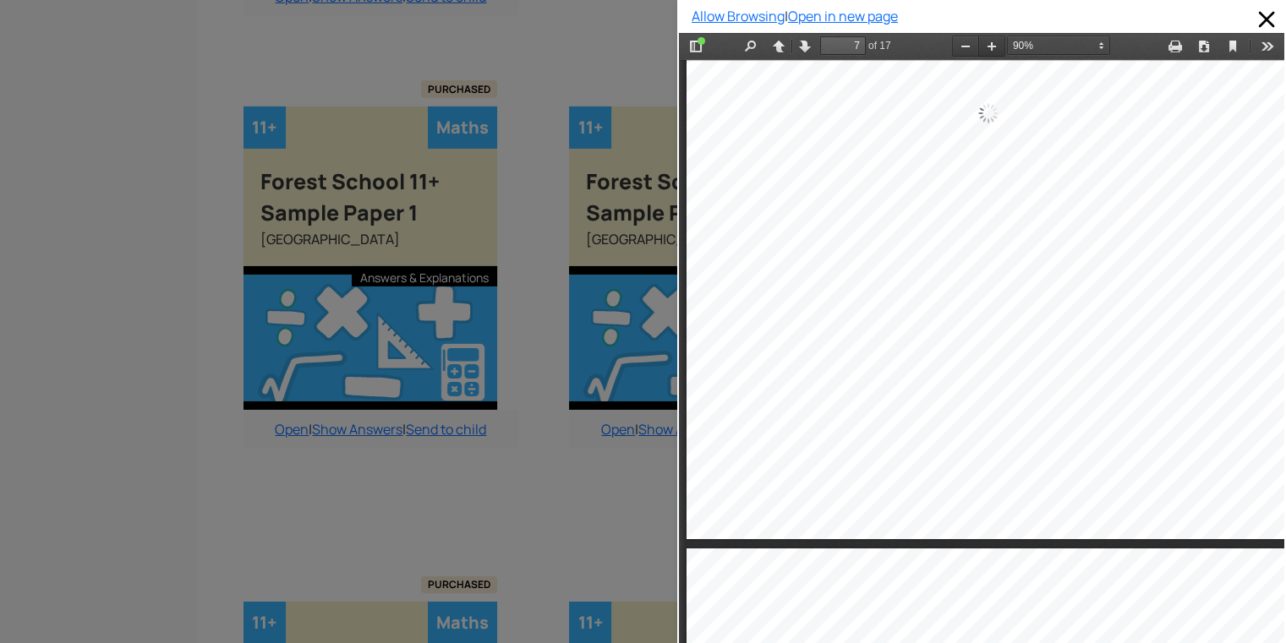
scroll to position [5180, 0]
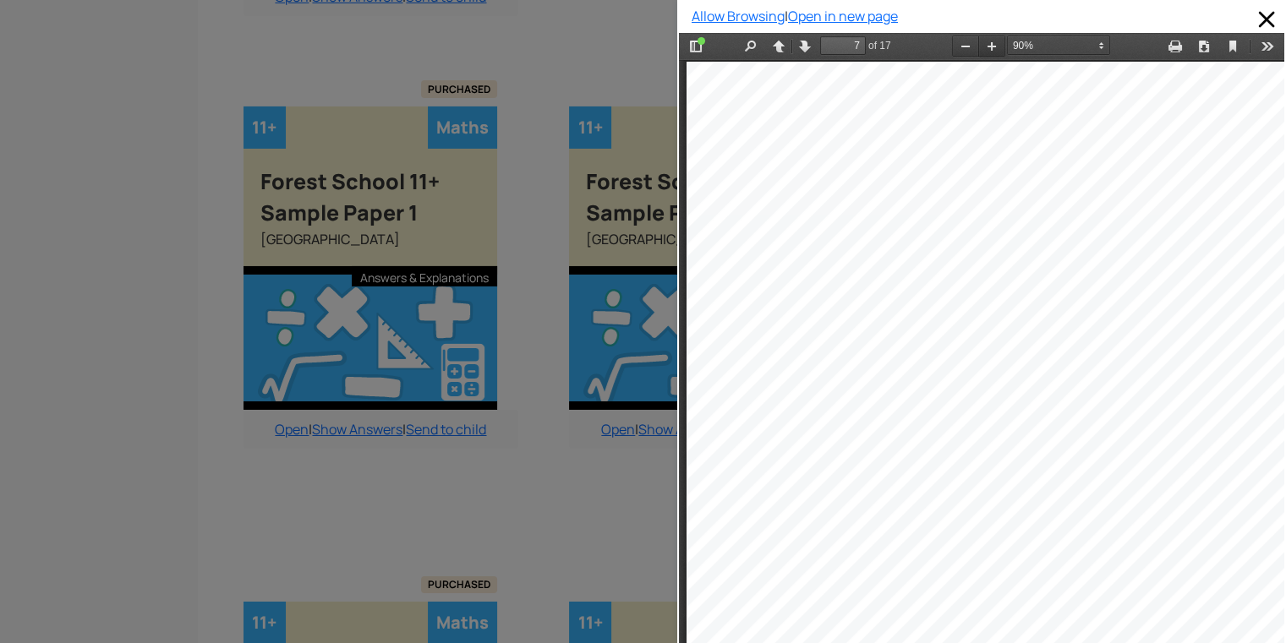
click at [983, 49] on button "Zoom In" at bounding box center [991, 46] width 27 height 21
select select "1"
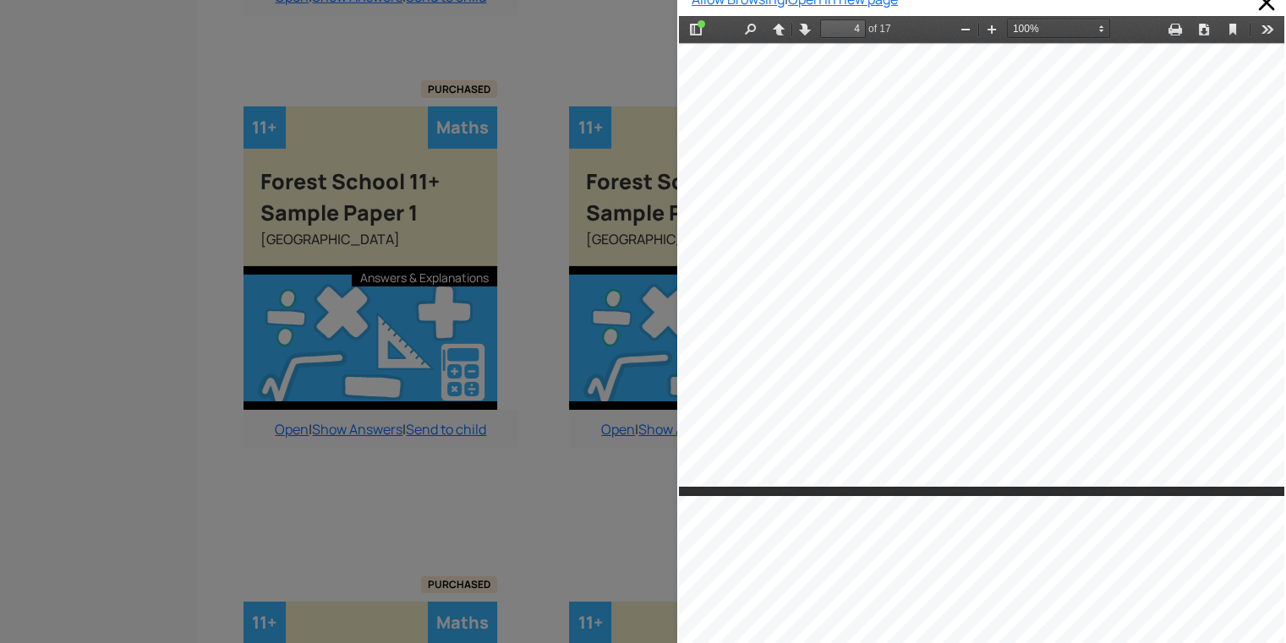
scroll to position [3383, 68]
click at [637, 417] on div at bounding box center [338, 321] width 677 height 643
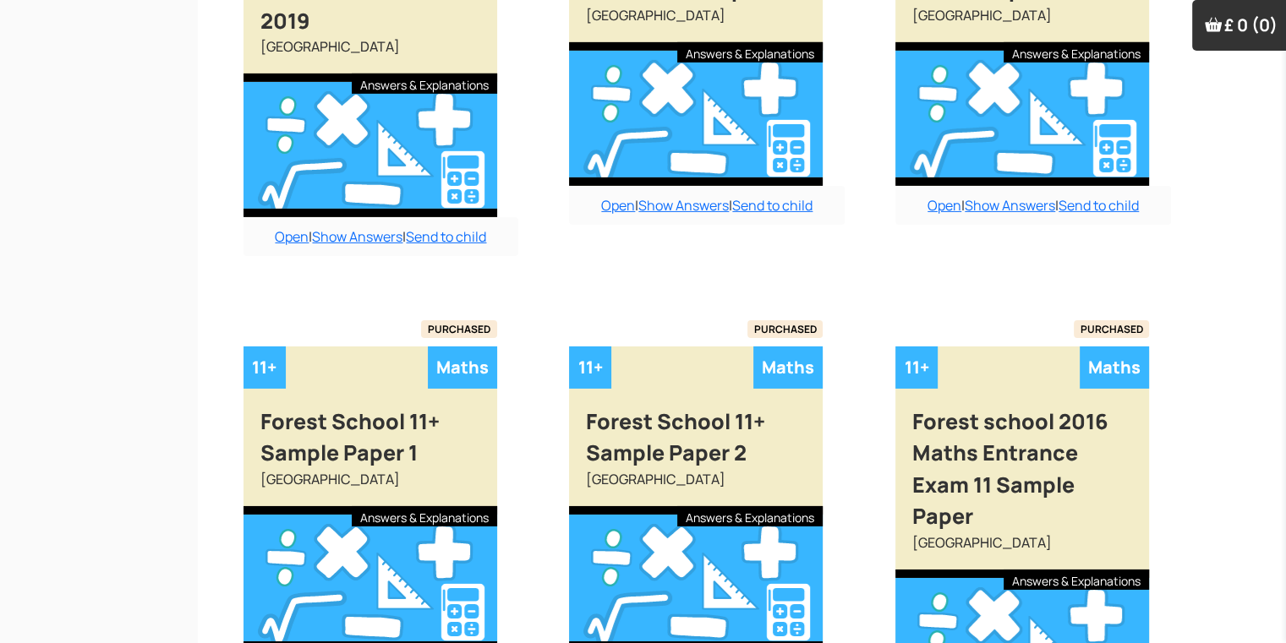
scroll to position [5552, 17]
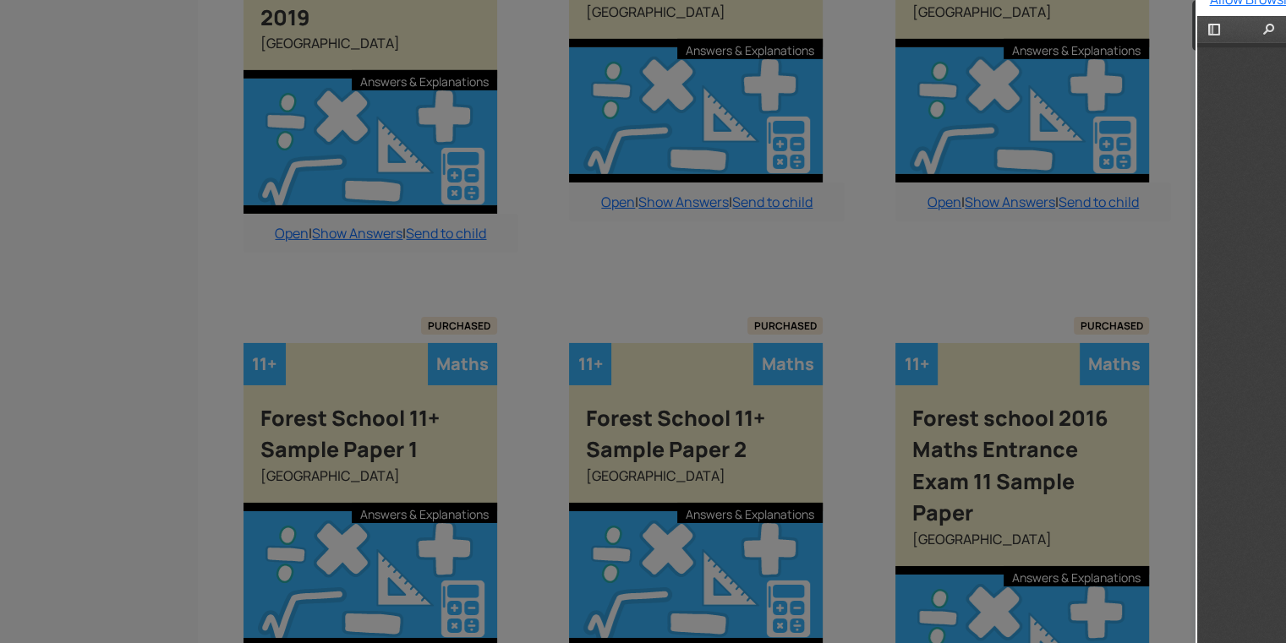
scroll to position [0, 0]
type input "4"
select select "1"
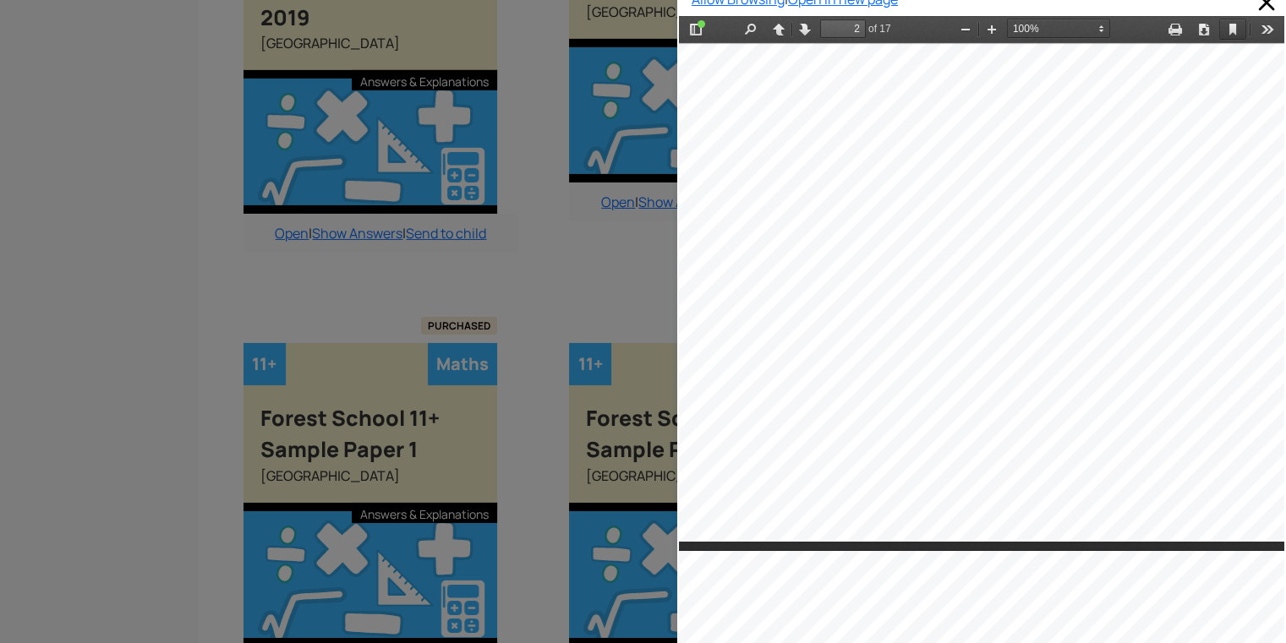
scroll to position [1420, 37]
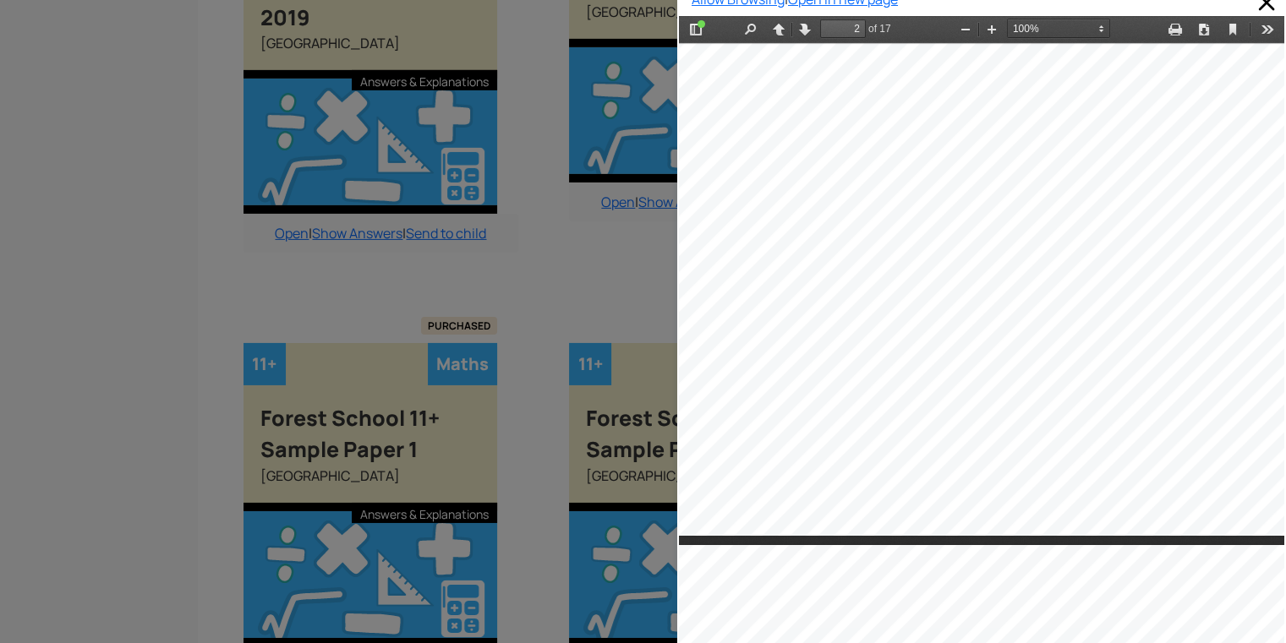
click at [551, 422] on div at bounding box center [338, 321] width 677 height 643
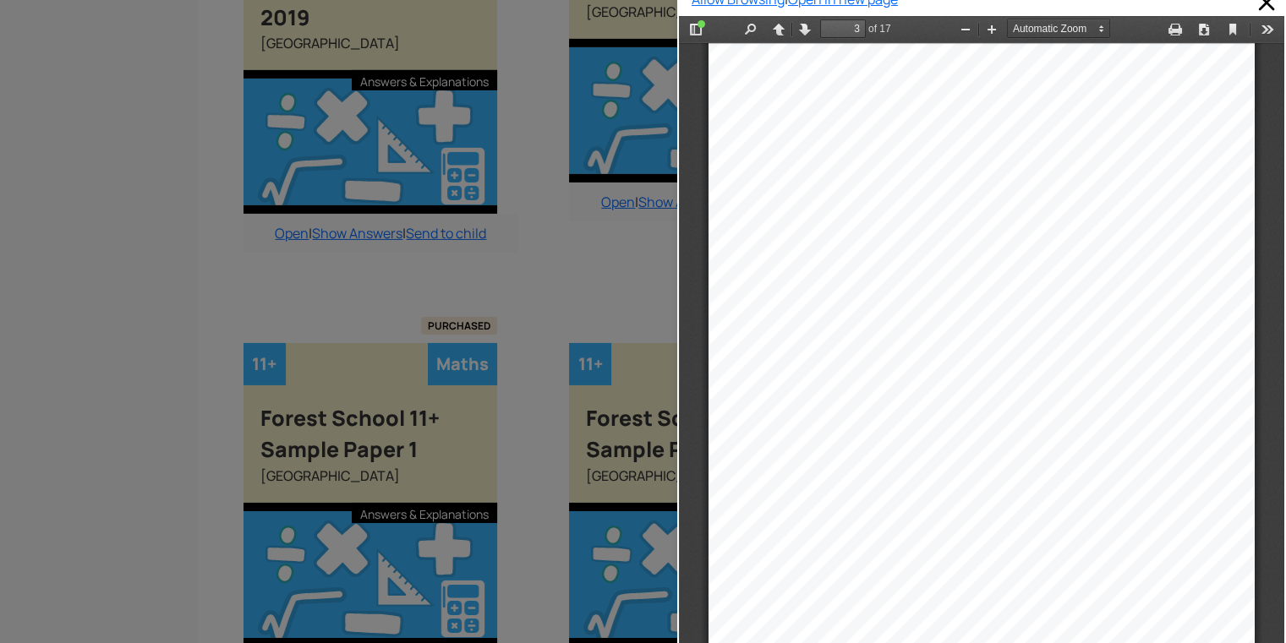
scroll to position [0, 0]
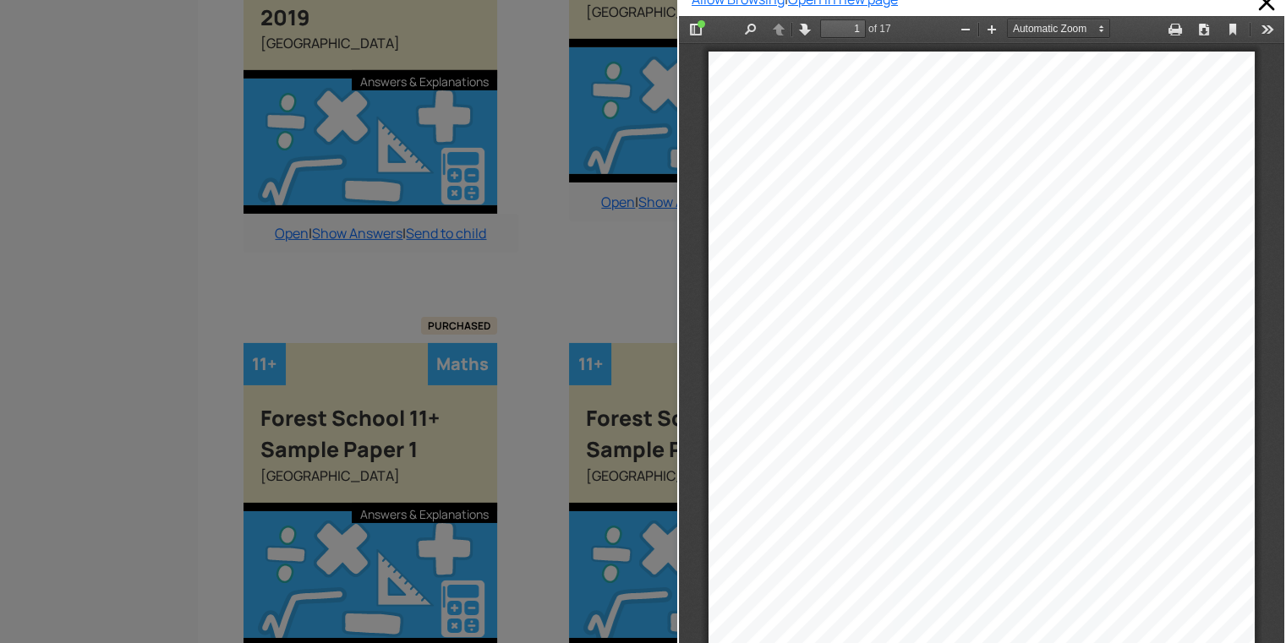
drag, startPoint x: 1264, startPoint y: 79, endPoint x: 1862, endPoint y: 16, distance: 601.8
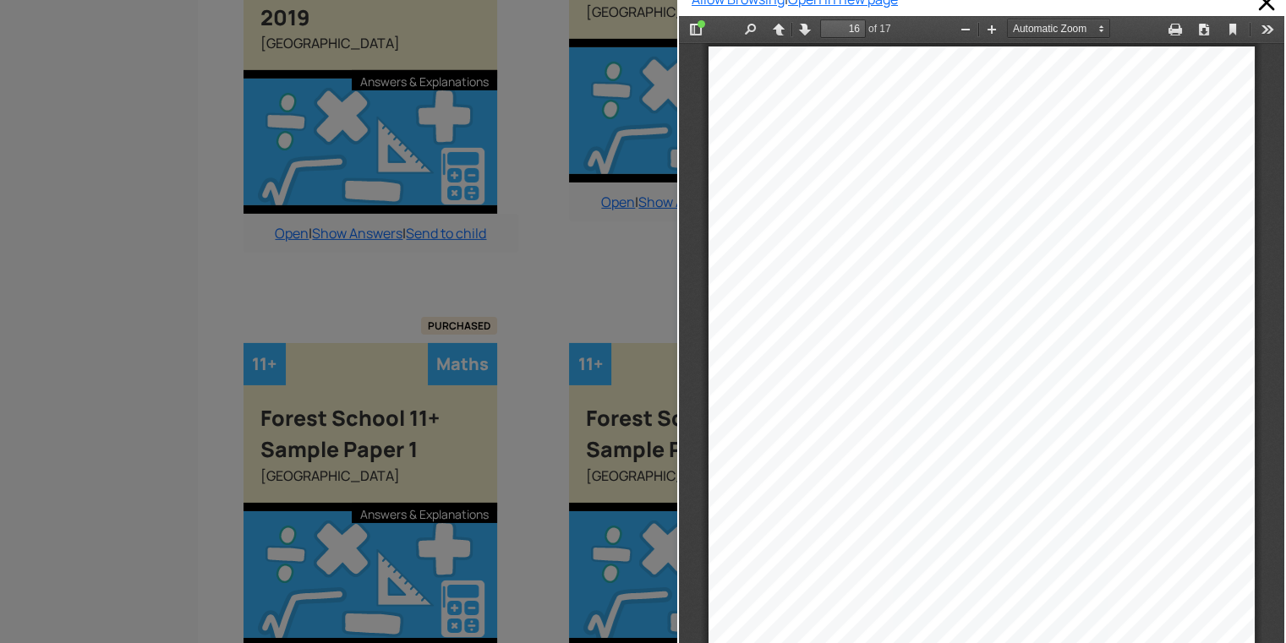
scroll to position [12501, 0]
click at [544, 178] on div at bounding box center [338, 321] width 677 height 643
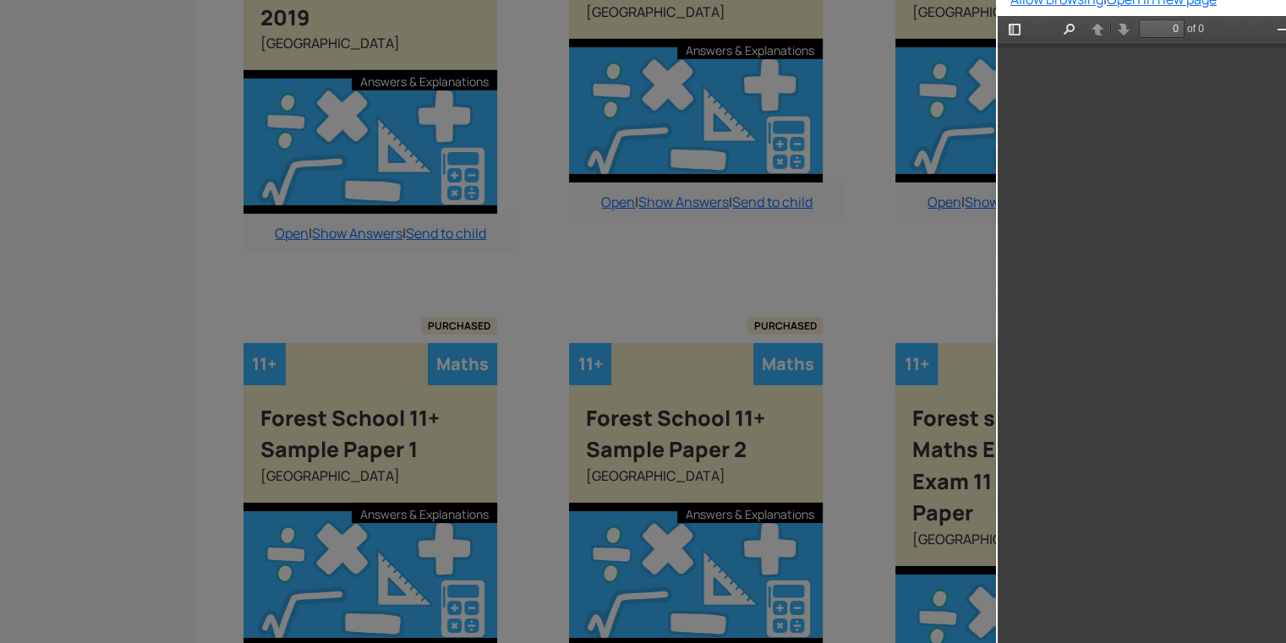
scroll to position [0, 0]
type input "2"
select select "1"
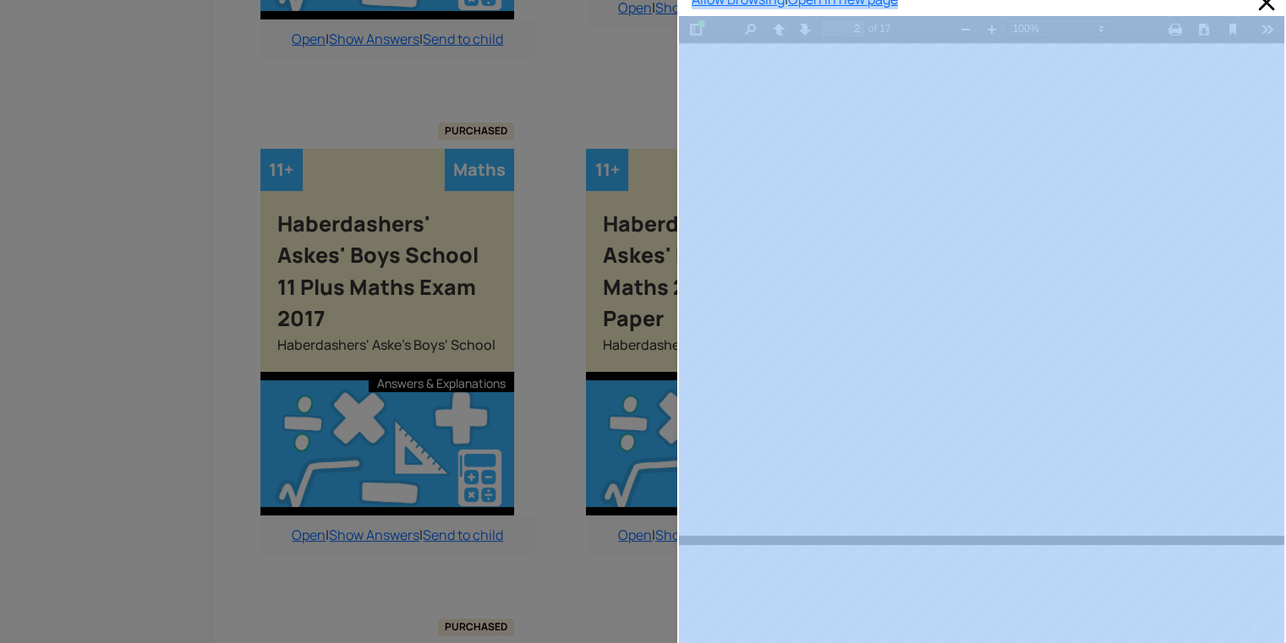
scroll to position [7009, 0]
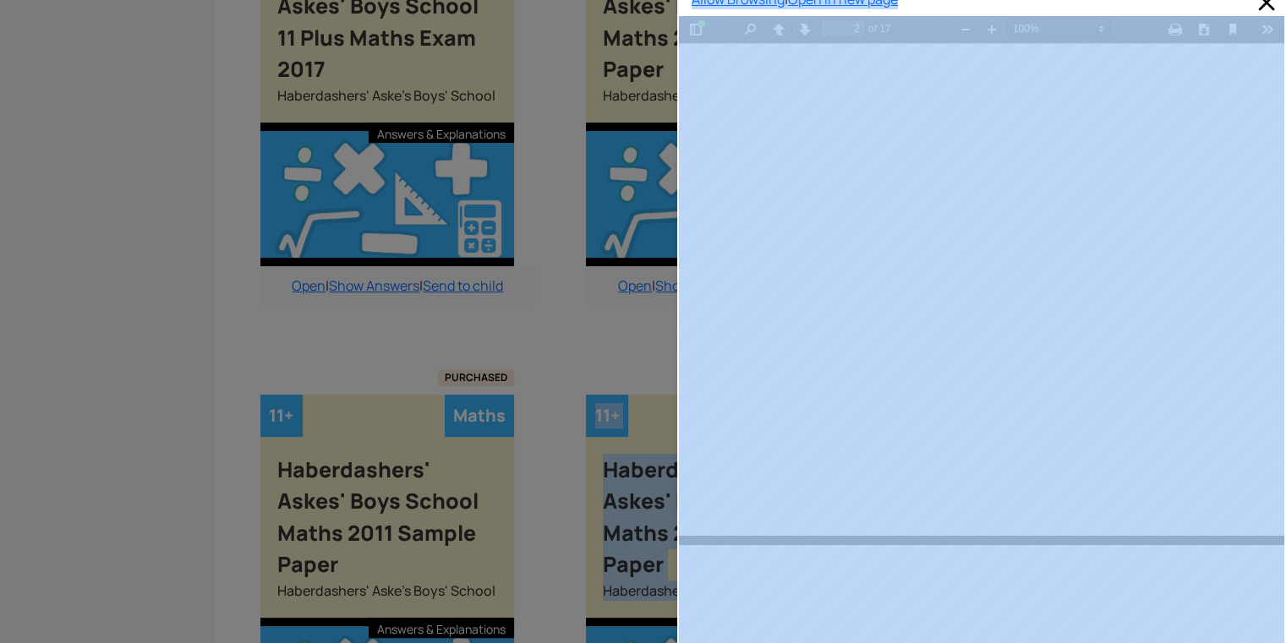
drag, startPoint x: 293, startPoint y: 580, endPoint x: 391, endPoint y: 656, distance: 124.1
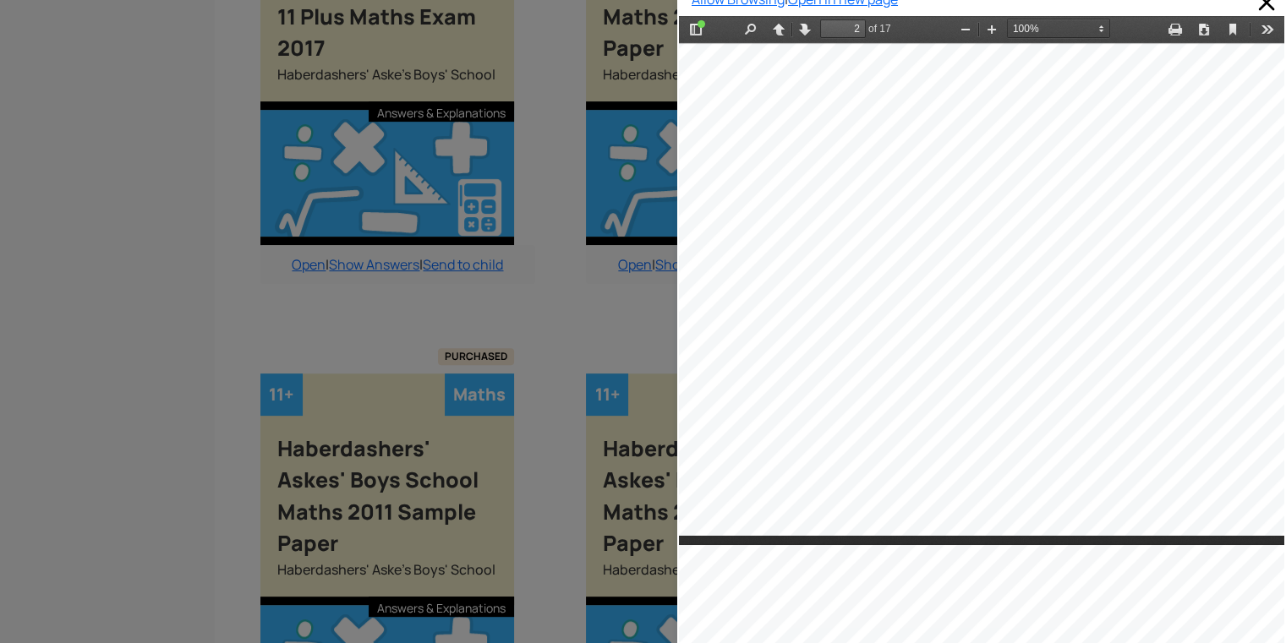
click at [845, 436] on div at bounding box center [984, 62] width 670 height 948
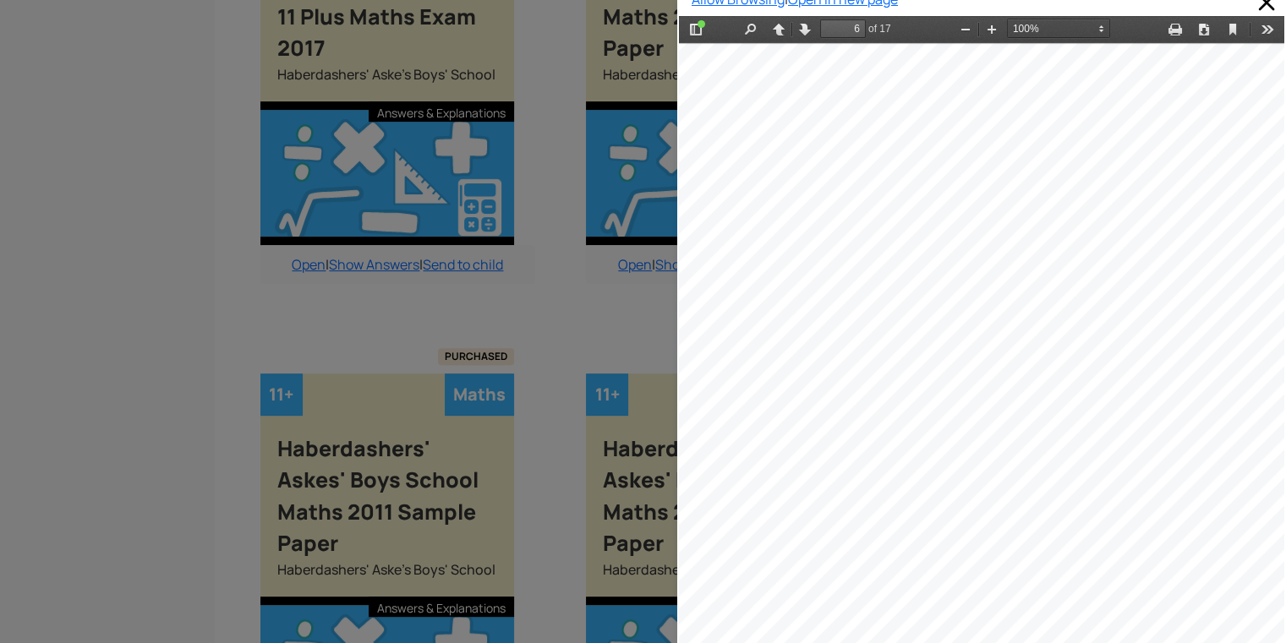
scroll to position [4891, 71]
click at [227, 354] on div at bounding box center [338, 321] width 677 height 643
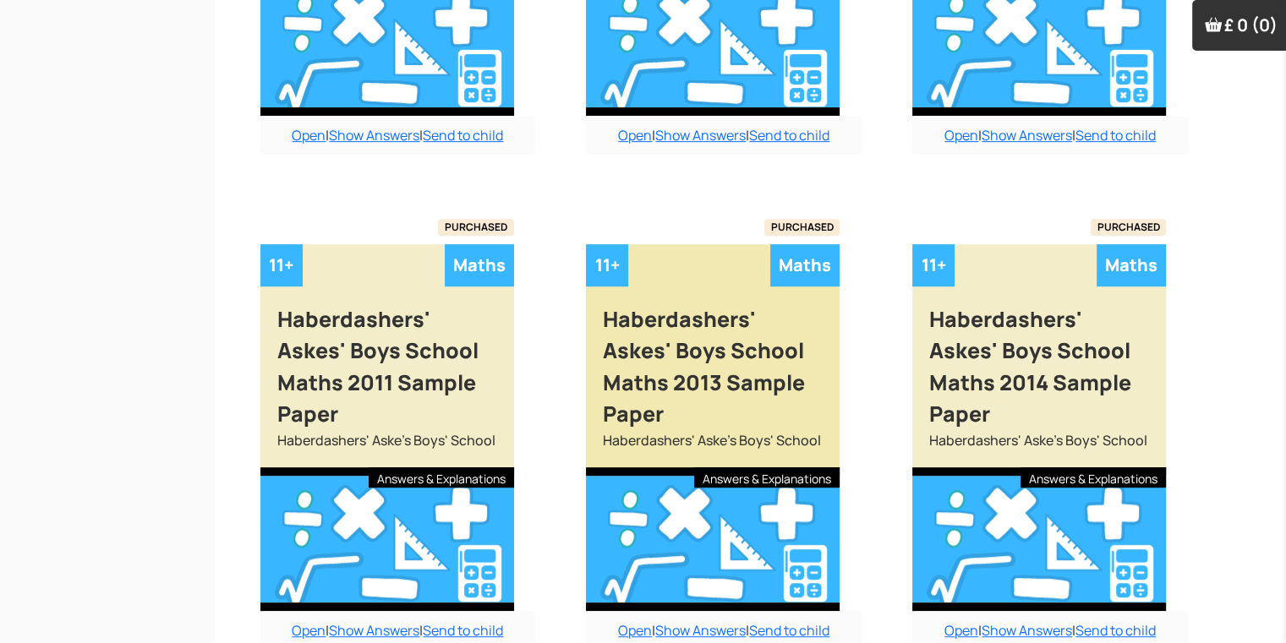
scroll to position [7160, 0]
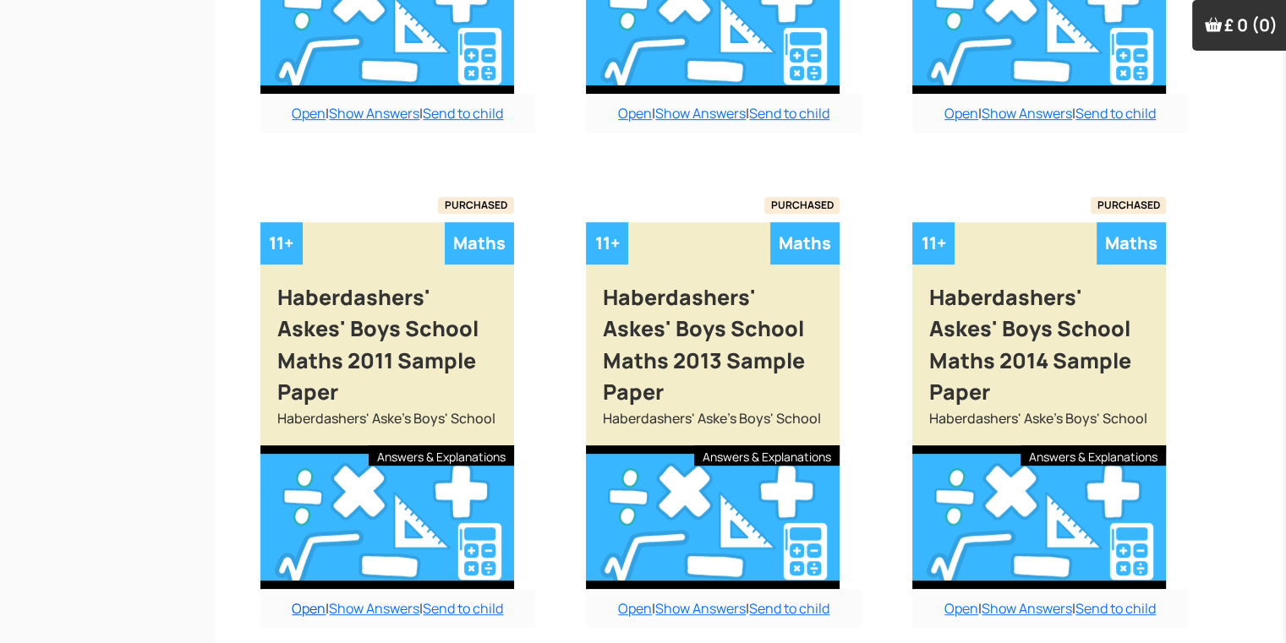
click at [308, 599] on link "Open" at bounding box center [309, 608] width 34 height 19
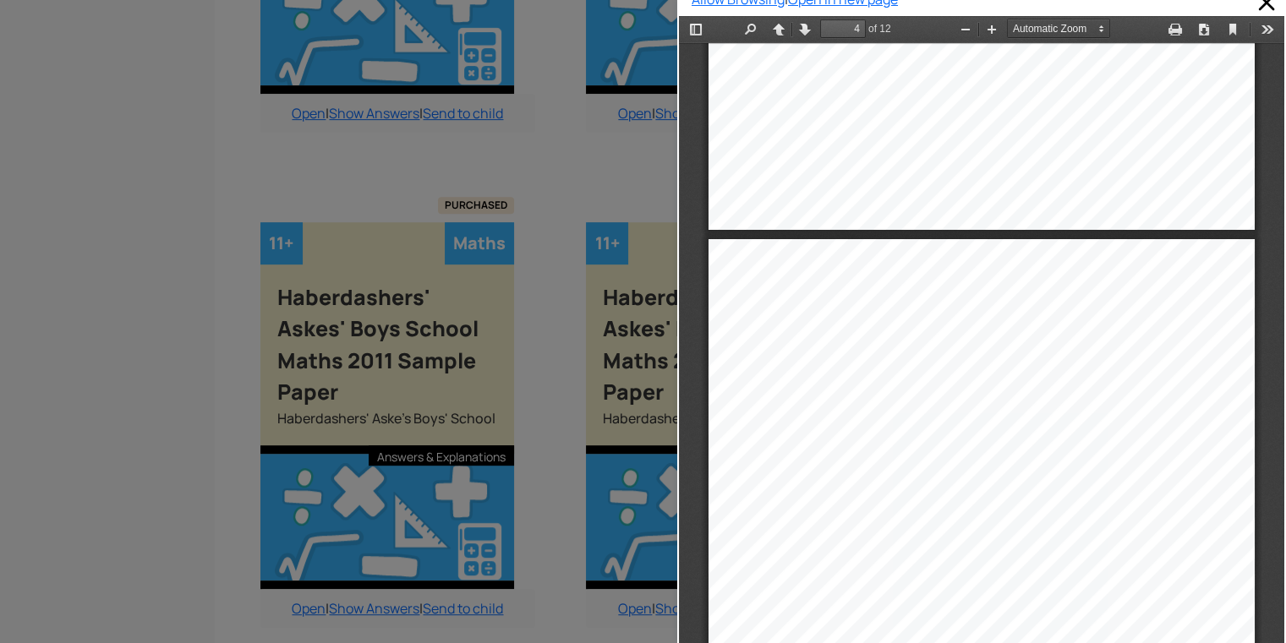
scroll to position [2166, 0]
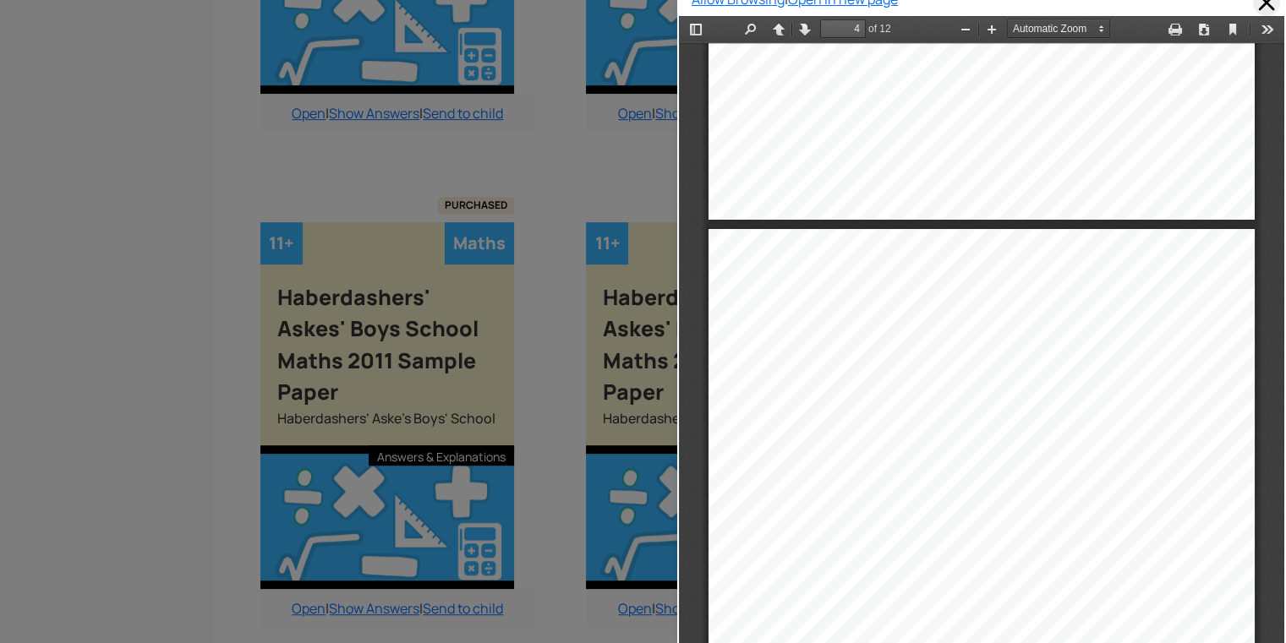
click at [1257, 4] on span at bounding box center [1266, 2] width 27 height 27
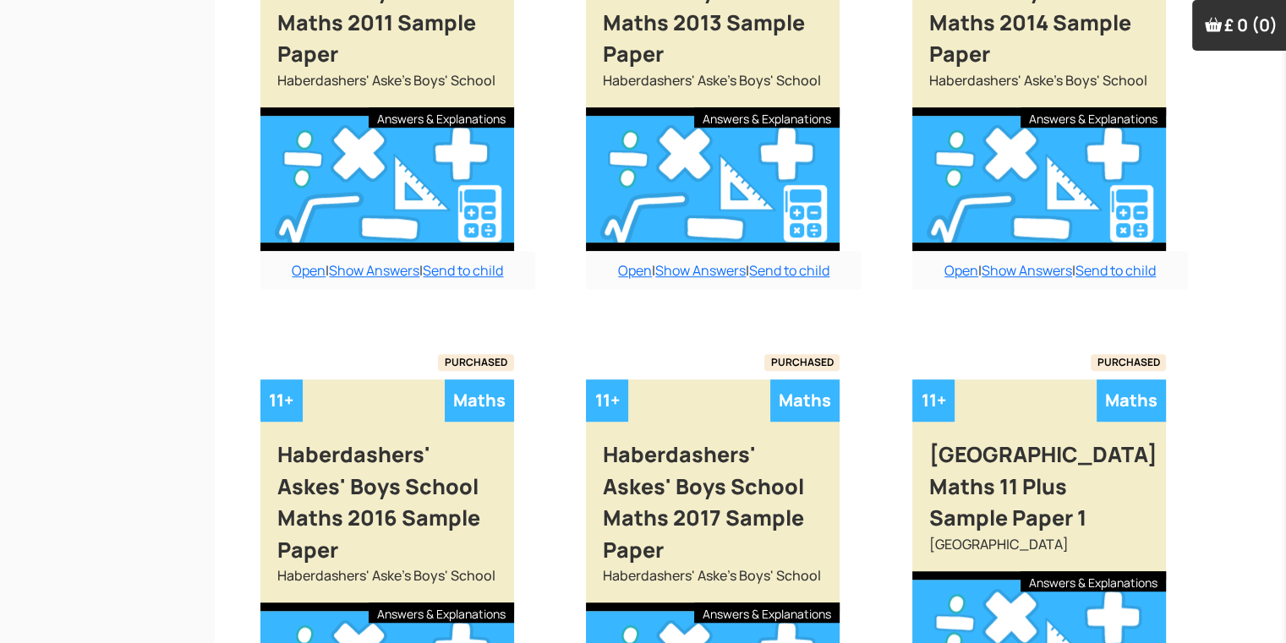
scroll to position [7532, 0]
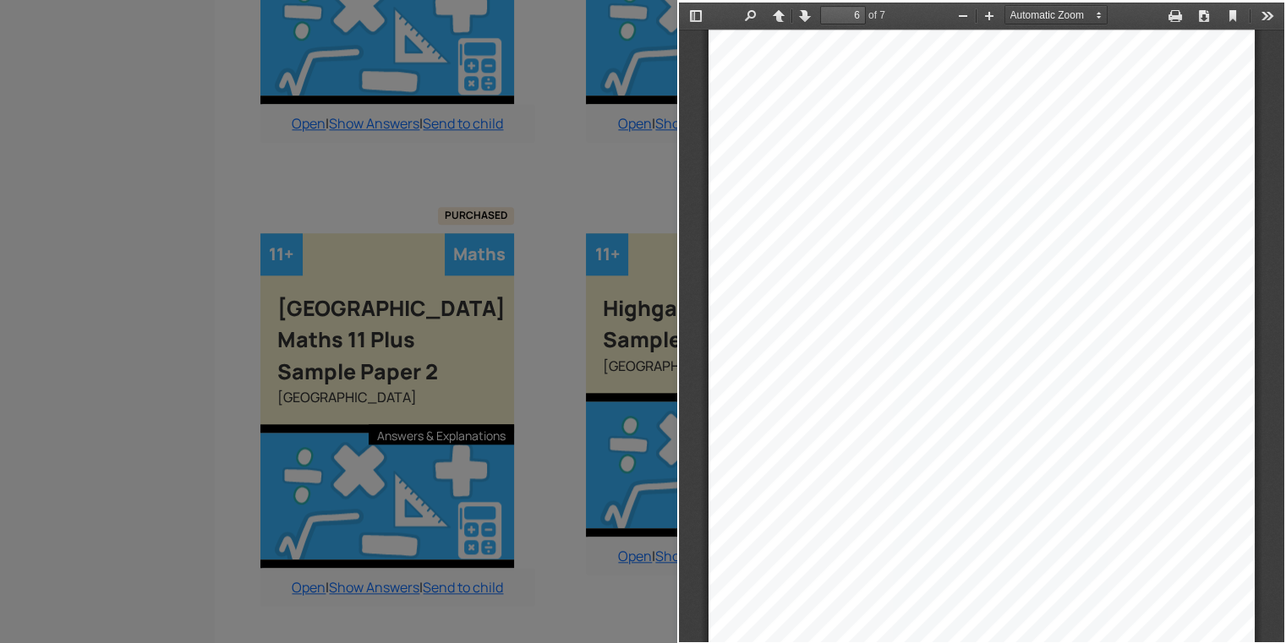
scroll to position [3949, 0]
type input "5"
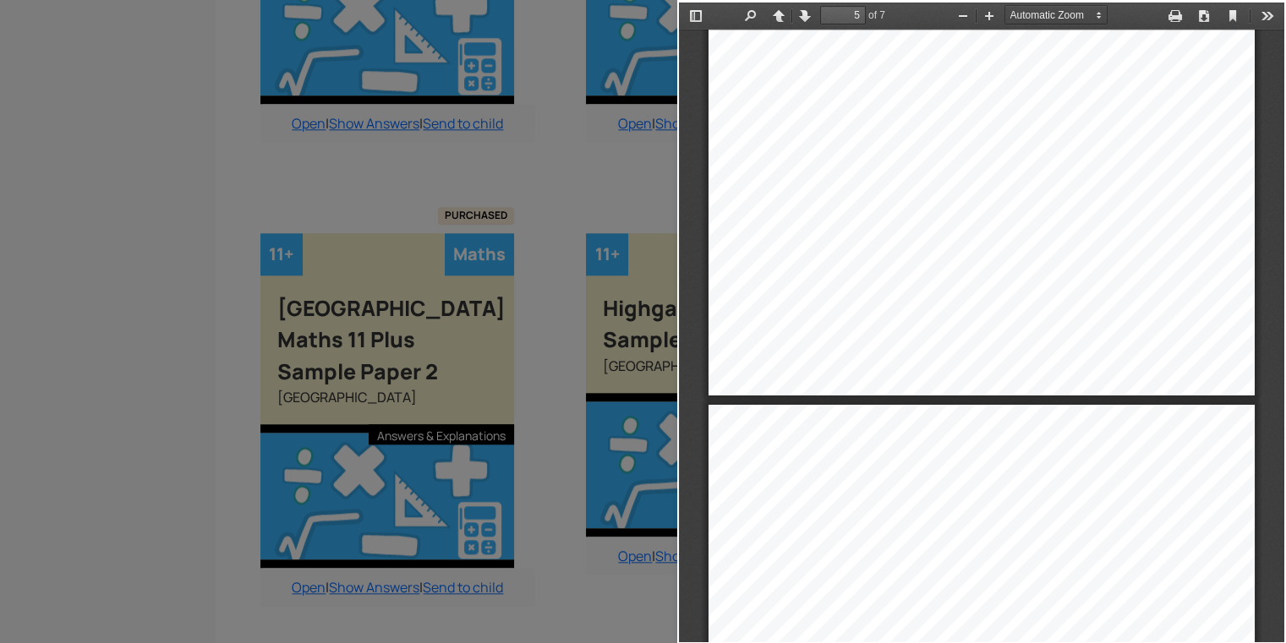
scroll to position [3574, 0]
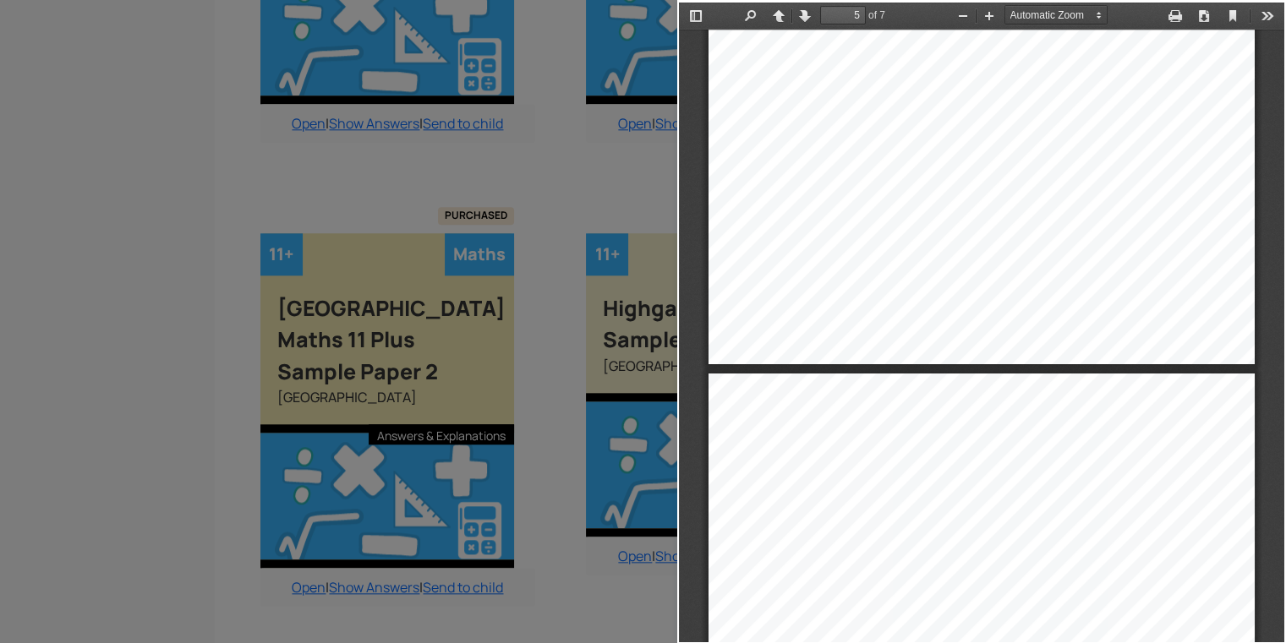
click at [448, 202] on div at bounding box center [338, 321] width 677 height 643
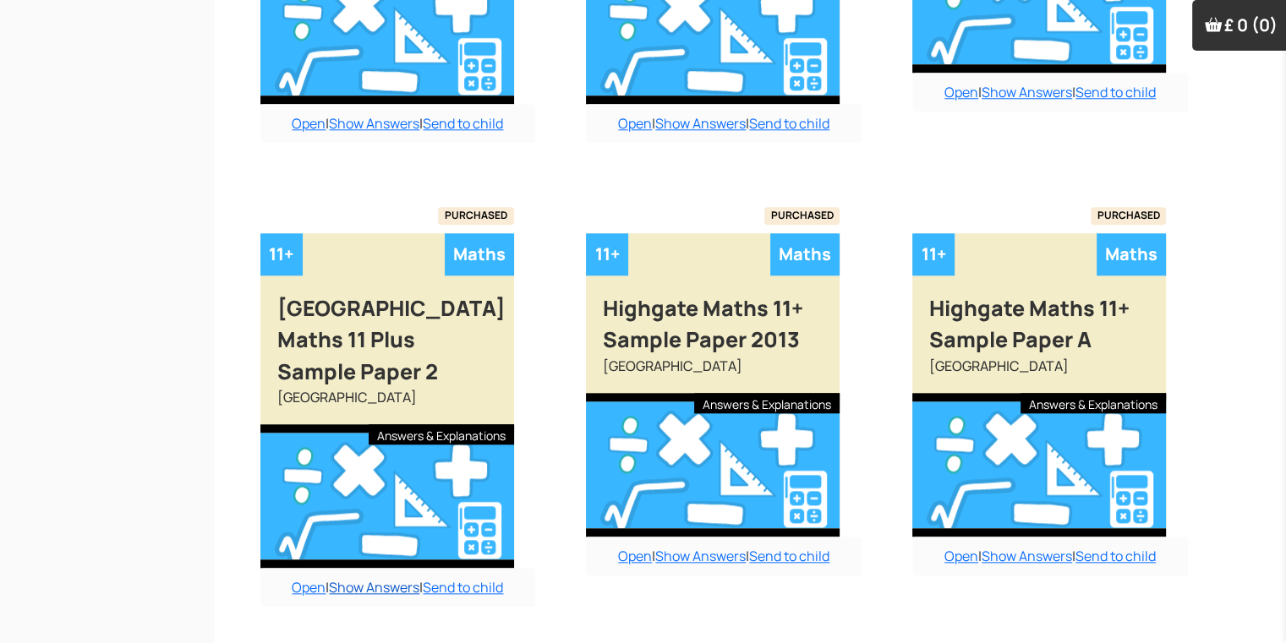
click at [353, 578] on link "Show Answers" at bounding box center [374, 587] width 90 height 19
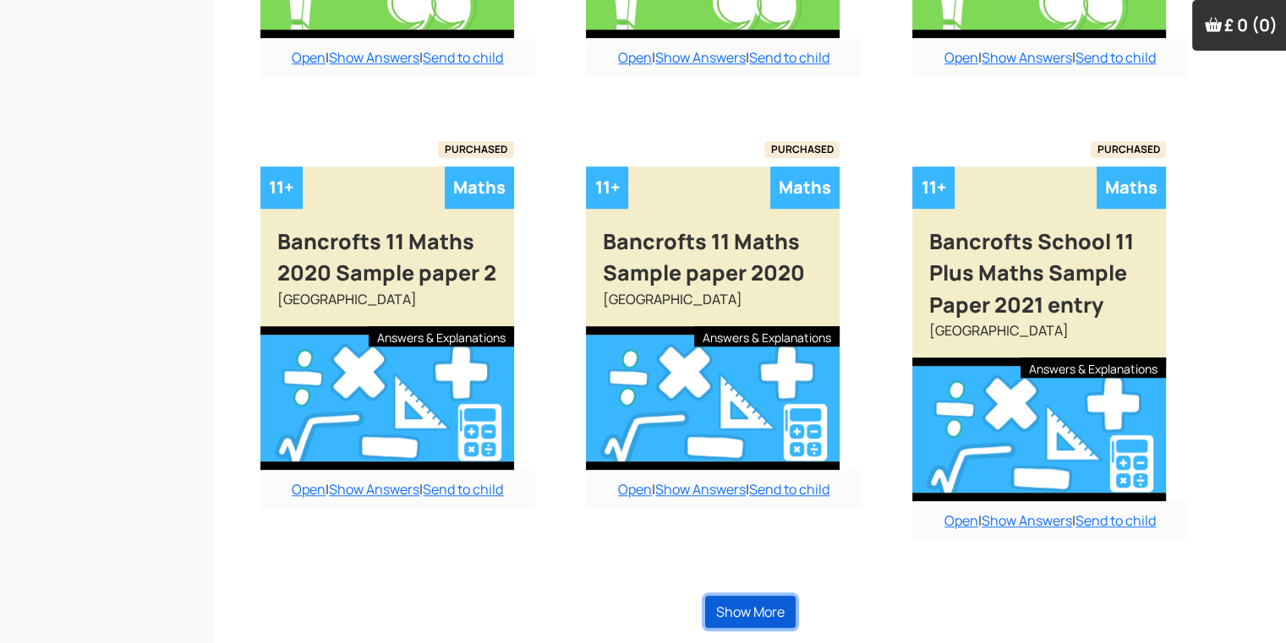
click at [768, 601] on button "Show More" at bounding box center [750, 612] width 90 height 32
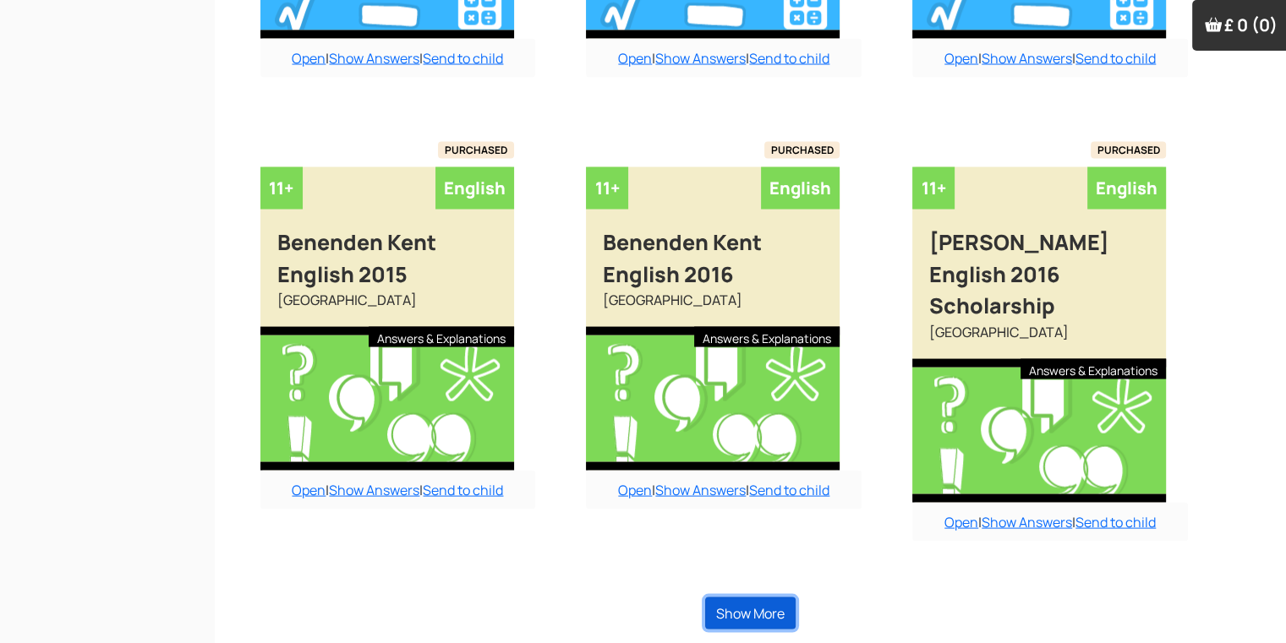
click at [768, 601] on button "Show More" at bounding box center [750, 614] width 90 height 32
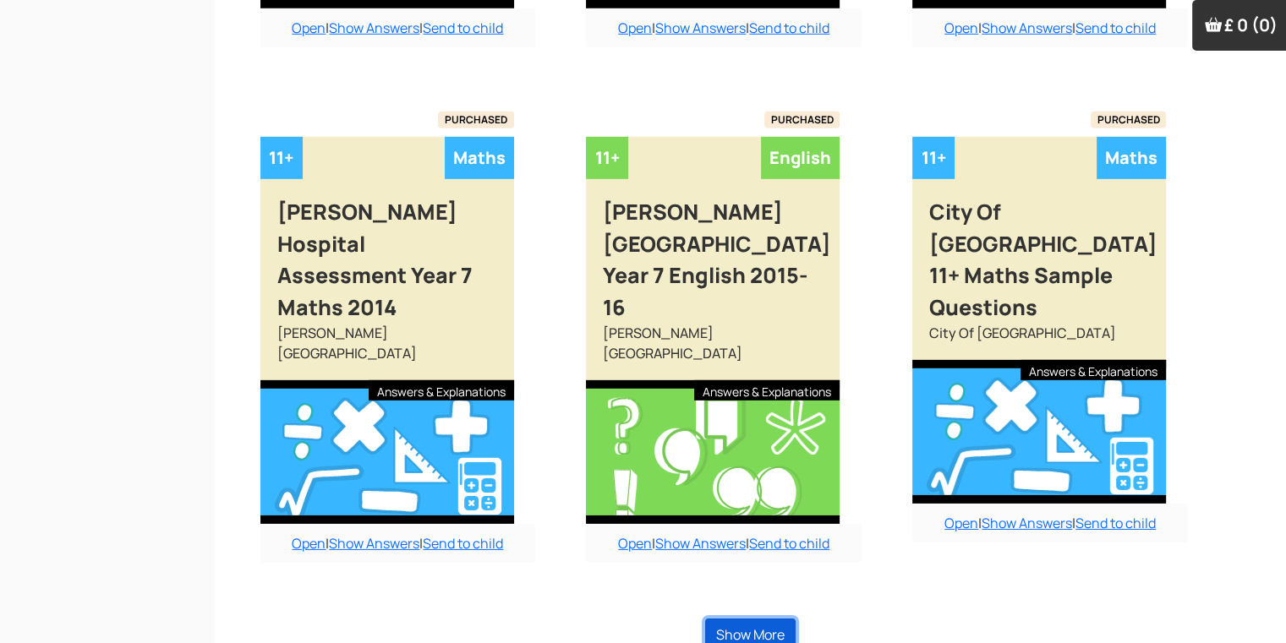
click at [768, 619] on button "Show More" at bounding box center [750, 635] width 90 height 32
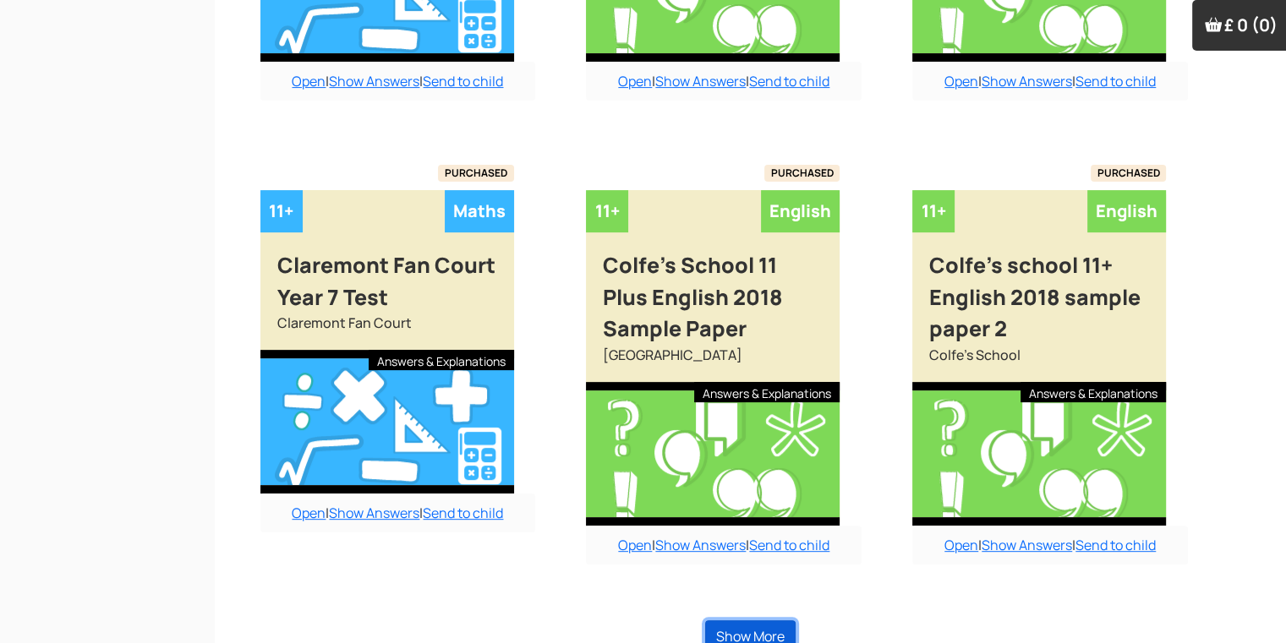
click at [768, 620] on button "Show More" at bounding box center [750, 636] width 90 height 32
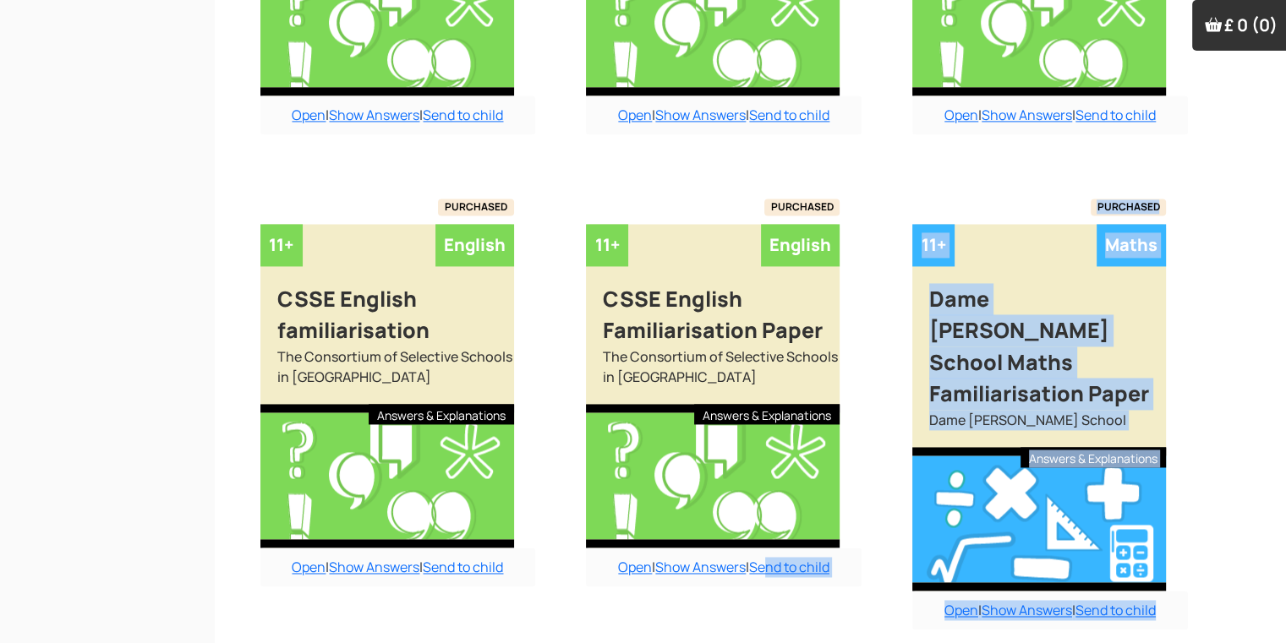
scroll to position [8908, 0]
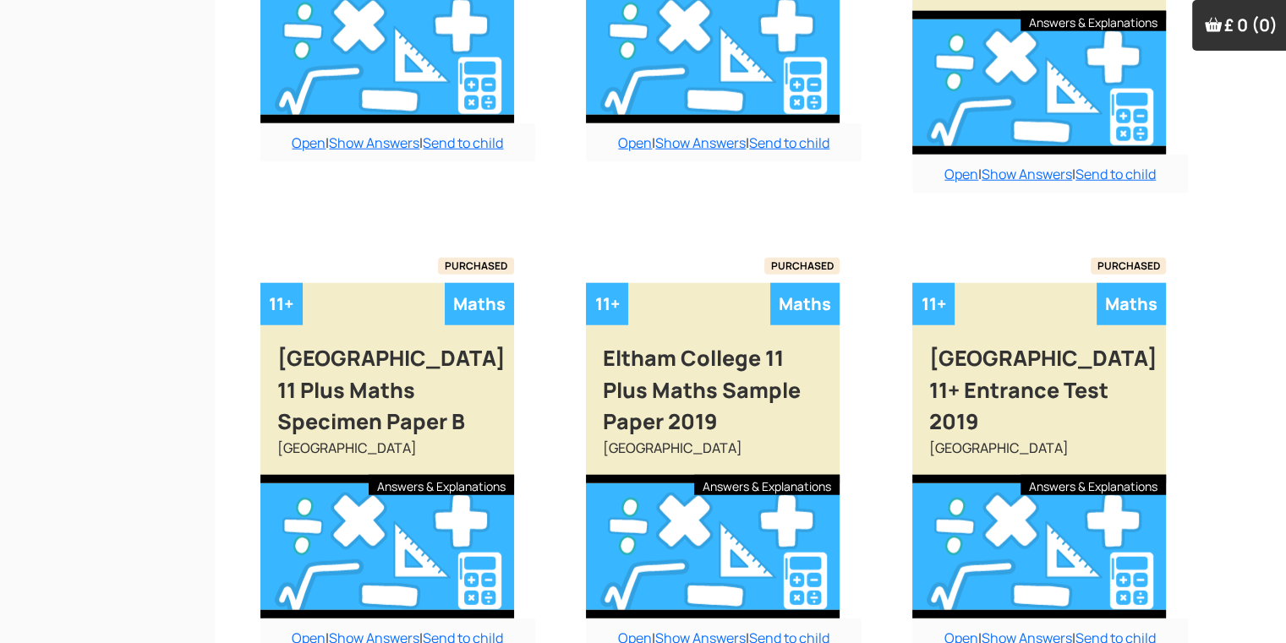
scroll to position [10732, 0]
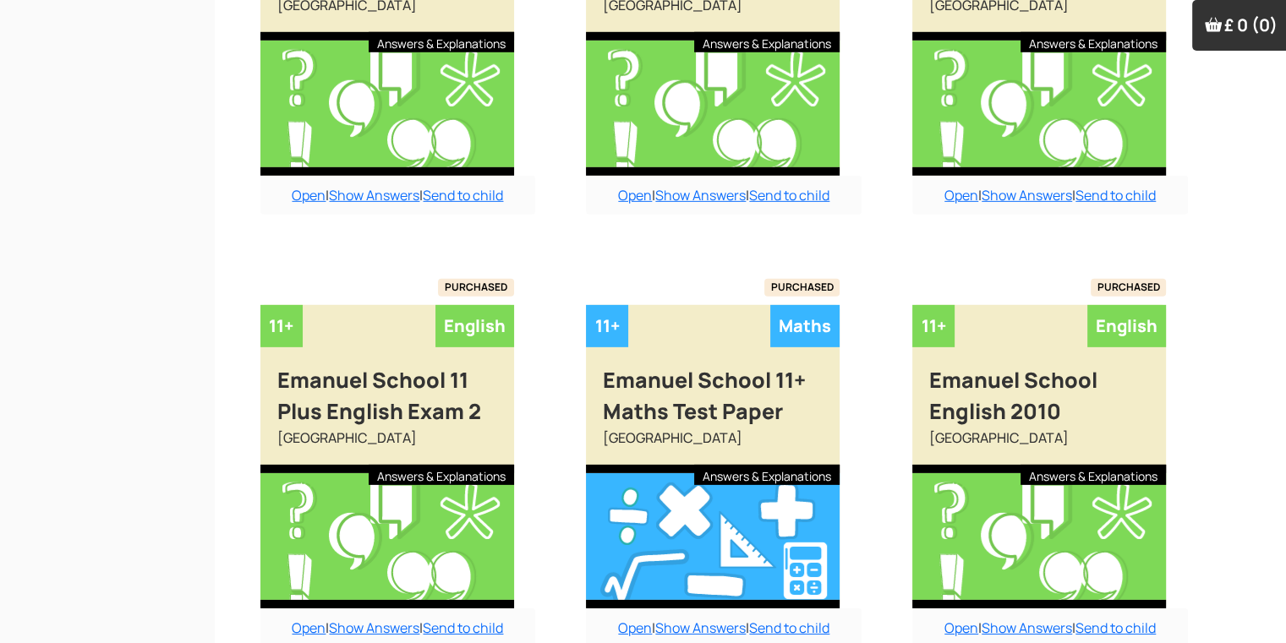
scroll to position [11579, 0]
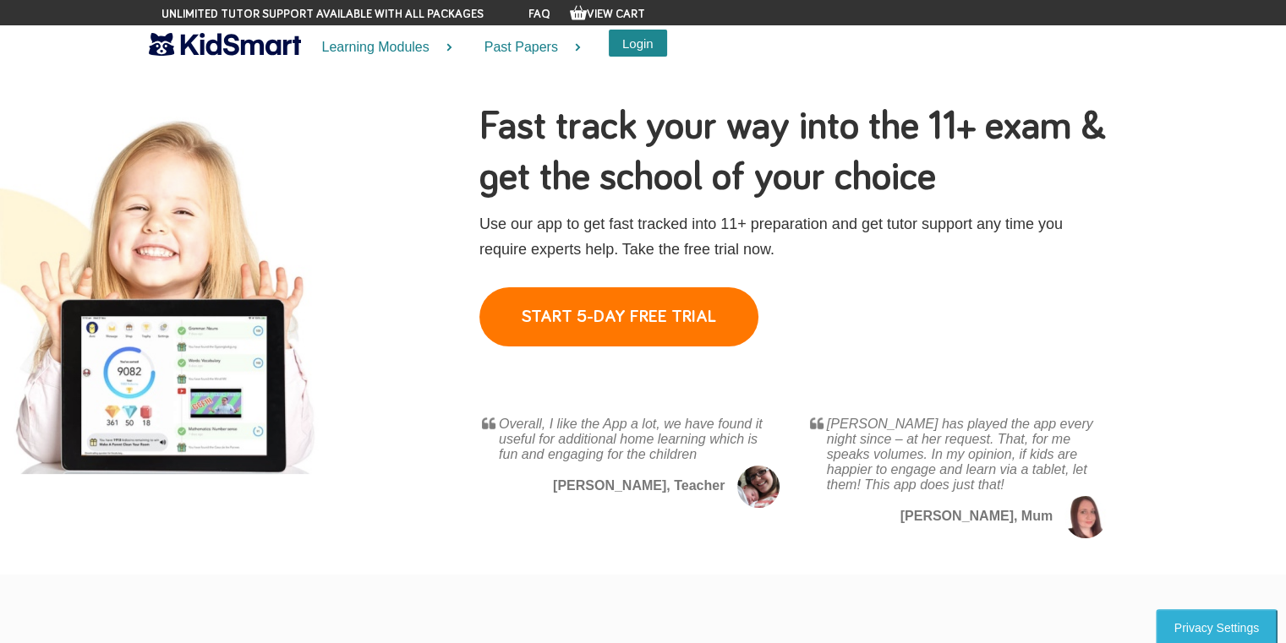
click at [626, 36] on button "Login" at bounding box center [638, 43] width 58 height 27
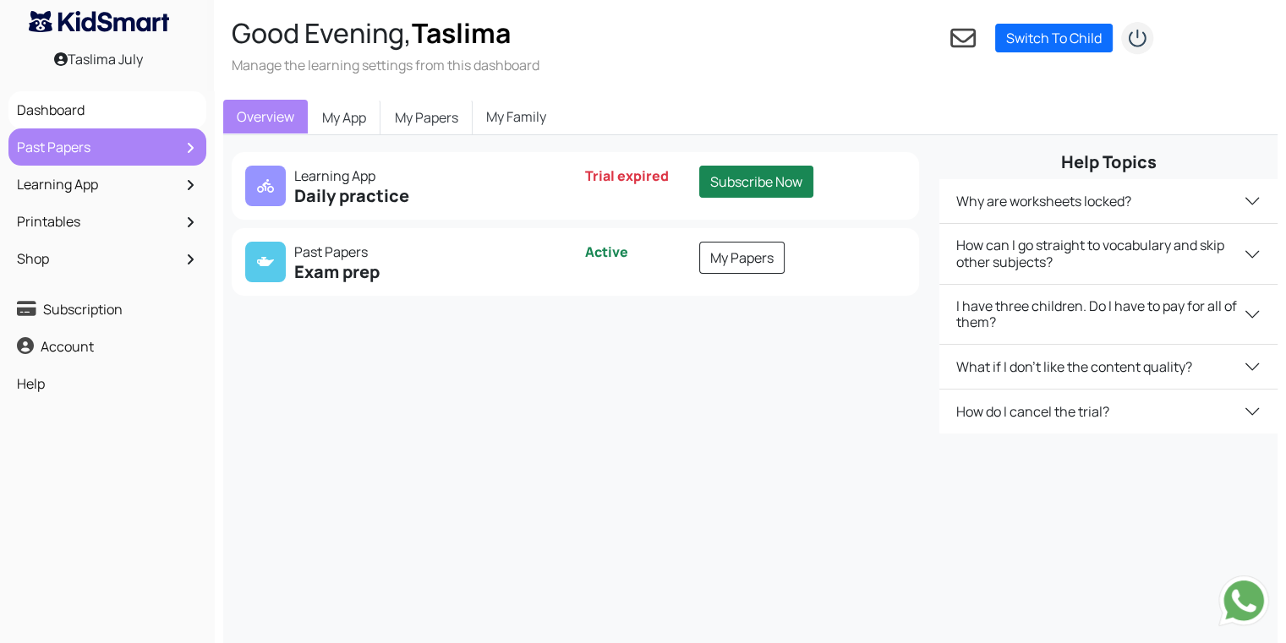
click at [118, 150] on link "Past Papers" at bounding box center [107, 147] width 189 height 29
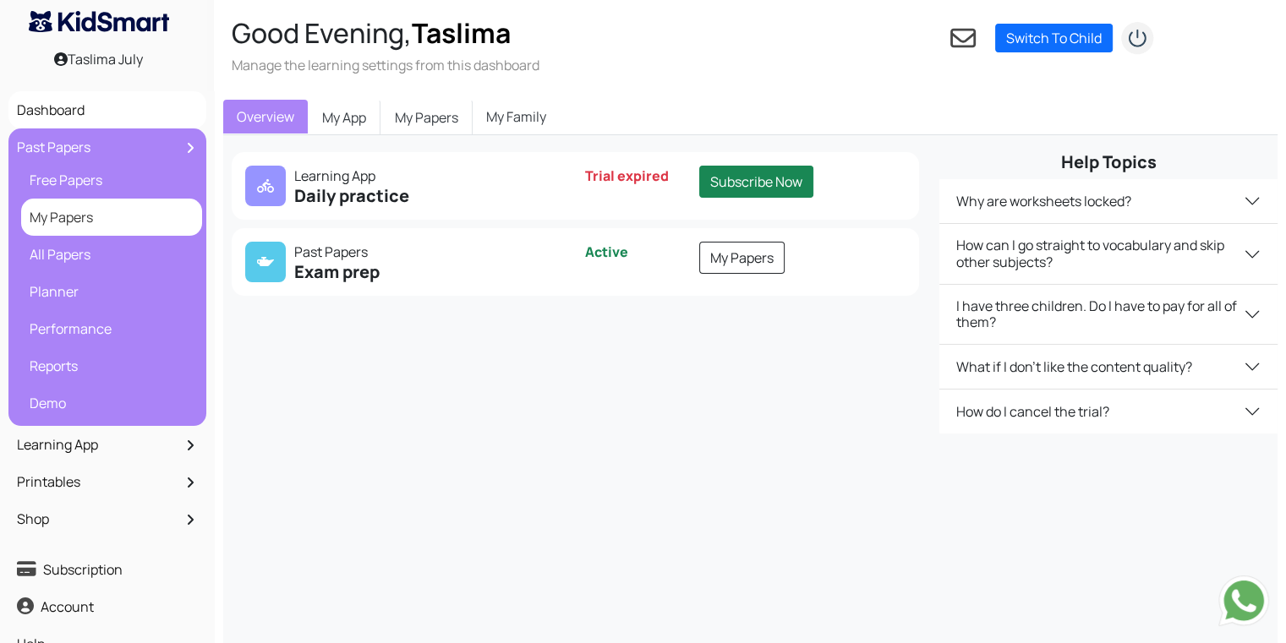
click at [136, 224] on link "My Papers" at bounding box center [111, 217] width 172 height 29
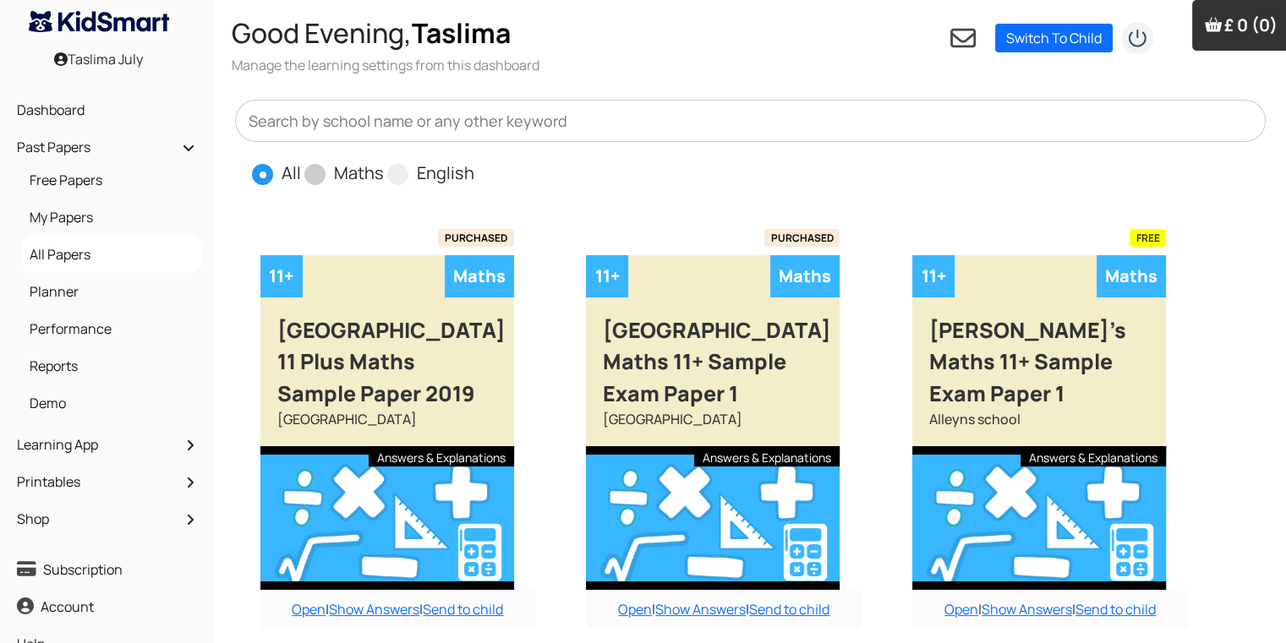
click at [328, 179] on span "Maths" at bounding box center [345, 172] width 83 height 25
click at [308, 180] on span at bounding box center [314, 174] width 21 height 21
click at [384, 172] on input "Maths" at bounding box center [389, 166] width 11 height 11
radio input "true"
click at [474, 161] on input "English" at bounding box center [479, 166] width 11 height 11
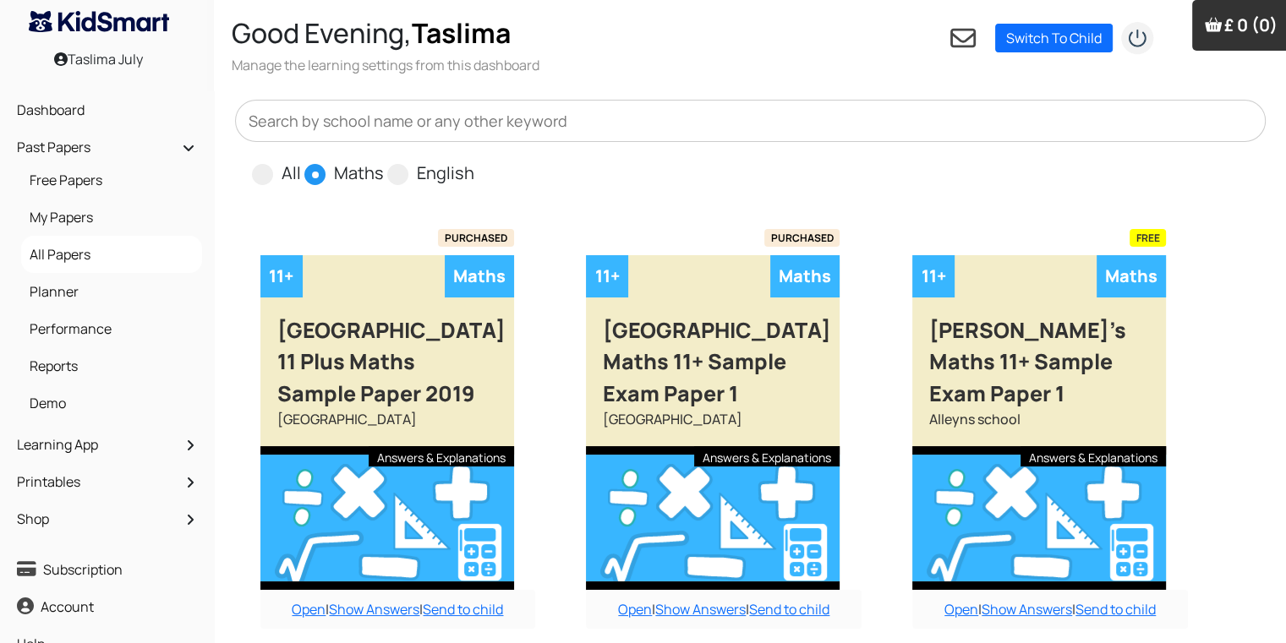
radio input "true"
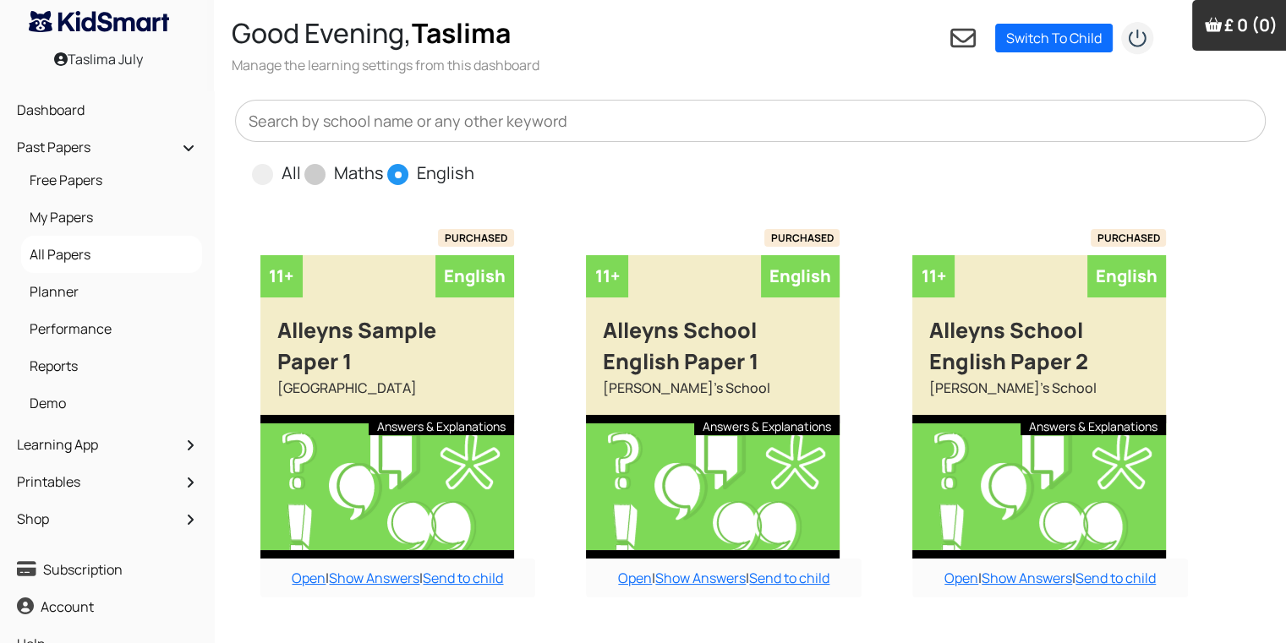
click at [301, 161] on input "All" at bounding box center [306, 166] width 11 height 11
radio input "true"
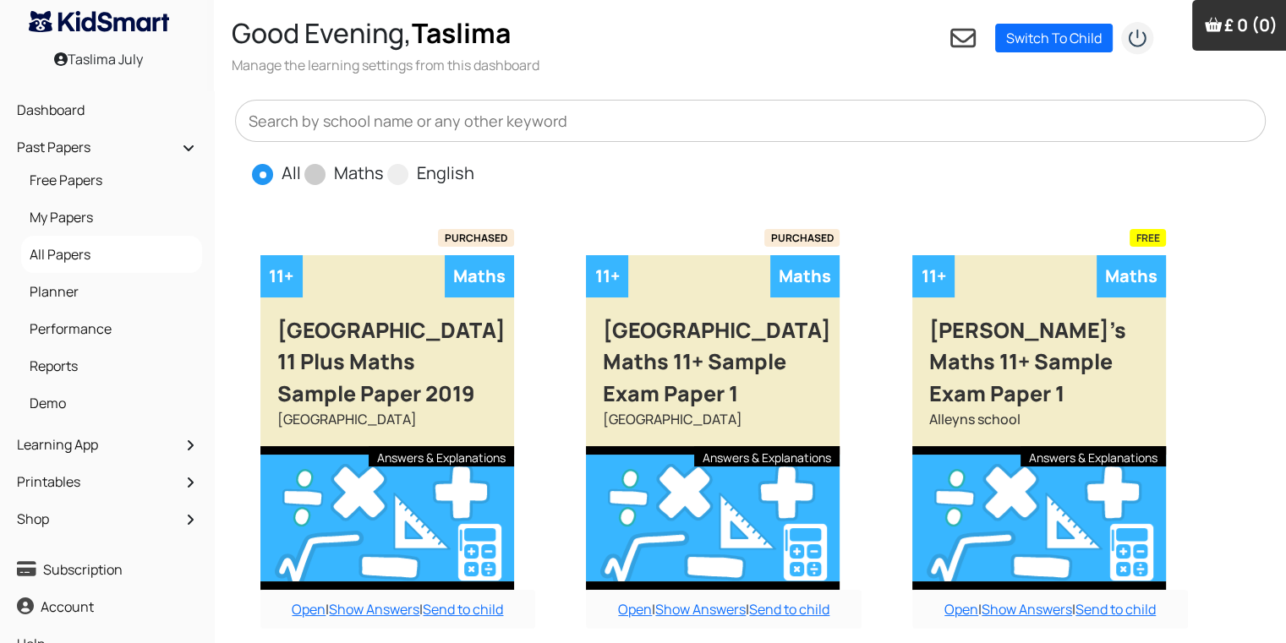
click at [384, 161] on input "Maths" at bounding box center [389, 166] width 11 height 11
radio input "true"
click at [378, 116] on input "text" at bounding box center [750, 121] width 1031 height 42
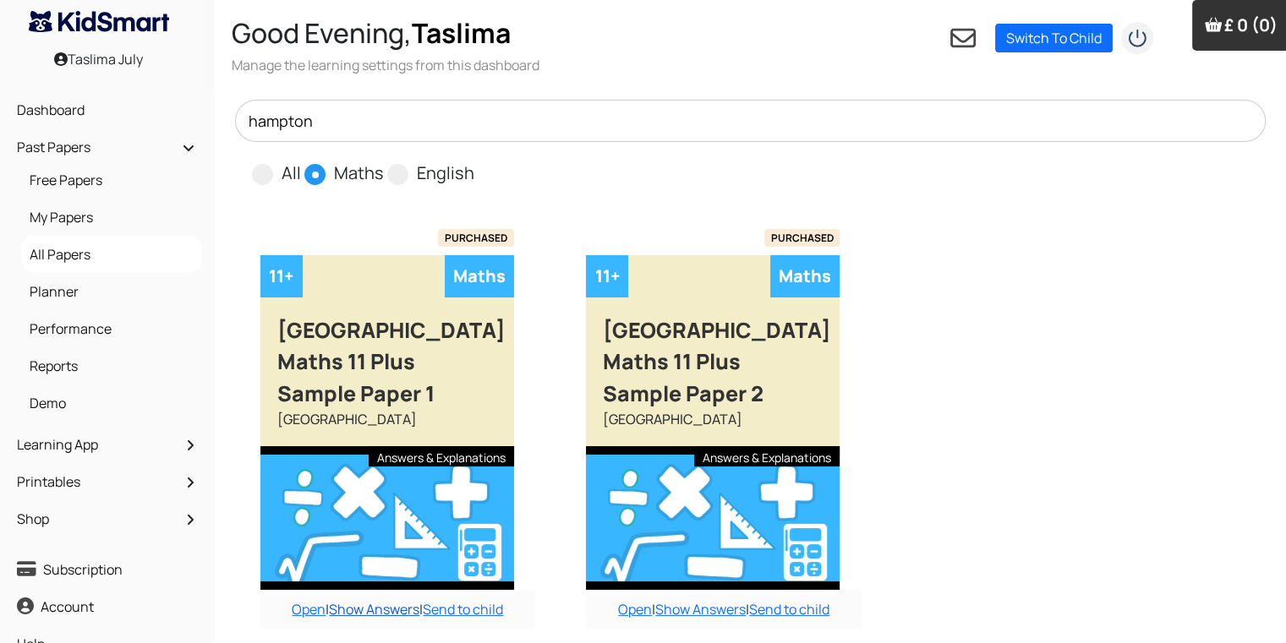
type input "hampton"
click at [390, 604] on link "Show Answers" at bounding box center [374, 609] width 90 height 19
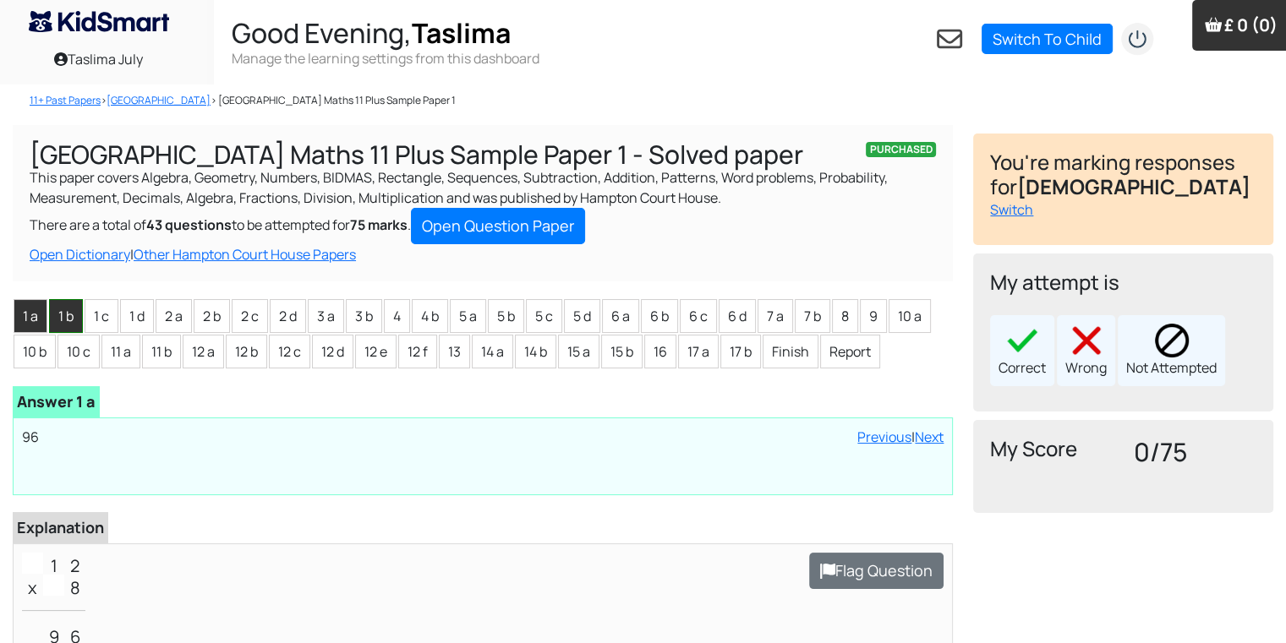
click at [71, 330] on li "1 b" at bounding box center [66, 316] width 34 height 34
click at [33, 322] on li "1 a" at bounding box center [31, 316] width 34 height 34
click at [1025, 382] on div "Correct" at bounding box center [1022, 350] width 64 height 71
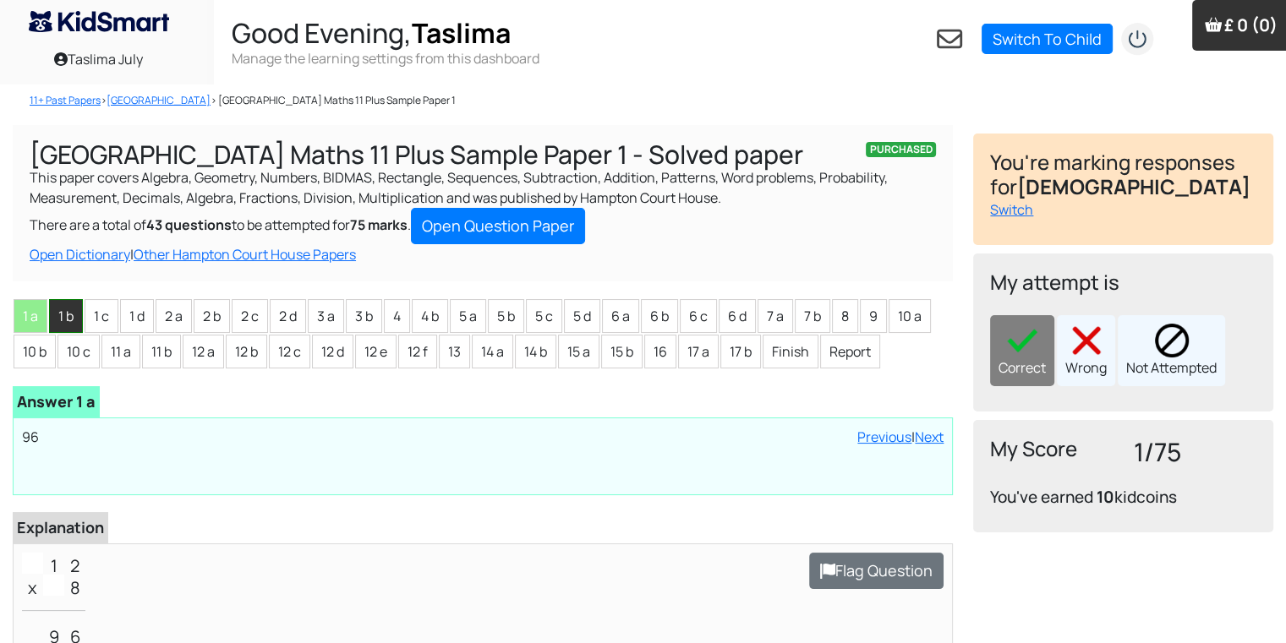
click at [66, 322] on li "1 b" at bounding box center [66, 316] width 34 height 34
click at [993, 344] on div "Correct" at bounding box center [1022, 350] width 64 height 71
click at [87, 328] on li "1 c" at bounding box center [102, 316] width 34 height 34
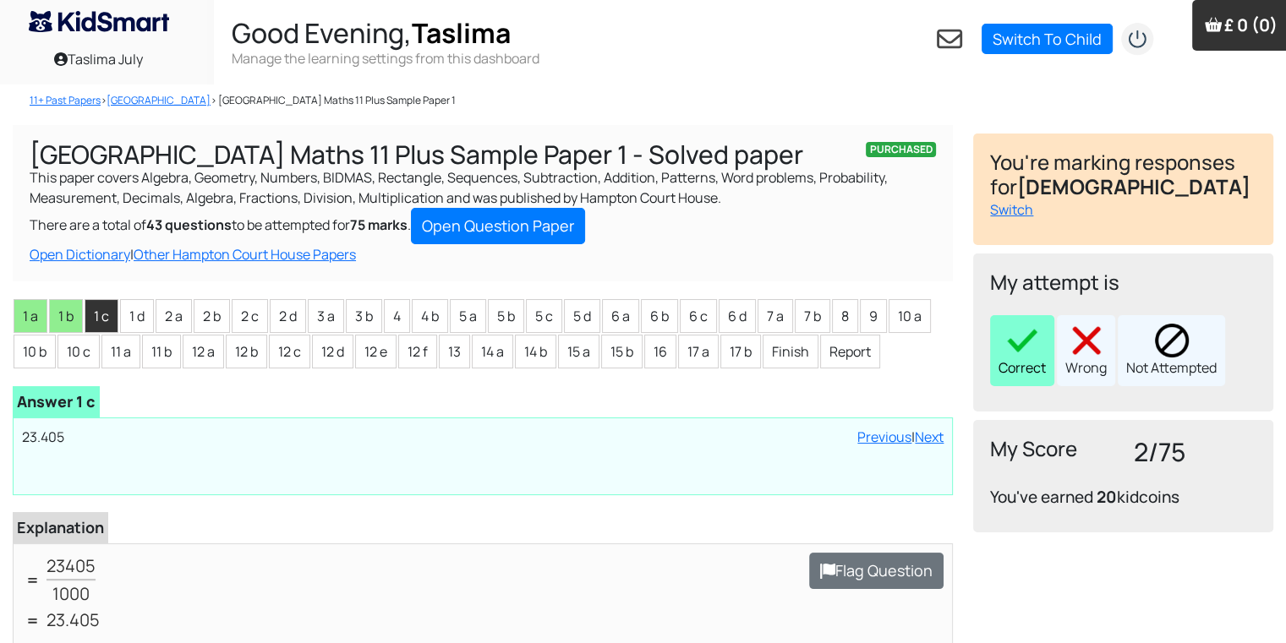
click at [1018, 370] on div "Correct" at bounding box center [1022, 350] width 64 height 71
click at [135, 304] on li "1 d" at bounding box center [137, 316] width 34 height 34
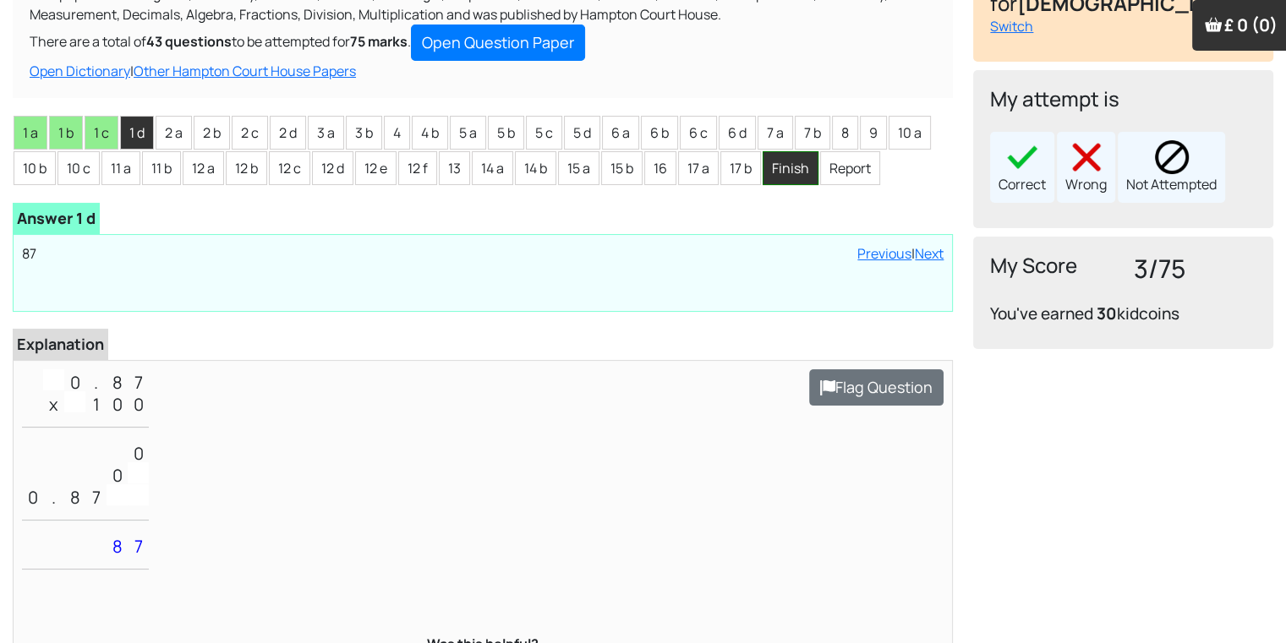
scroll to position [203, 0]
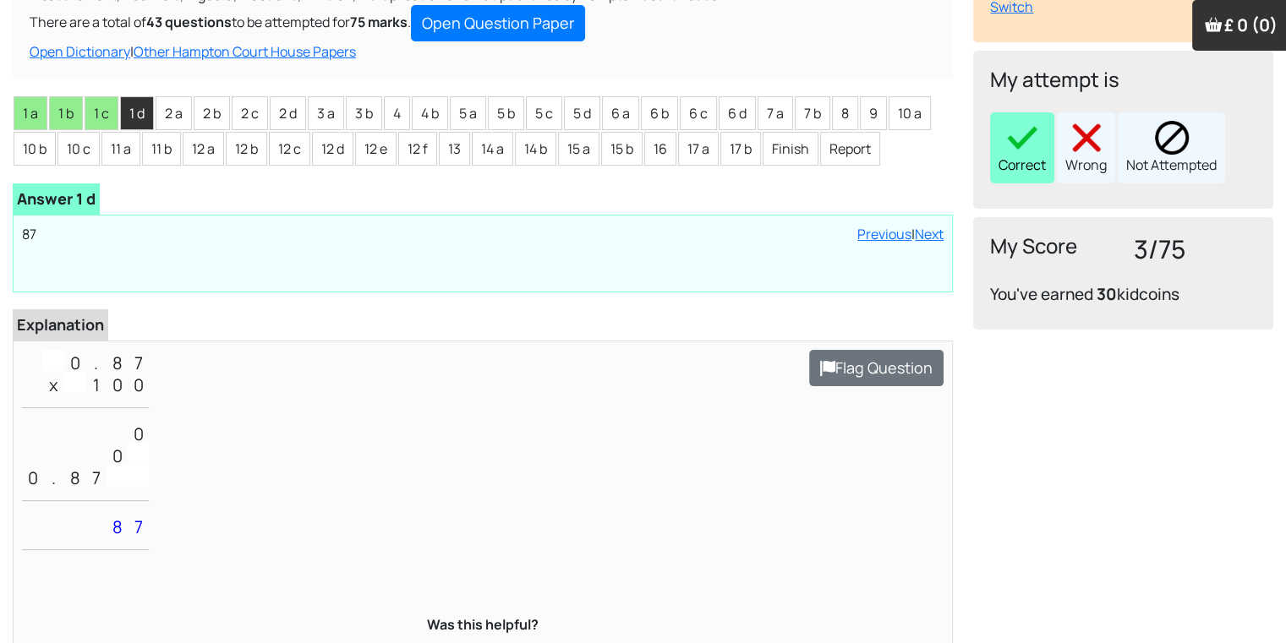
click at [1048, 147] on div "Correct" at bounding box center [1022, 147] width 64 height 71
click at [166, 123] on li "2 a" at bounding box center [174, 113] width 36 height 34
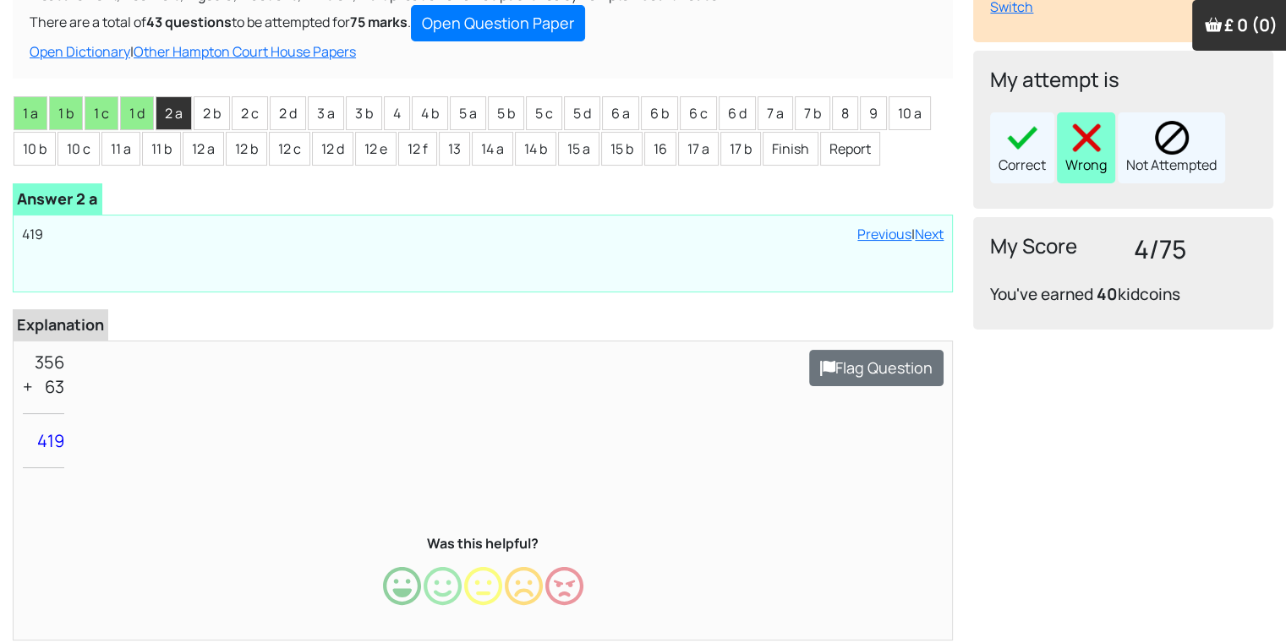
click at [1070, 170] on div "Wrong" at bounding box center [1086, 147] width 58 height 71
click at [207, 118] on li "2 b" at bounding box center [212, 113] width 36 height 34
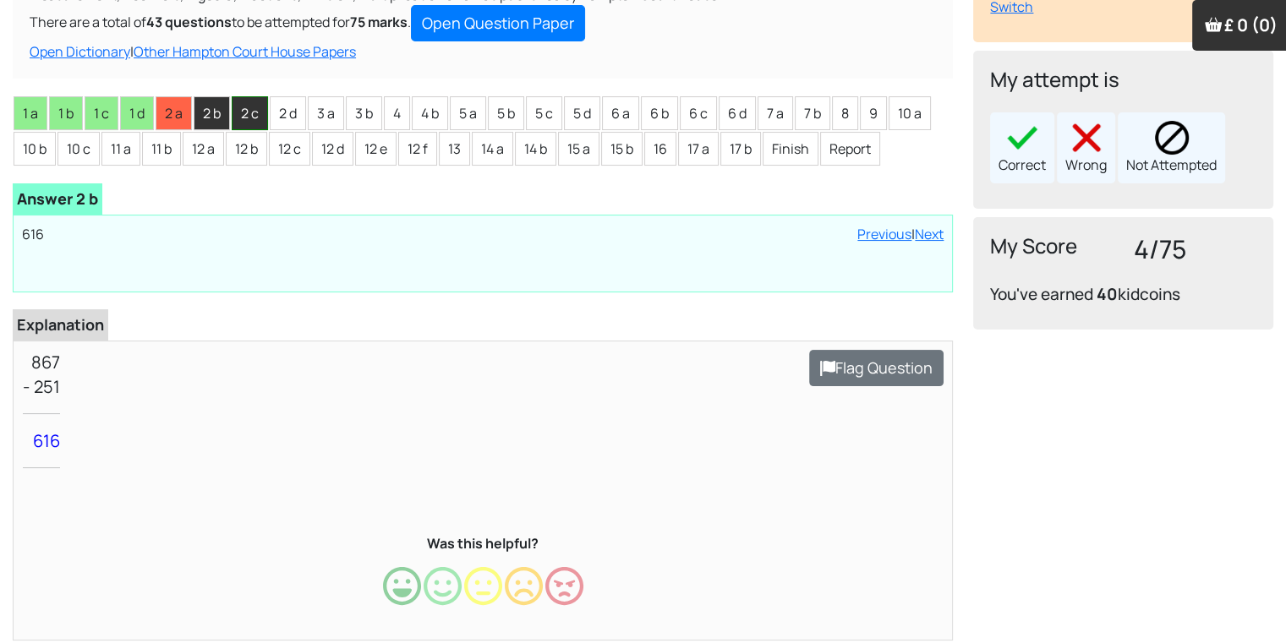
click at [247, 113] on li "2 c" at bounding box center [250, 113] width 36 height 34
click at [212, 125] on li "2 b" at bounding box center [212, 113] width 36 height 34
click at [1042, 152] on div "Correct" at bounding box center [1022, 147] width 64 height 71
click at [251, 108] on li "2 c" at bounding box center [250, 113] width 36 height 34
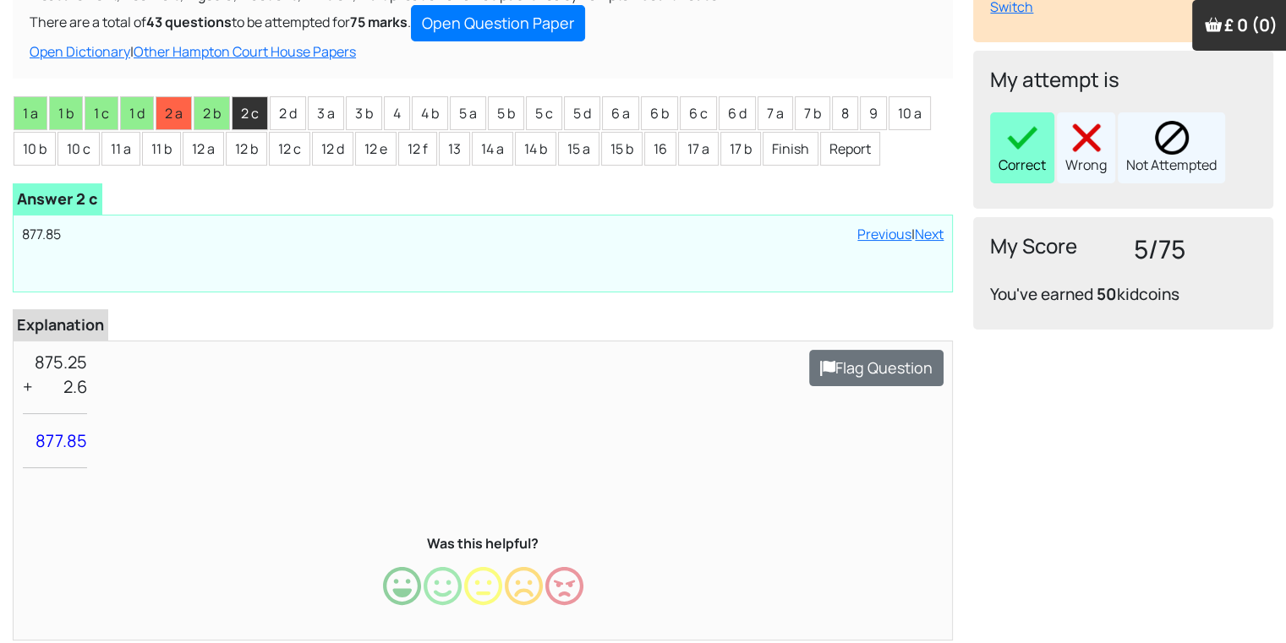
click at [1052, 132] on div "Correct" at bounding box center [1022, 147] width 64 height 71
click at [292, 107] on li "2 d" at bounding box center [288, 113] width 36 height 34
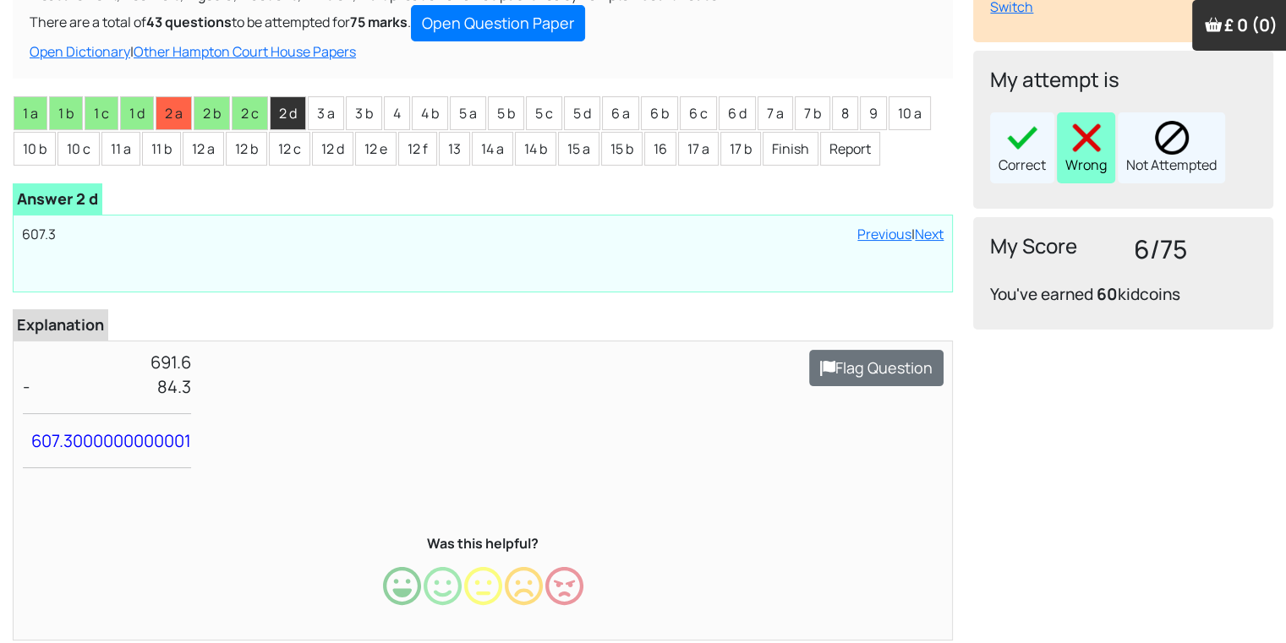
click at [1075, 145] on img at bounding box center [1086, 138] width 34 height 34
click at [325, 118] on li "3 a" at bounding box center [326, 113] width 36 height 34
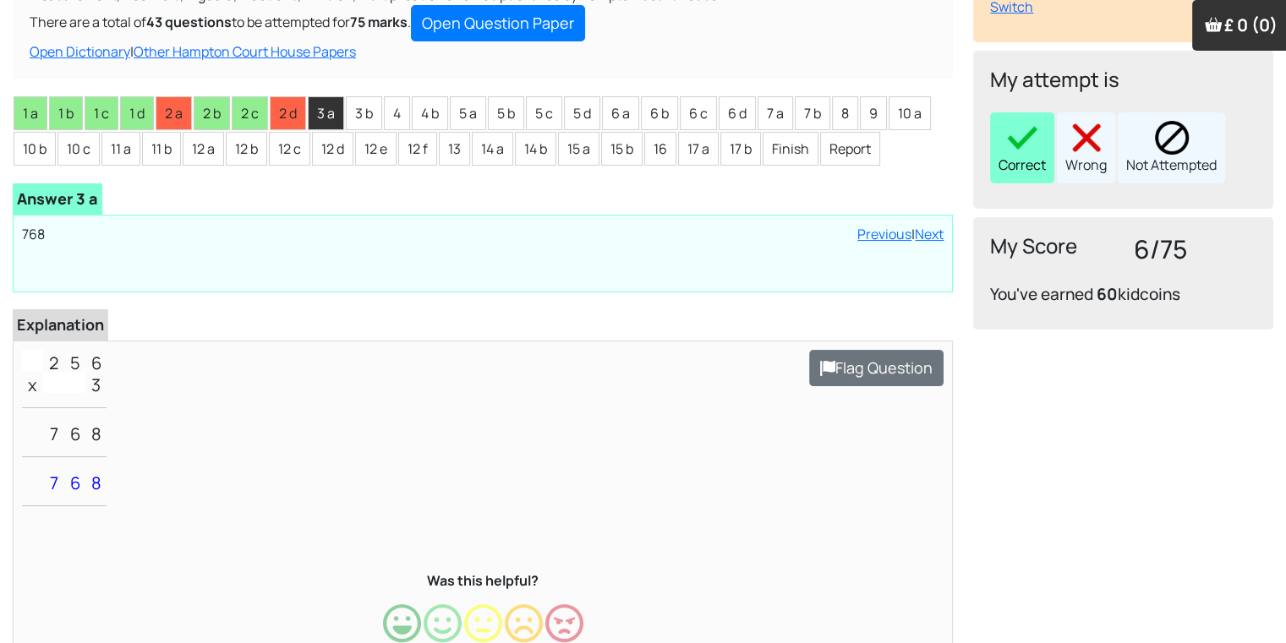
click at [1036, 127] on img at bounding box center [1022, 138] width 34 height 34
click at [366, 100] on li "3 b" at bounding box center [364, 113] width 36 height 34
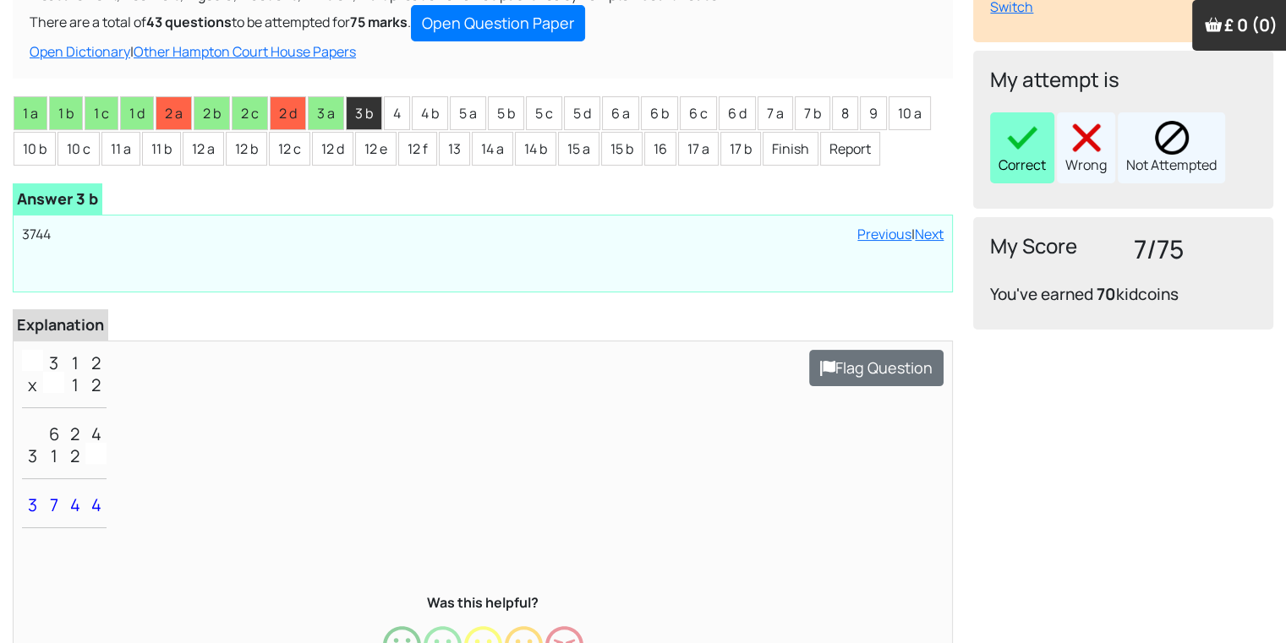
click at [1015, 167] on div "Correct" at bounding box center [1022, 147] width 64 height 71
click at [396, 112] on li "4" at bounding box center [397, 113] width 26 height 34
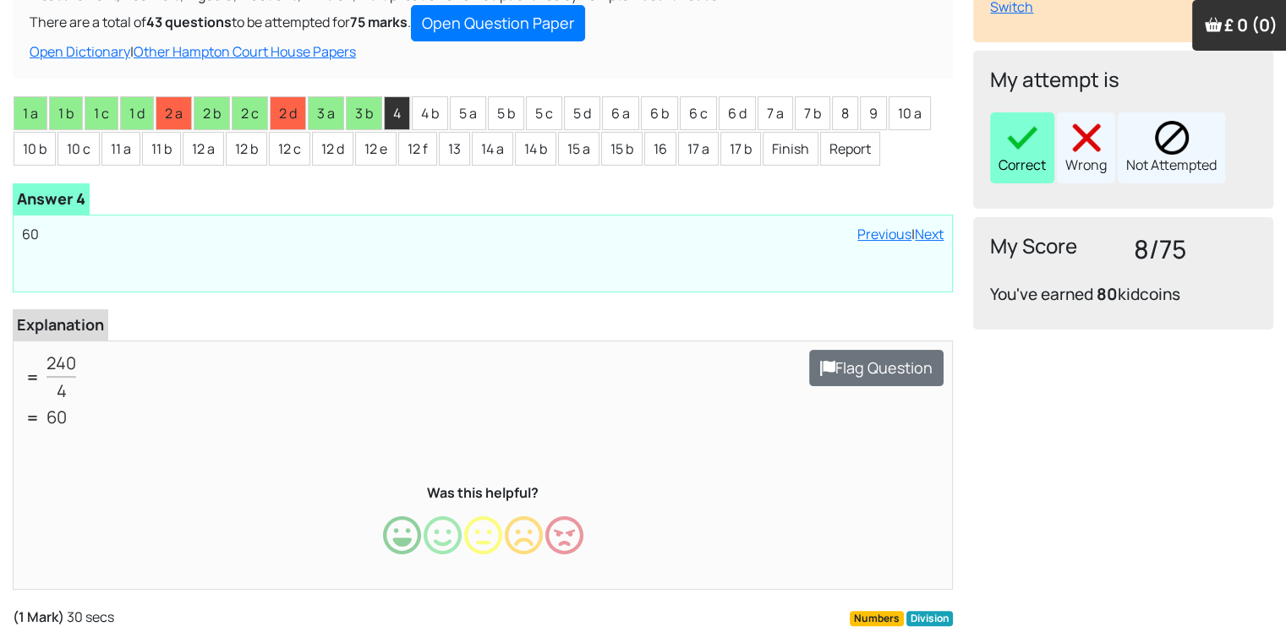
click at [1025, 169] on div "Correct" at bounding box center [1022, 147] width 64 height 71
click at [432, 119] on li "4 b" at bounding box center [430, 113] width 36 height 34
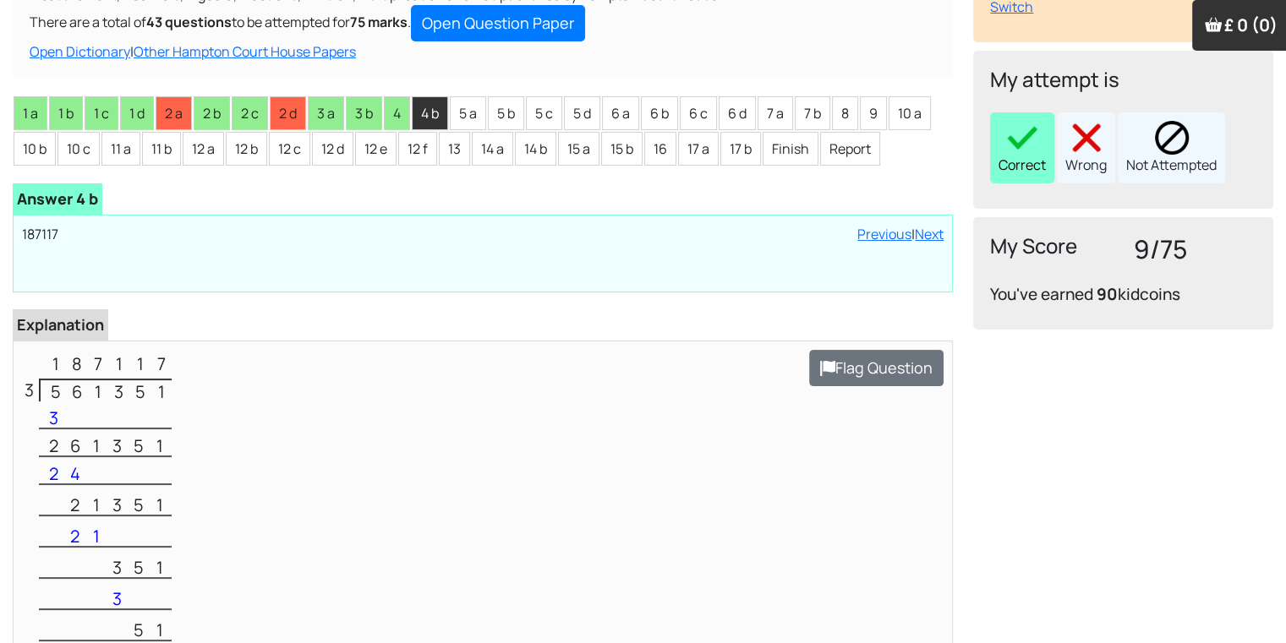
click at [1027, 172] on div "Correct" at bounding box center [1022, 147] width 64 height 71
click at [474, 103] on li "5 a" at bounding box center [468, 113] width 36 height 34
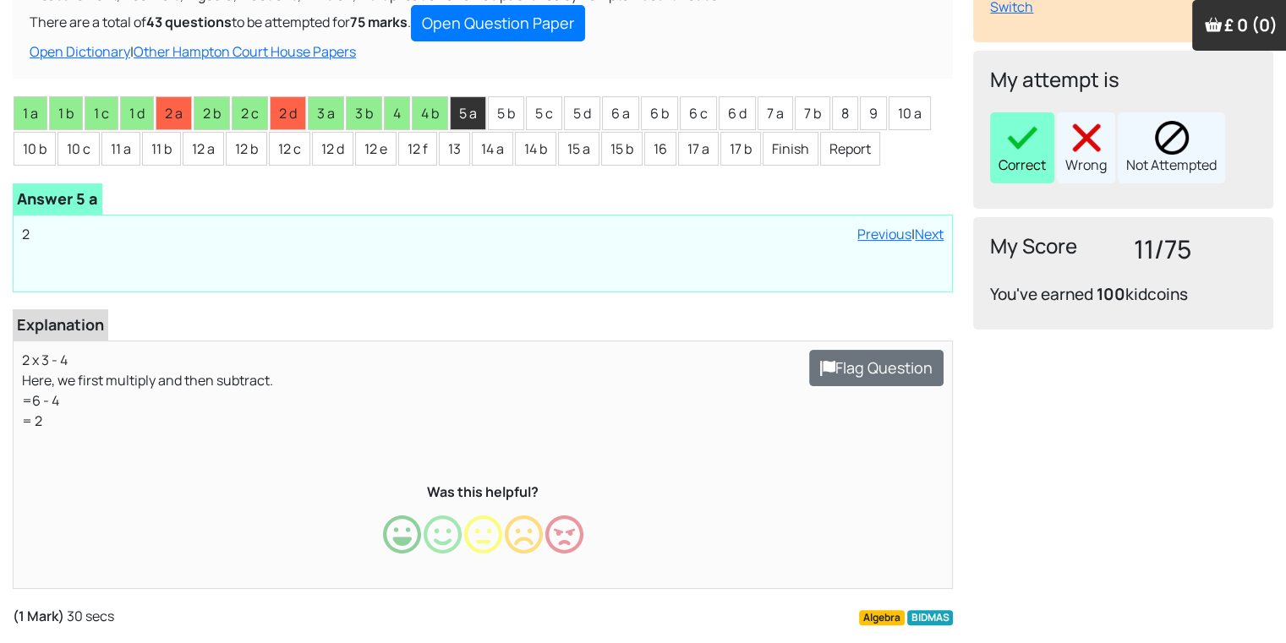
click at [1014, 161] on div "Correct" at bounding box center [1022, 147] width 64 height 71
click at [504, 115] on li "5 b" at bounding box center [506, 113] width 36 height 34
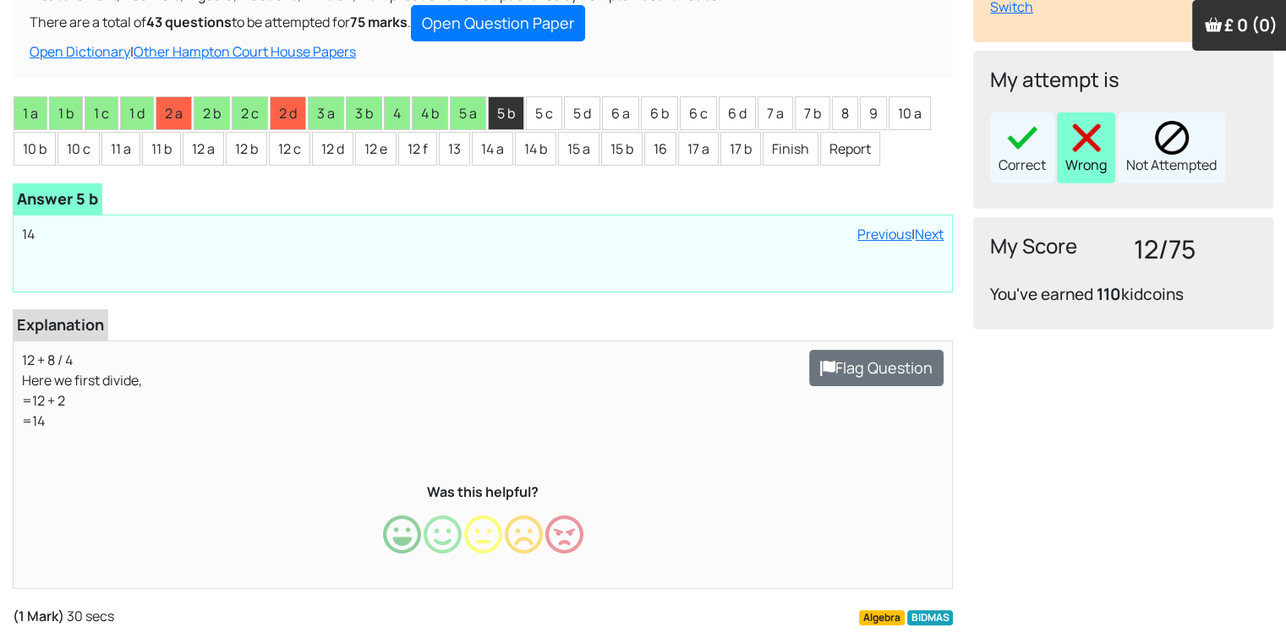
click at [1084, 148] on img at bounding box center [1086, 138] width 34 height 34
click at [537, 108] on li "5 c" at bounding box center [544, 113] width 36 height 34
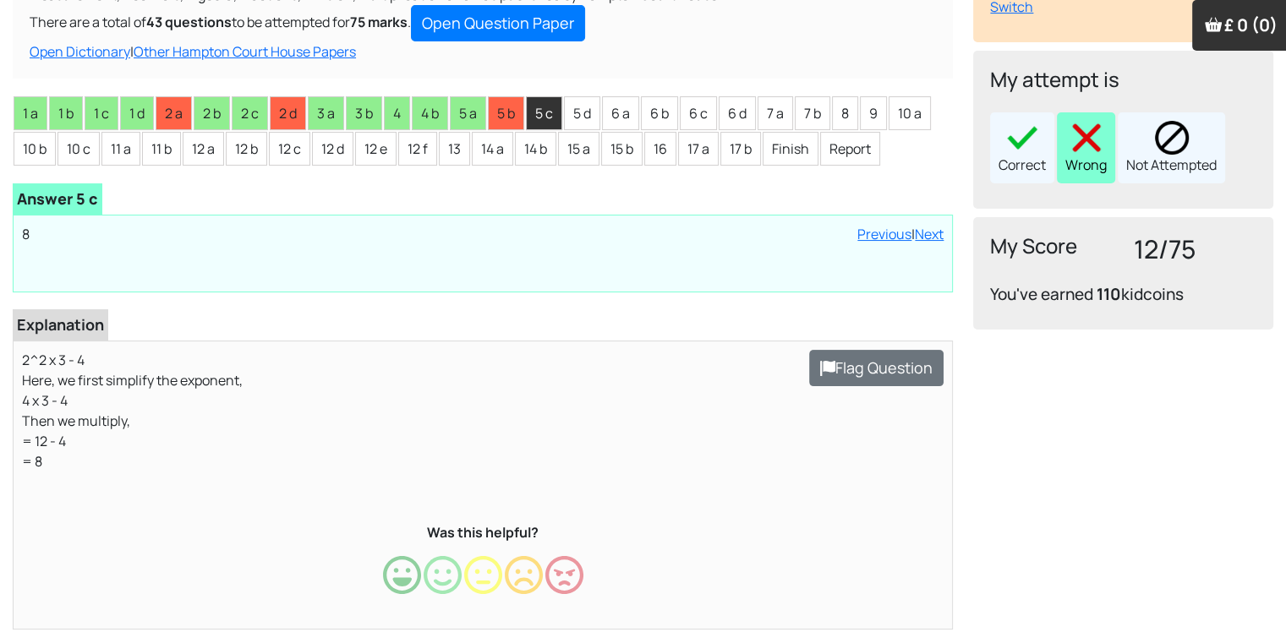
click at [1085, 161] on div "Wrong" at bounding box center [1086, 147] width 58 height 71
click at [571, 113] on li "5 d" at bounding box center [582, 113] width 36 height 34
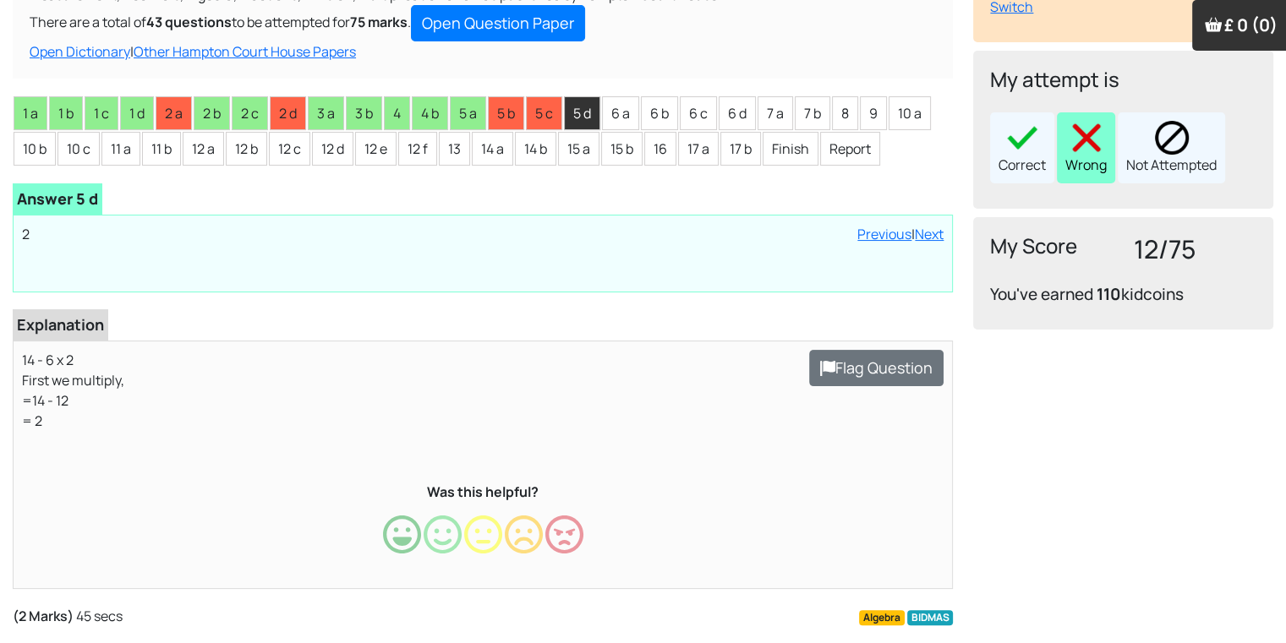
click at [1079, 156] on div "Wrong" at bounding box center [1086, 147] width 58 height 71
click at [599, 118] on li "5 d" at bounding box center [582, 113] width 36 height 34
click at [619, 116] on li "6 a" at bounding box center [620, 113] width 37 height 34
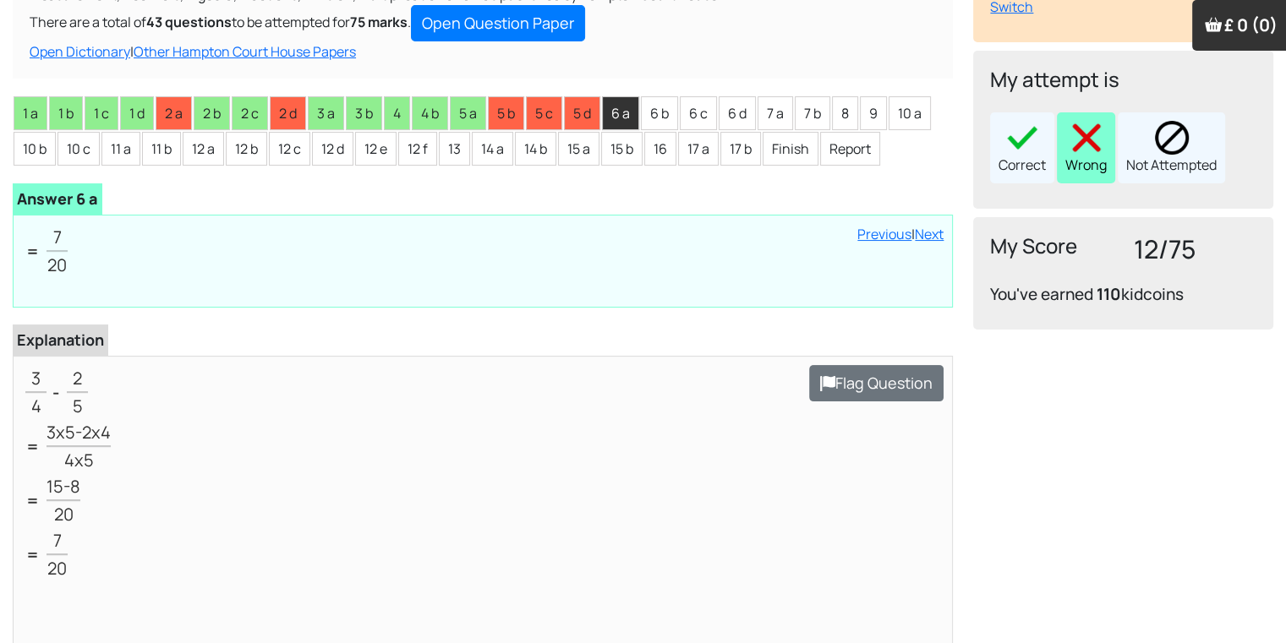
click at [1090, 170] on div "Wrong" at bounding box center [1086, 147] width 58 height 71
click at [657, 123] on li "6 b" at bounding box center [659, 113] width 37 height 34
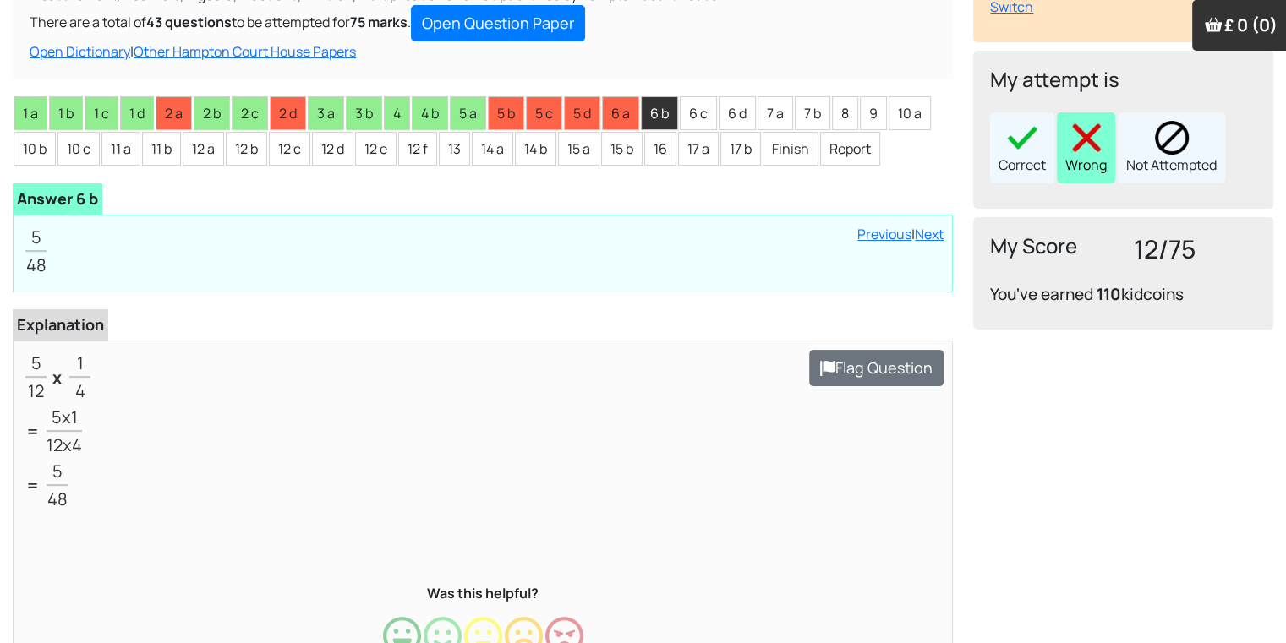
click at [1069, 178] on div "Wrong" at bounding box center [1086, 147] width 58 height 71
click at [717, 118] on li "6 c" at bounding box center [698, 113] width 37 height 34
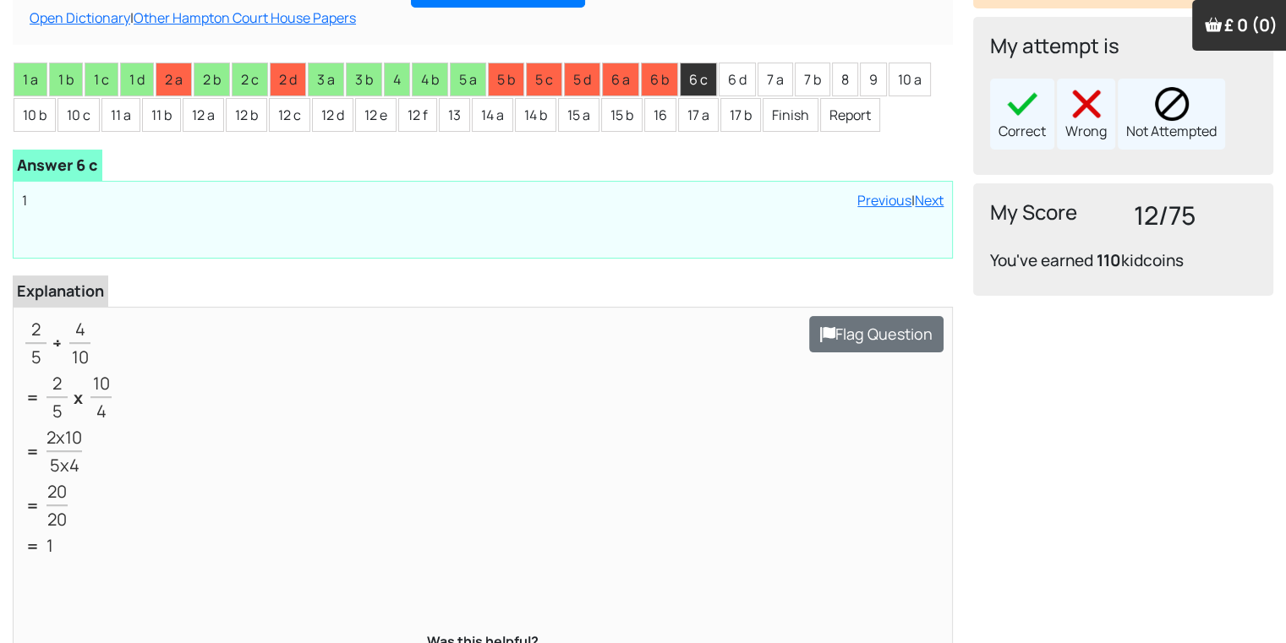
scroll to position [338, 0]
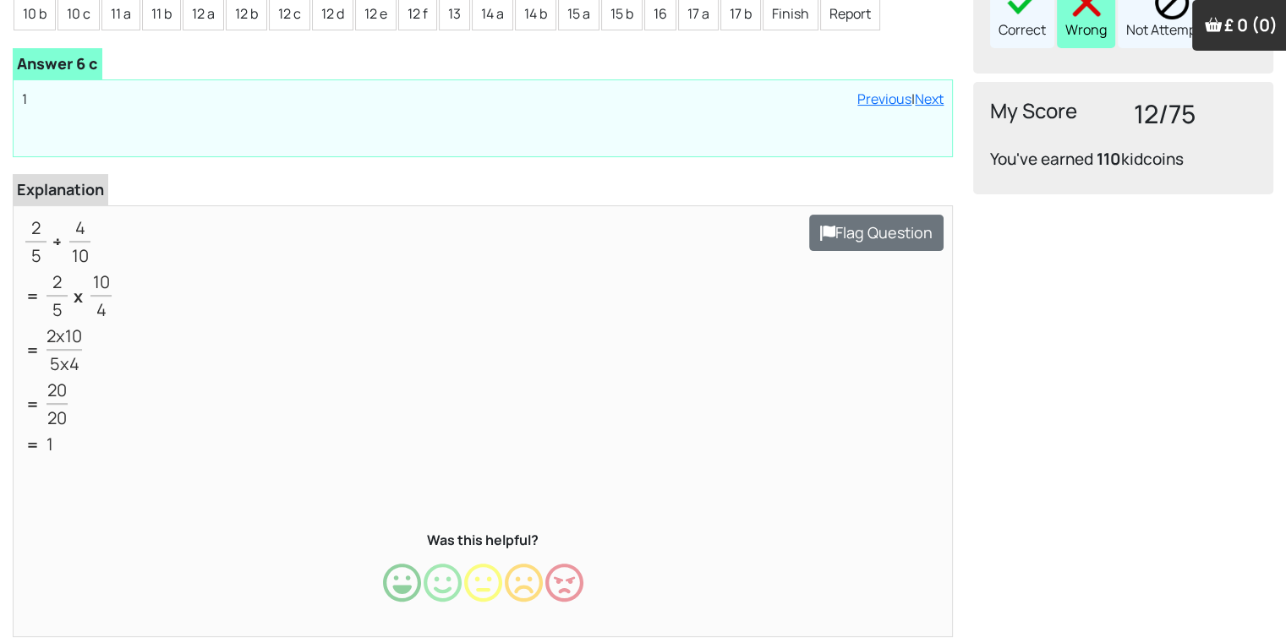
click at [1074, 23] on div "Wrong" at bounding box center [1086, 12] width 58 height 71
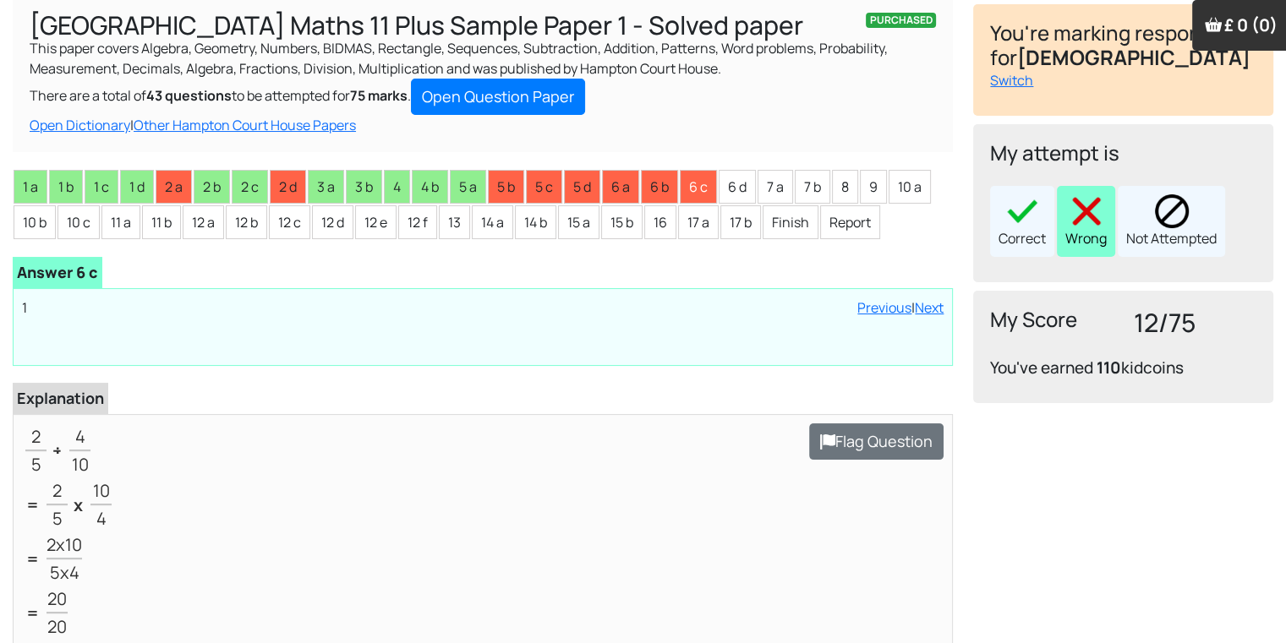
scroll to position [0, 0]
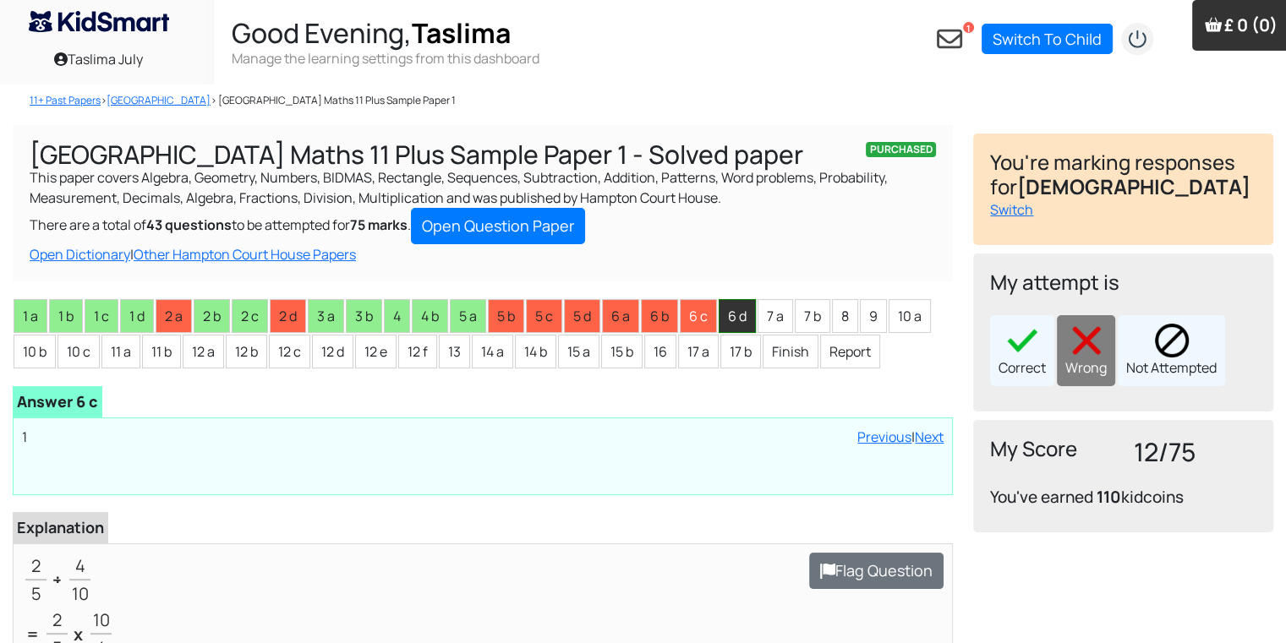
click at [735, 328] on li "6 d" at bounding box center [737, 316] width 37 height 34
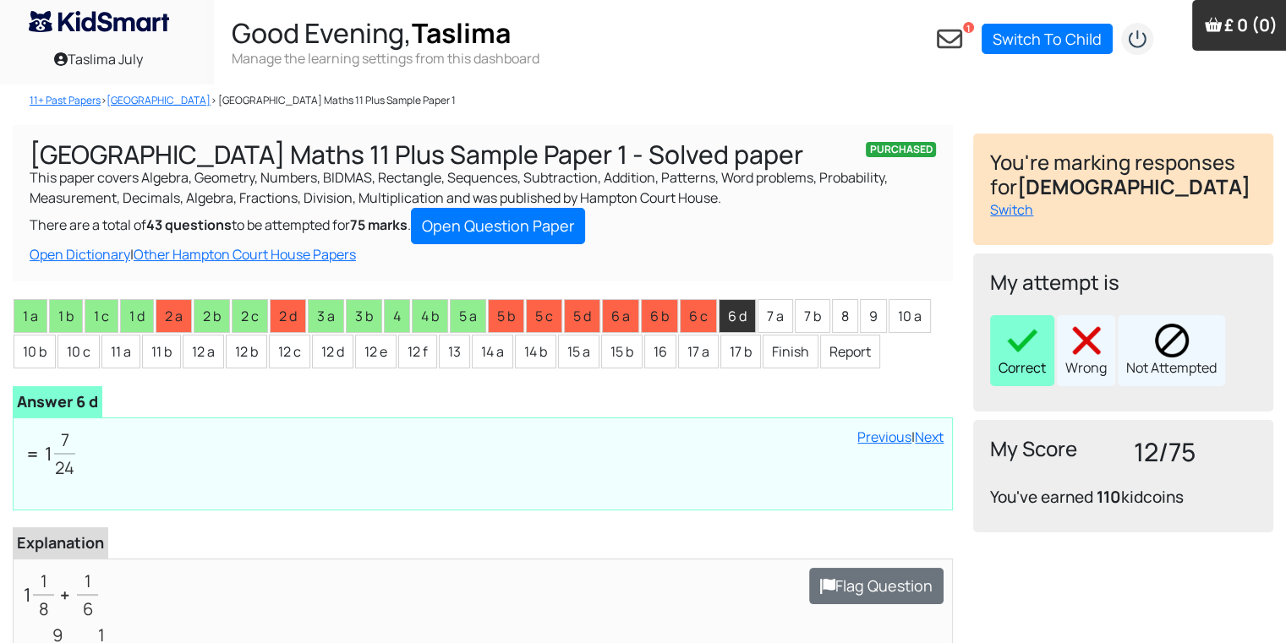
click at [1012, 347] on img at bounding box center [1022, 341] width 34 height 34
click at [773, 320] on li "7 a" at bounding box center [775, 316] width 36 height 34
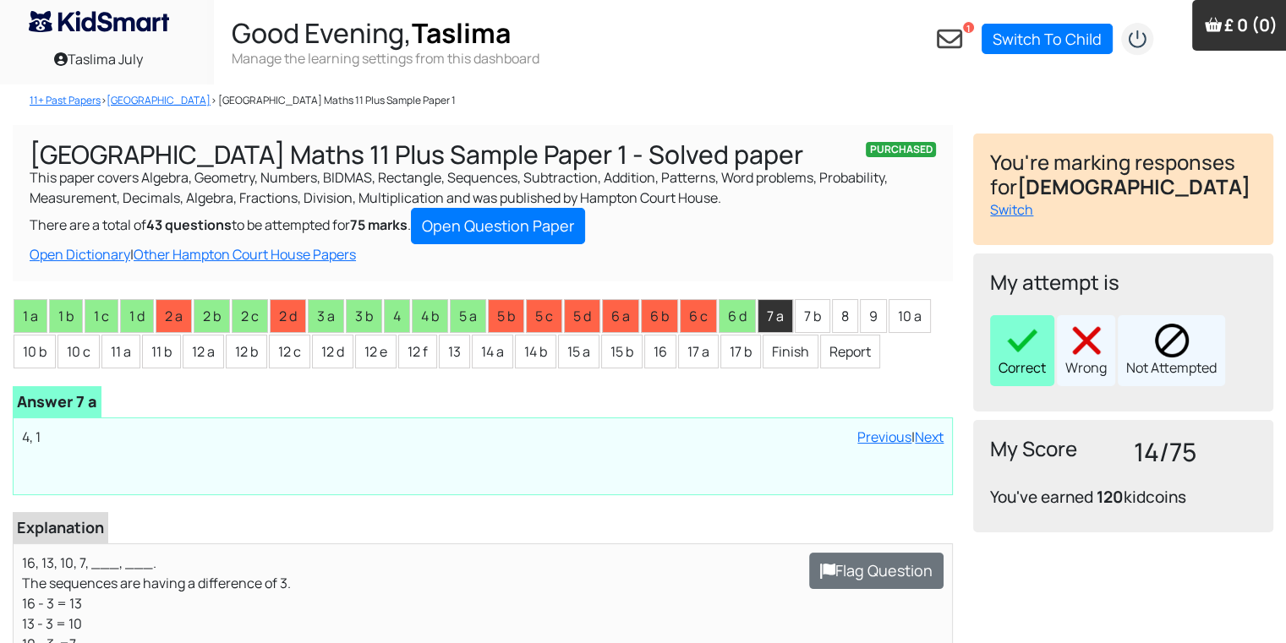
click at [1038, 357] on div "Correct" at bounding box center [1022, 350] width 64 height 71
click at [812, 322] on li "7 b" at bounding box center [813, 316] width 36 height 34
click at [1020, 353] on img at bounding box center [1022, 341] width 34 height 34
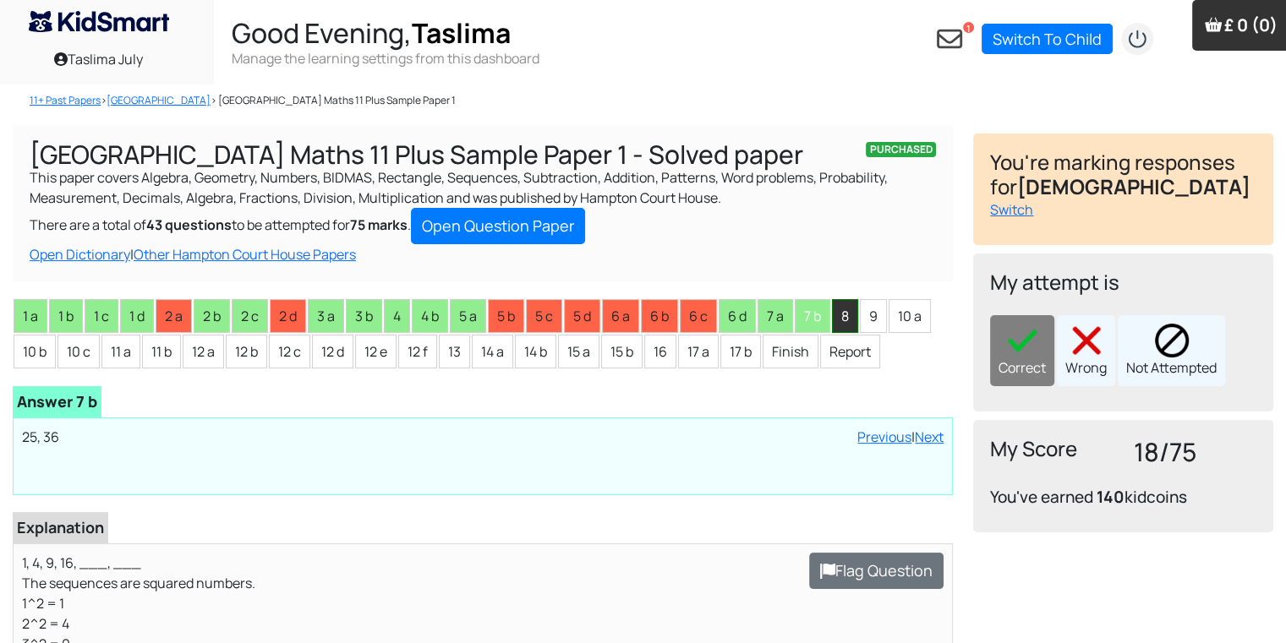
click at [836, 312] on li "8" at bounding box center [845, 316] width 26 height 34
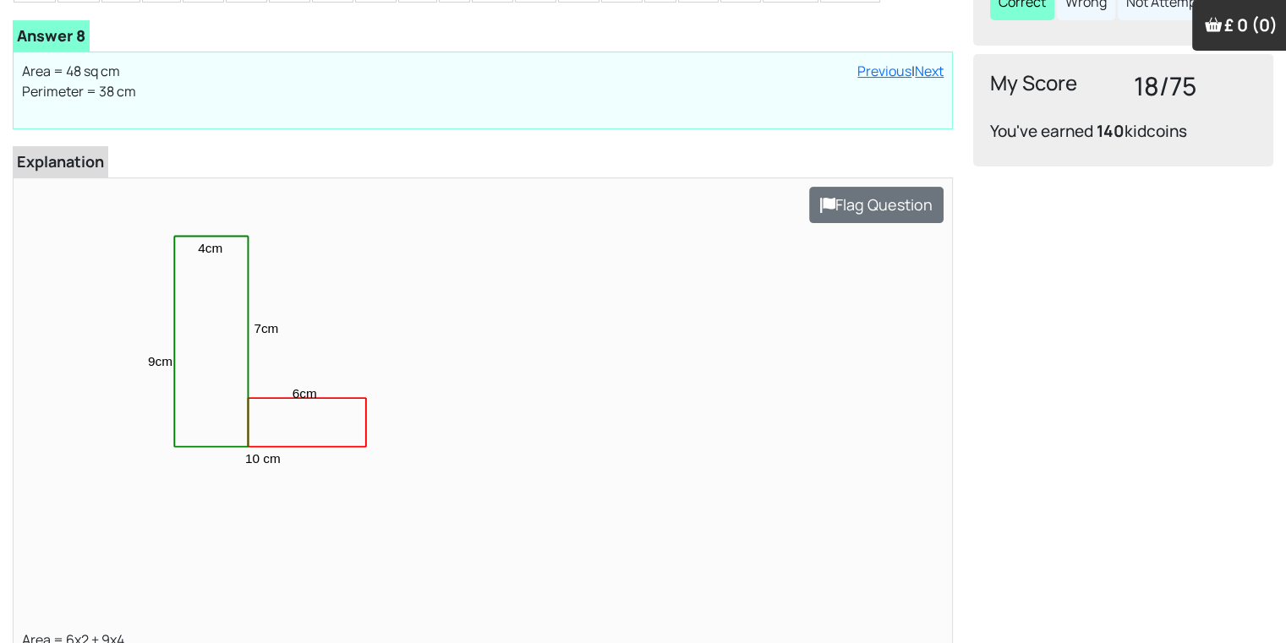
scroll to position [304, 0]
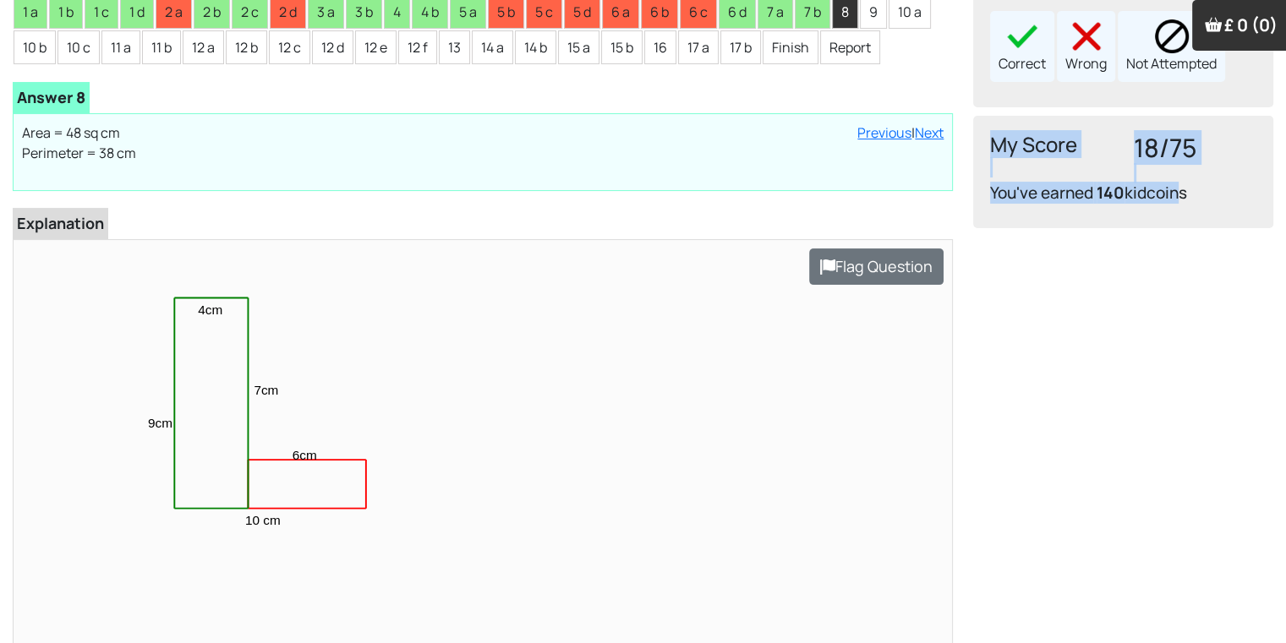
drag, startPoint x: 1180, startPoint y: 342, endPoint x: 981, endPoint y: 123, distance: 296.3
click at [981, 123] on div "Loading interface... You do not have a child added to the account yet. Add a ch…" at bounding box center [1123, 434] width 320 height 1227
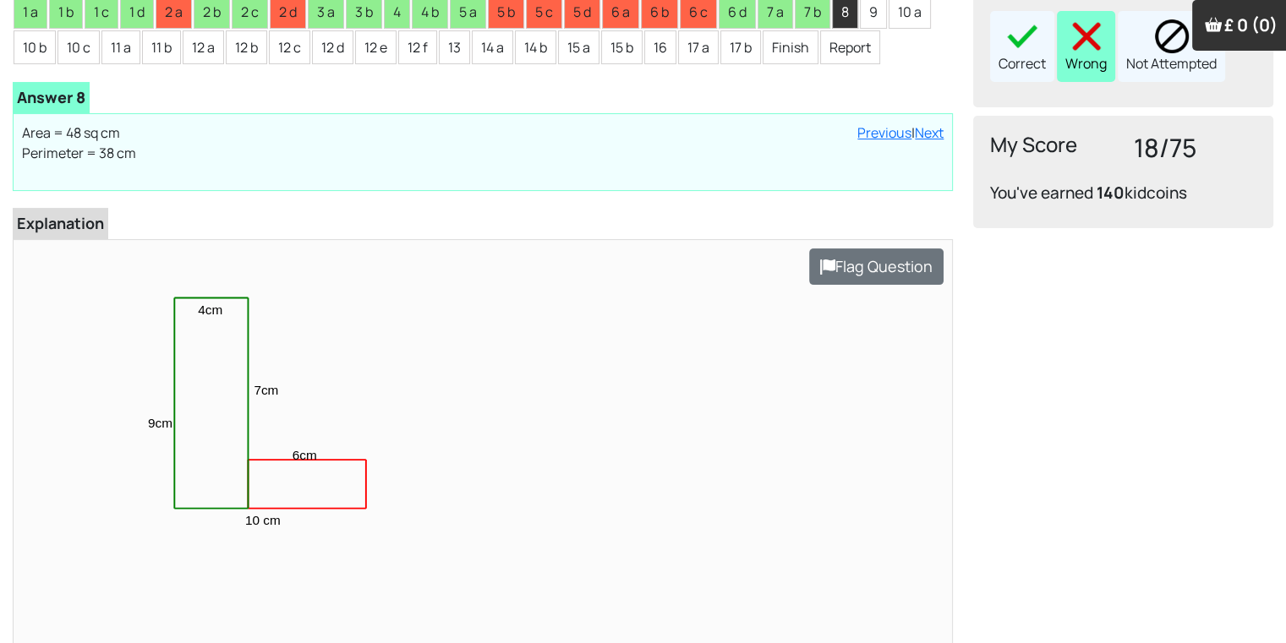
click at [1079, 70] on div "Wrong" at bounding box center [1086, 46] width 58 height 71
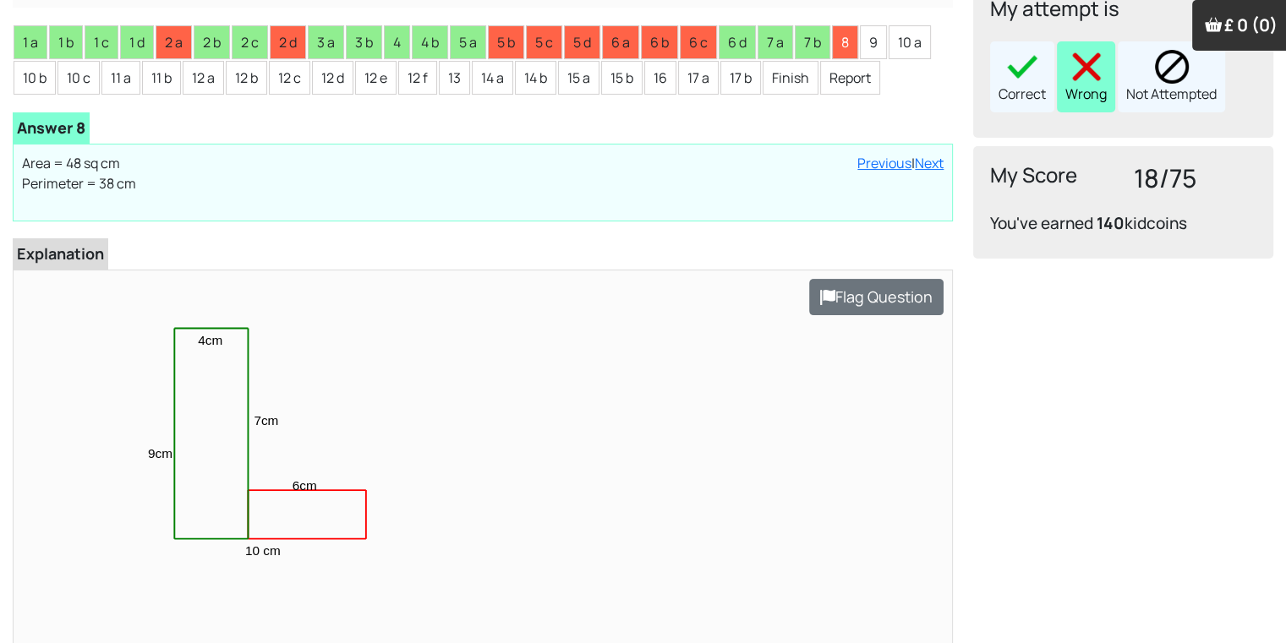
scroll to position [271, 0]
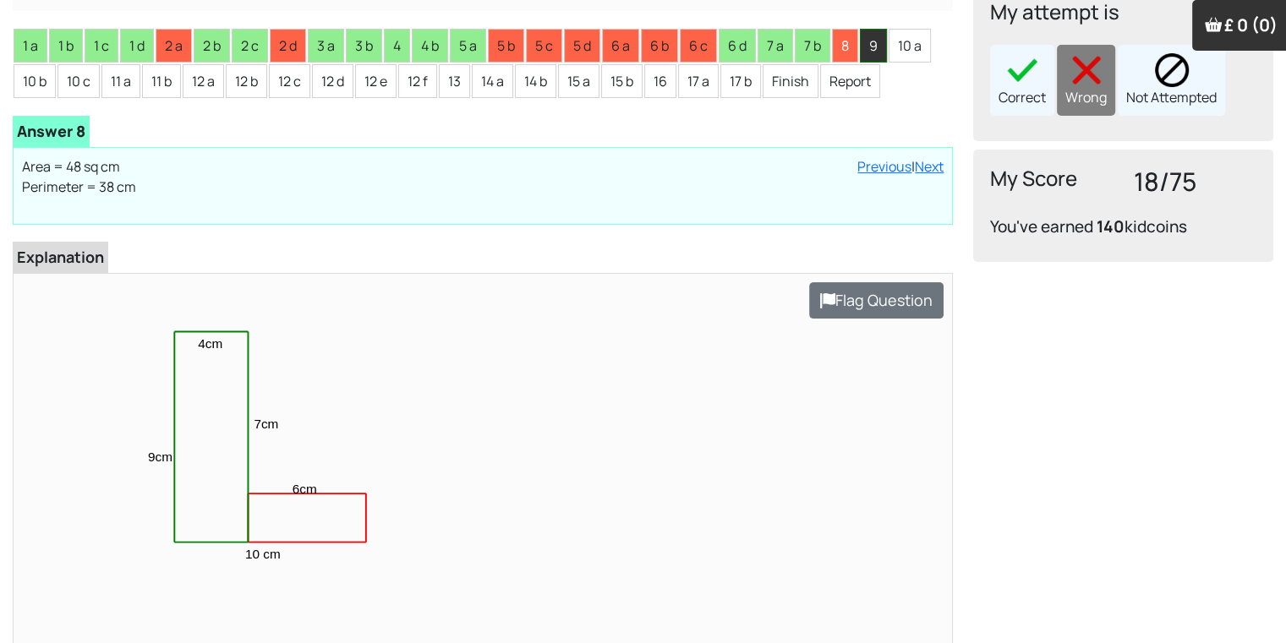
click at [876, 55] on li "9" at bounding box center [873, 46] width 27 height 34
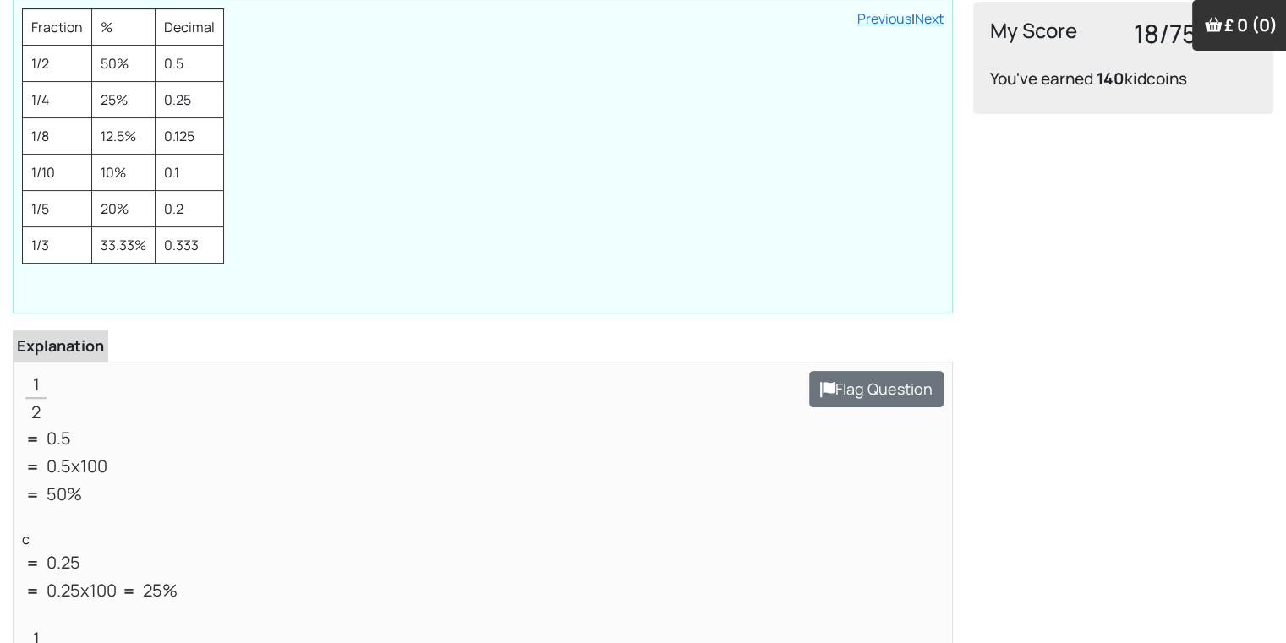
scroll to position [237, 0]
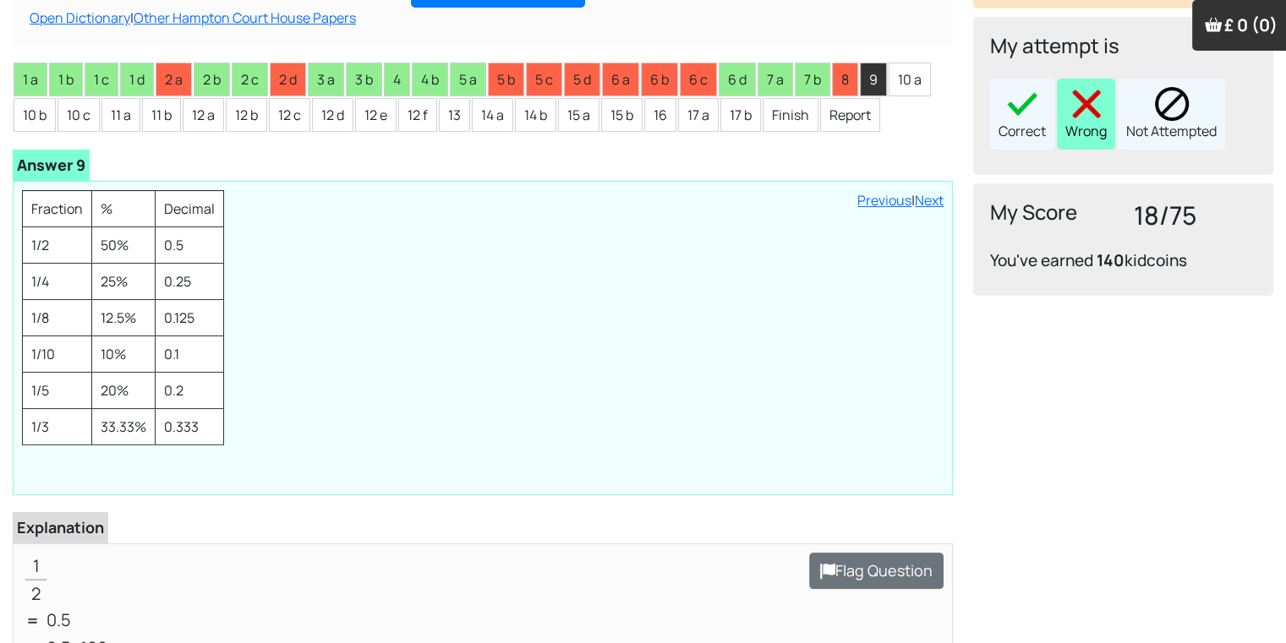
click at [1103, 112] on img at bounding box center [1086, 104] width 34 height 34
click at [932, 77] on ul "1 a 1 b 1 c 1 d 2 a 2 b 2 c 2 d 3 a 3 b 4 4 b 5 a 5 b 5 c 5 d 6 a 6 b 6 c 6 d 7…" at bounding box center [483, 97] width 940 height 71
click at [927, 75] on li "10 a" at bounding box center [909, 80] width 42 height 34
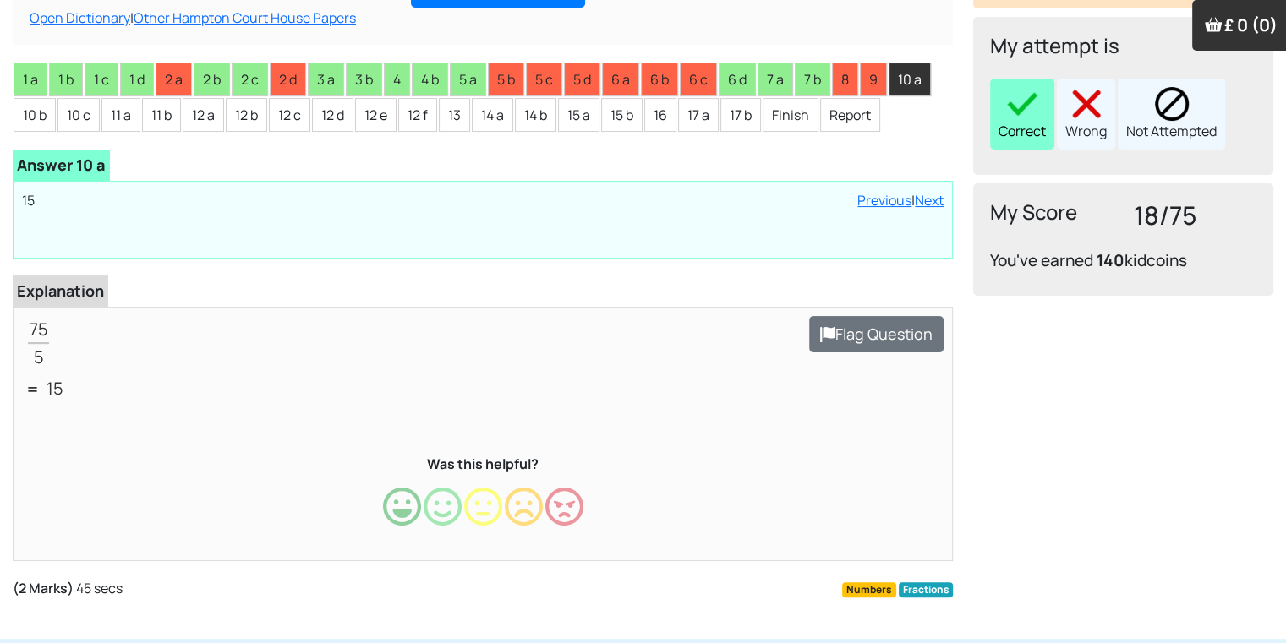
click at [1001, 117] on div "Correct" at bounding box center [1022, 114] width 64 height 71
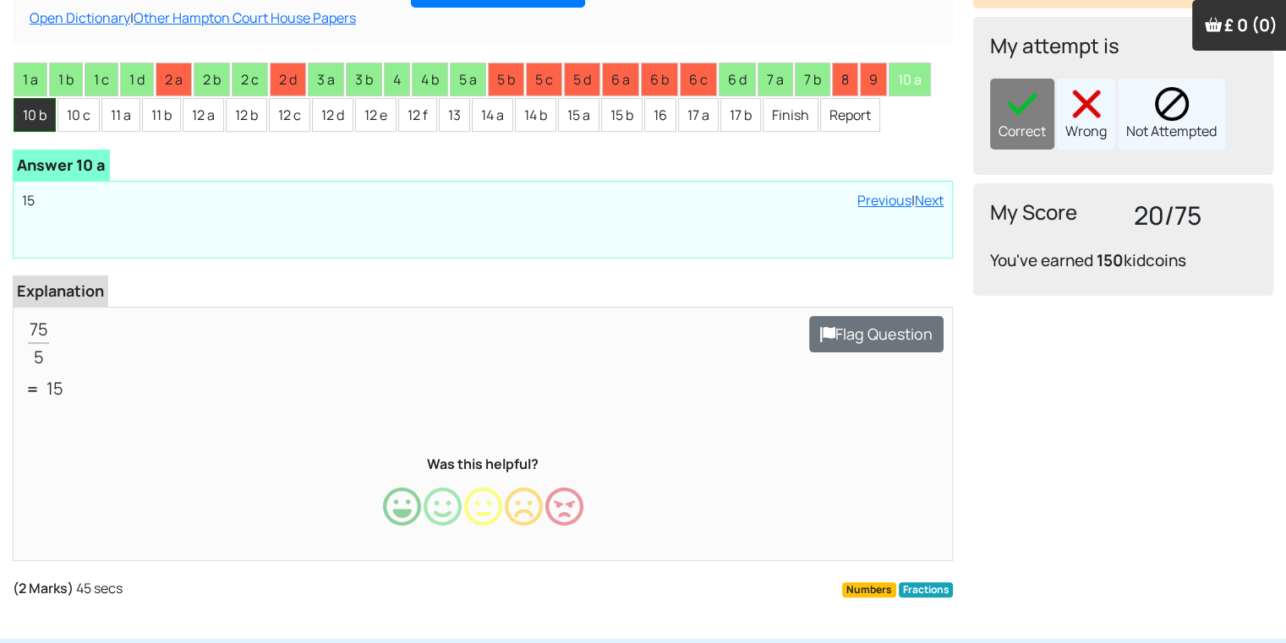
click at [40, 119] on li "10 b" at bounding box center [35, 115] width 42 height 34
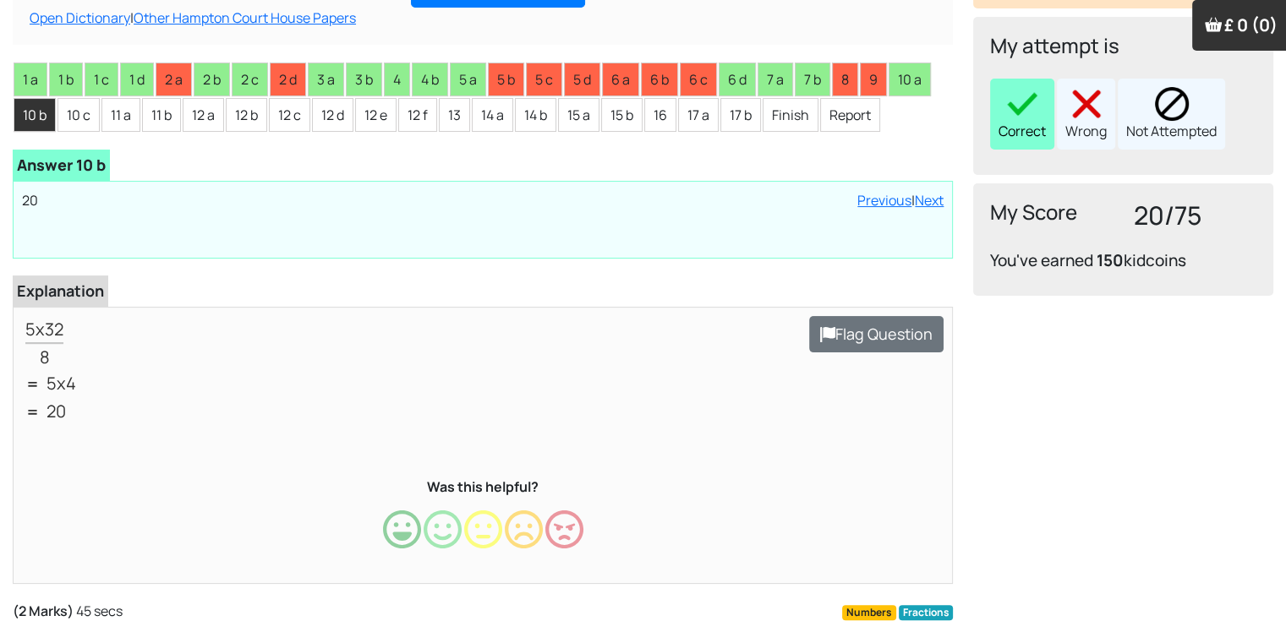
click at [1013, 139] on div "Correct" at bounding box center [1022, 114] width 64 height 71
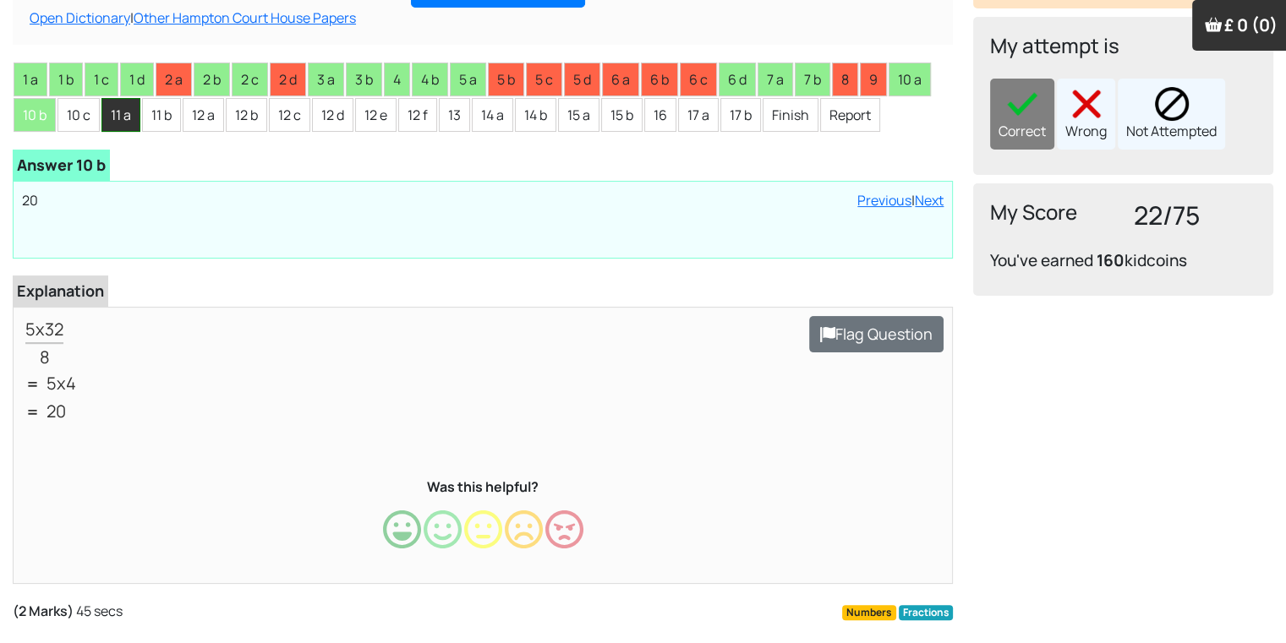
click at [115, 98] on li "11 a" at bounding box center [120, 115] width 39 height 34
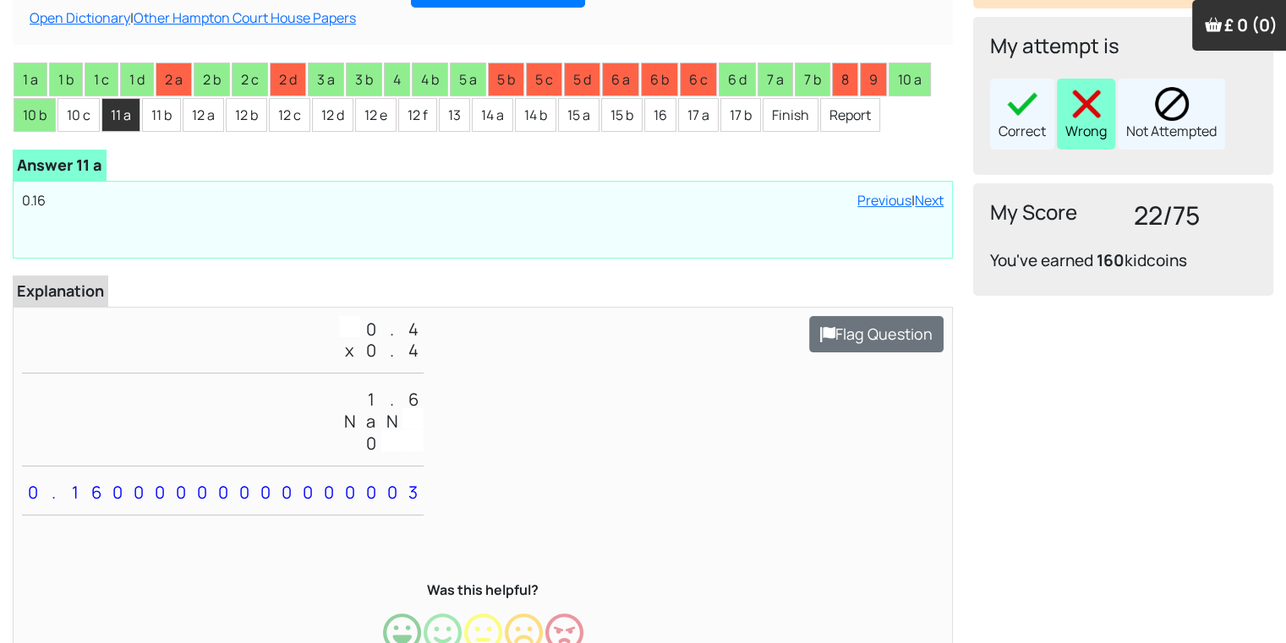
click at [1068, 128] on div "Wrong" at bounding box center [1086, 114] width 58 height 71
